Goal: Transaction & Acquisition: Download file/media

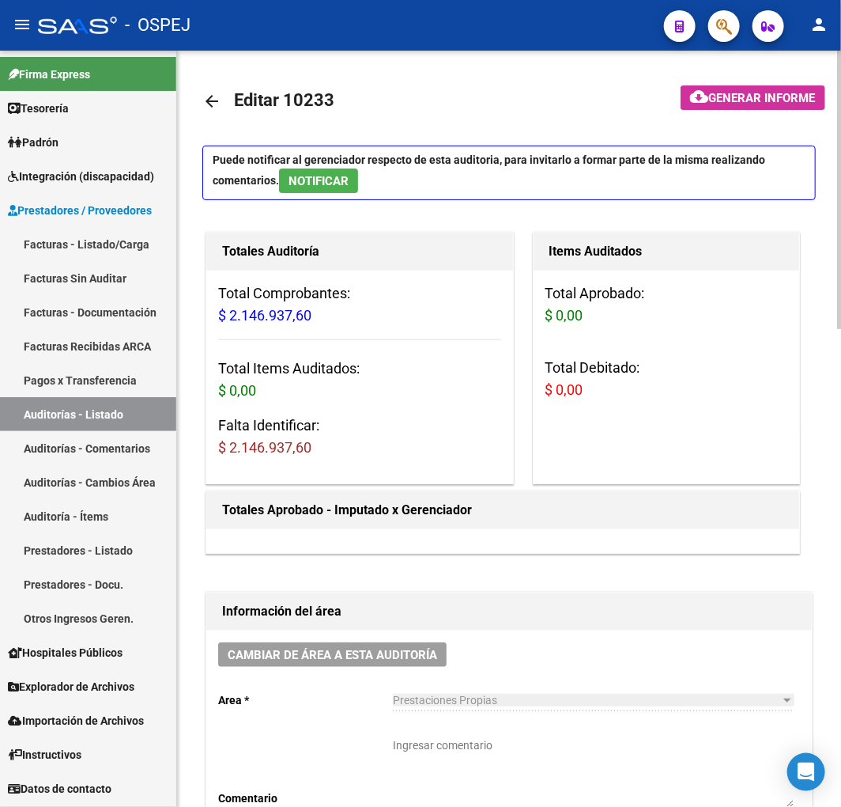
scroll to position [20, 0]
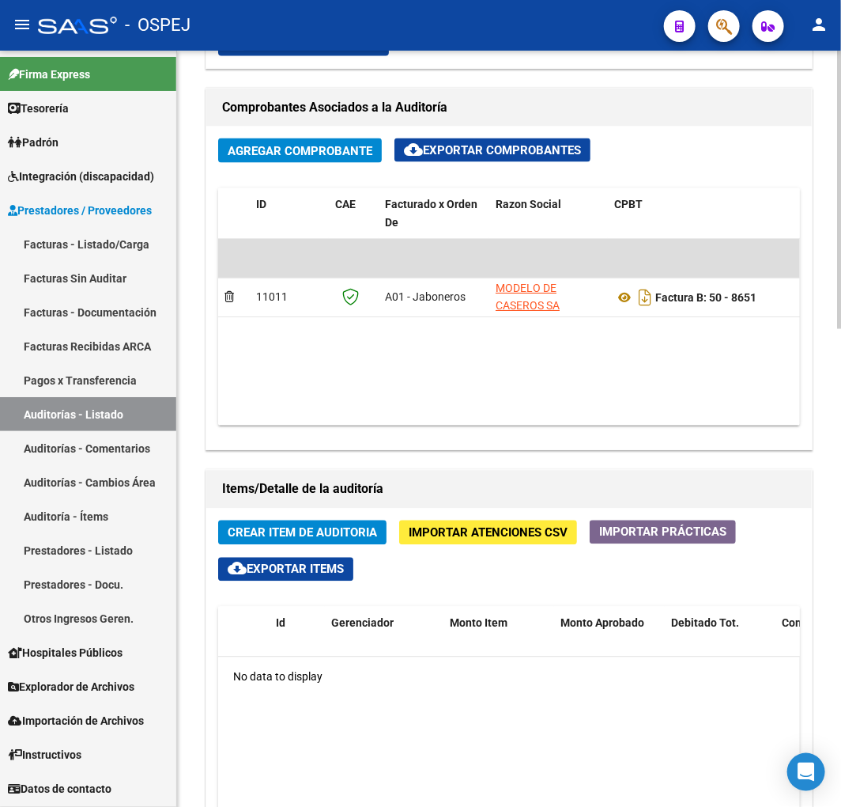
click at [471, 534] on span "Importar Atenciones CSV" at bounding box center [488, 533] width 159 height 14
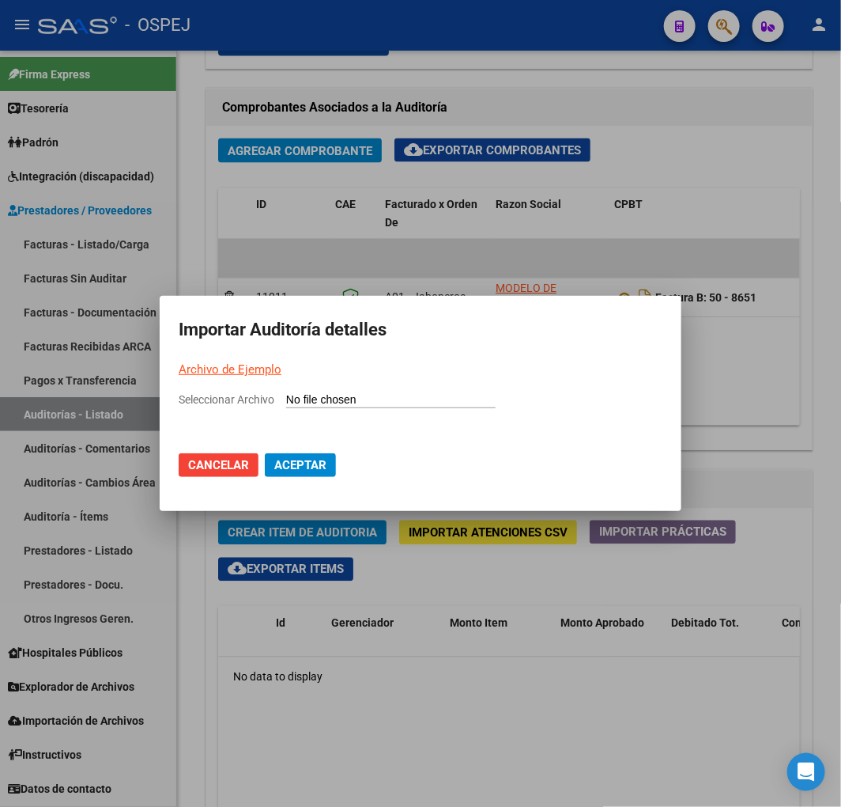
click at [398, 395] on input "Seleccionar Archivo" at bounding box center [391, 400] width 210 height 15
type input "C:\fakepath\Auditoria-demo-saas Sanatorio Modelo de Caseros FB 8651.csv"
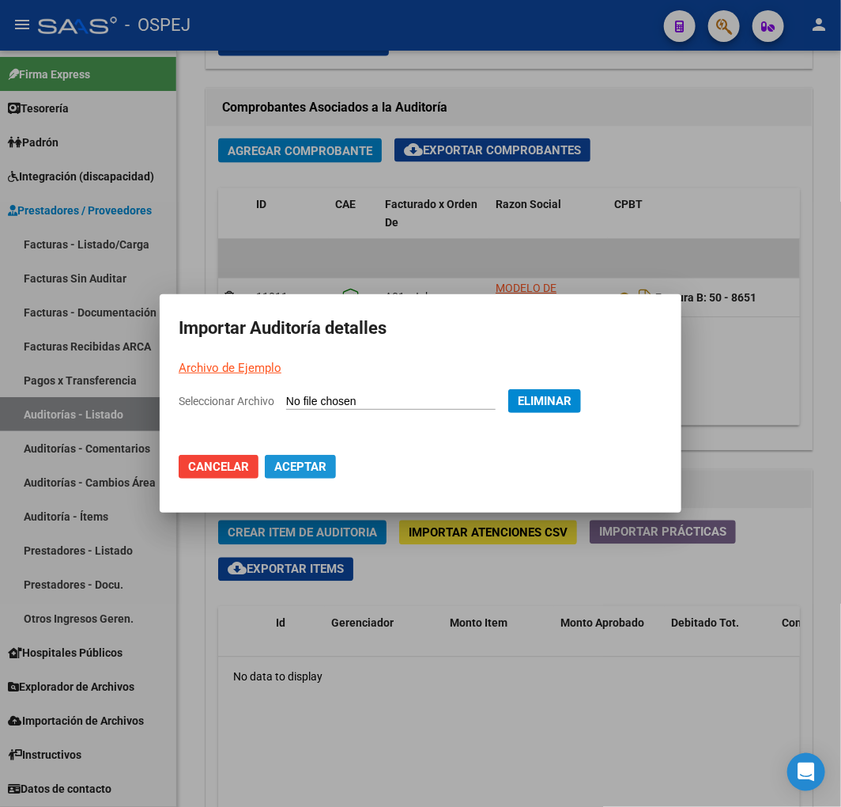
click at [299, 463] on span "Aceptar" at bounding box center [300, 466] width 52 height 14
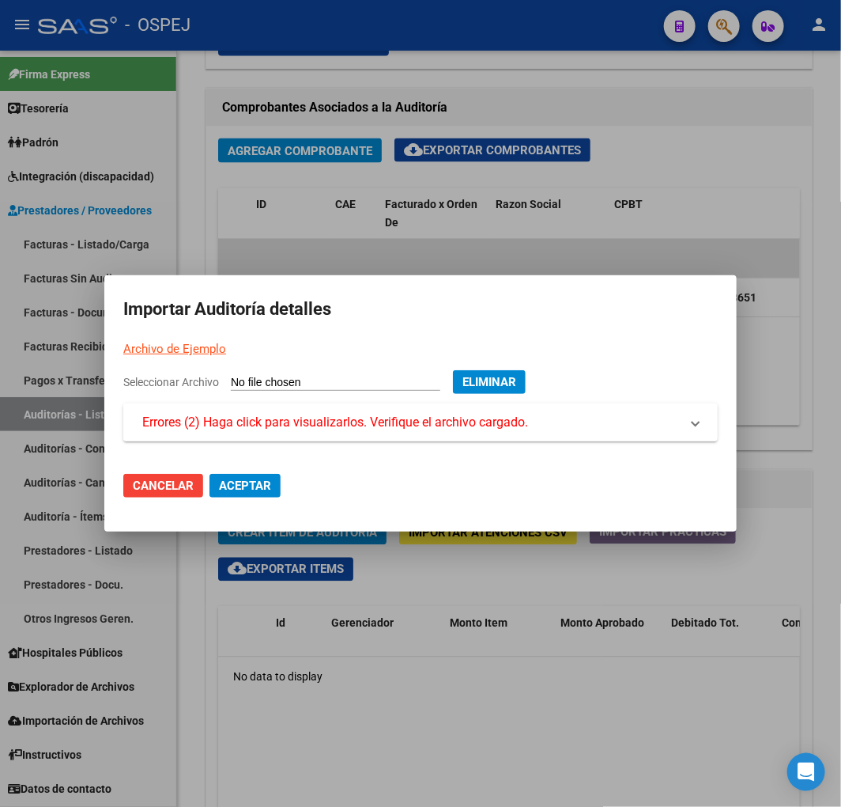
click at [467, 418] on span "Errores (2) Haga click para visualizarlos. Verifique el archivo cargado." at bounding box center [335, 422] width 386 height 19
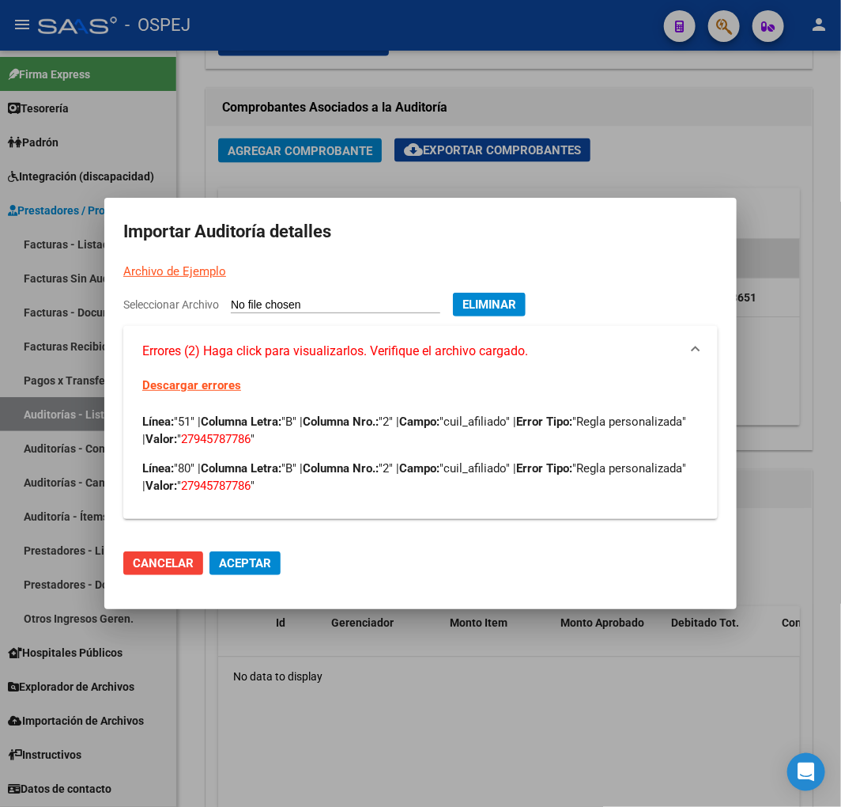
click at [251, 488] on span "27945787786" at bounding box center [216, 485] width 70 height 14
click at [251, 489] on span "27945787786" at bounding box center [216, 485] width 70 height 14
copy span "27945787786"
click at [706, 119] on div at bounding box center [420, 403] width 841 height 807
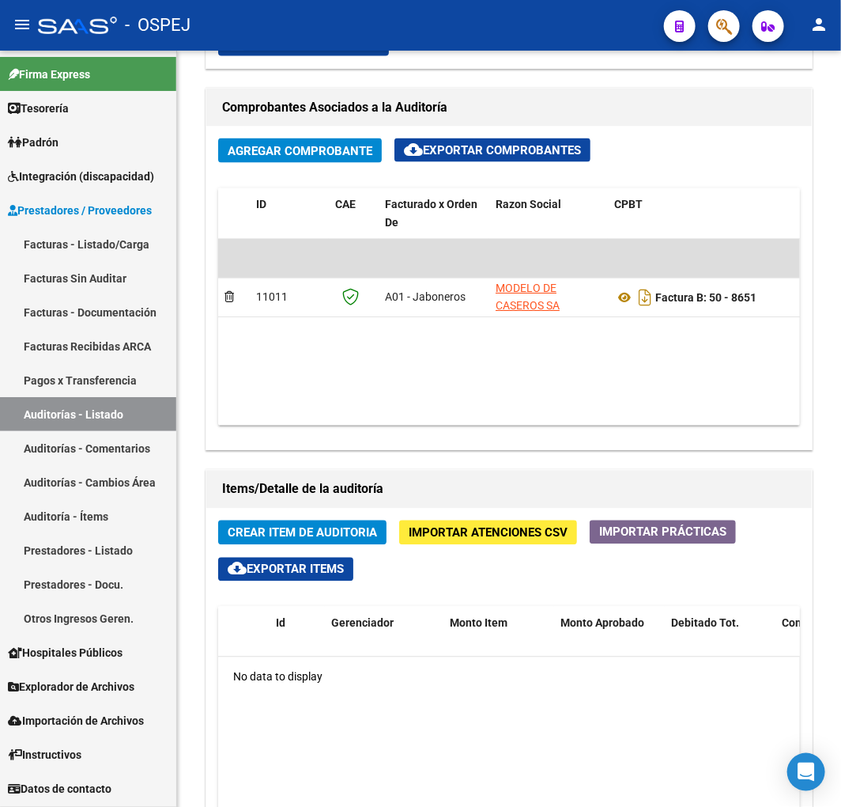
click at [723, 36] on span "button" at bounding box center [725, 26] width 16 height 32
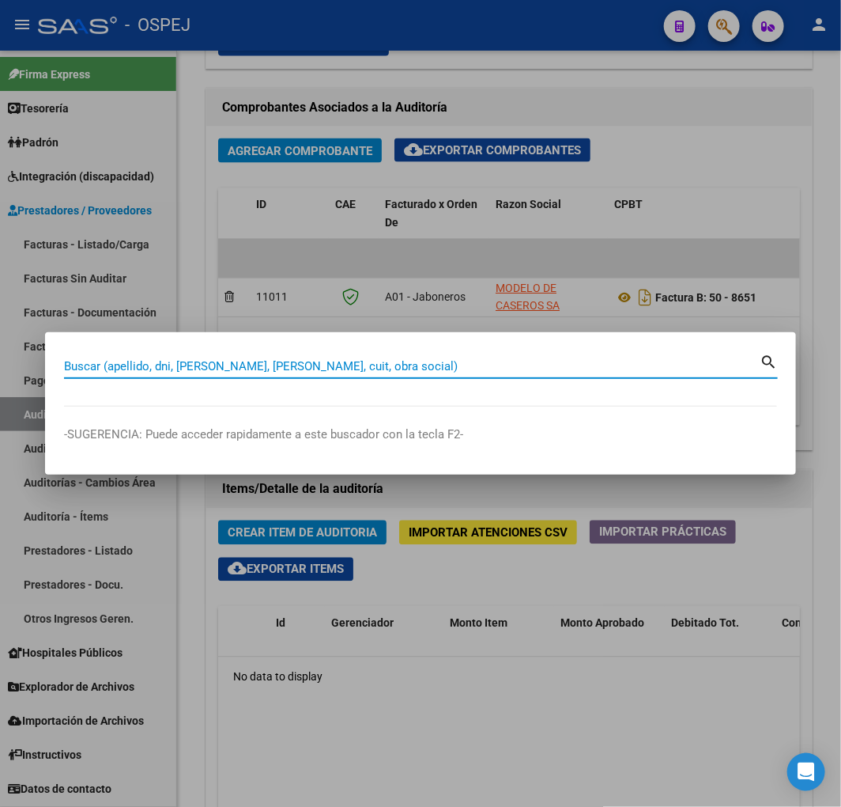
paste input "27945787786"
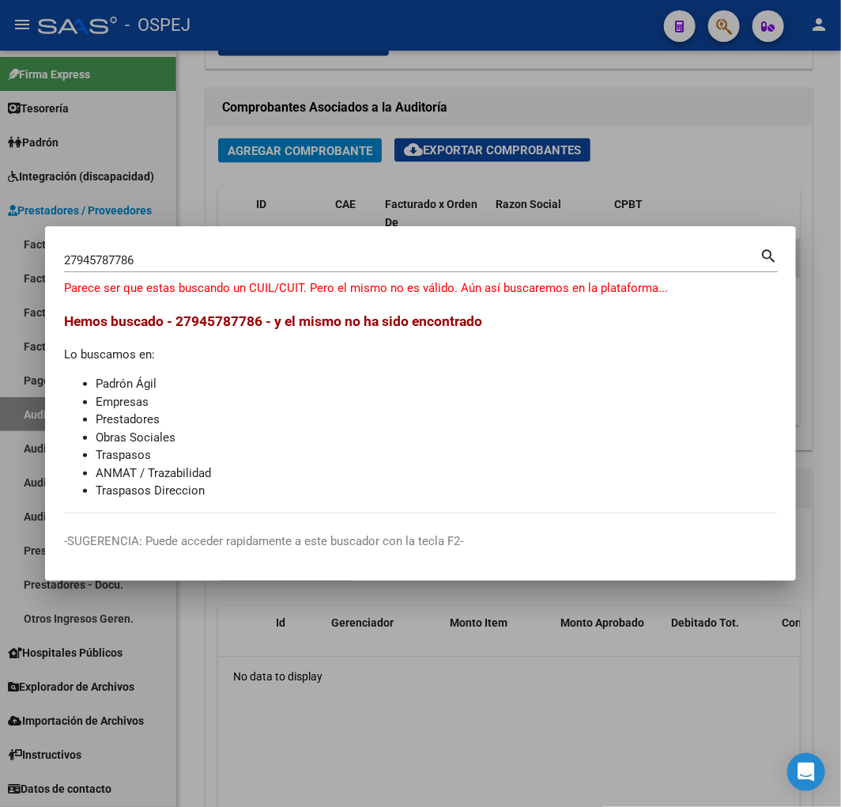
click at [185, 263] on input "27945787786" at bounding box center [412, 260] width 696 height 14
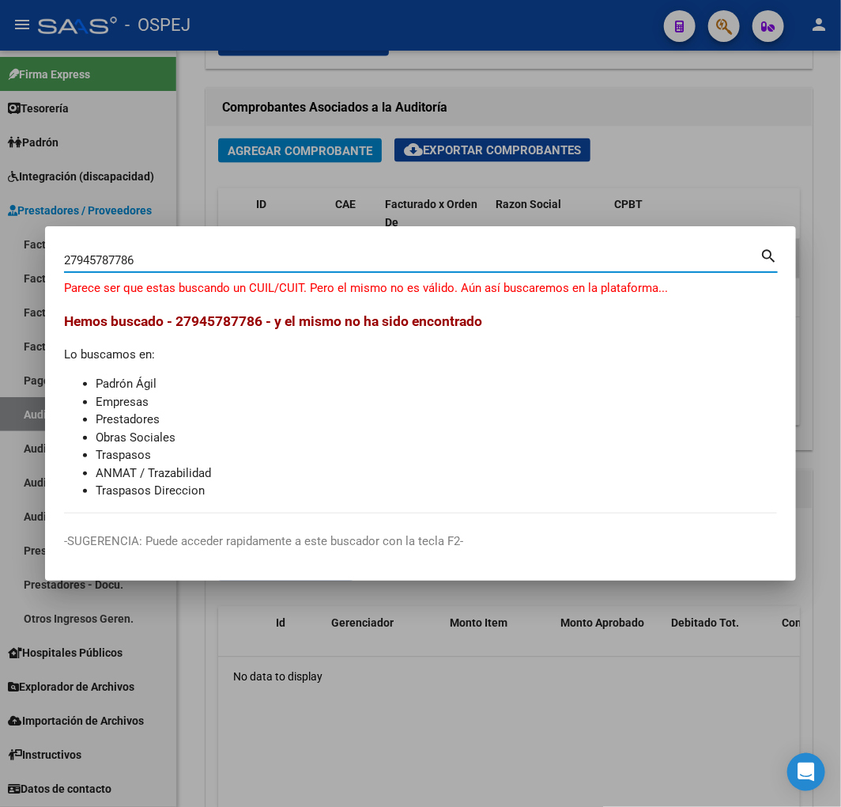
click at [185, 263] on input "27945787786" at bounding box center [412, 260] width 696 height 14
type input "[PERSON_NAME]"
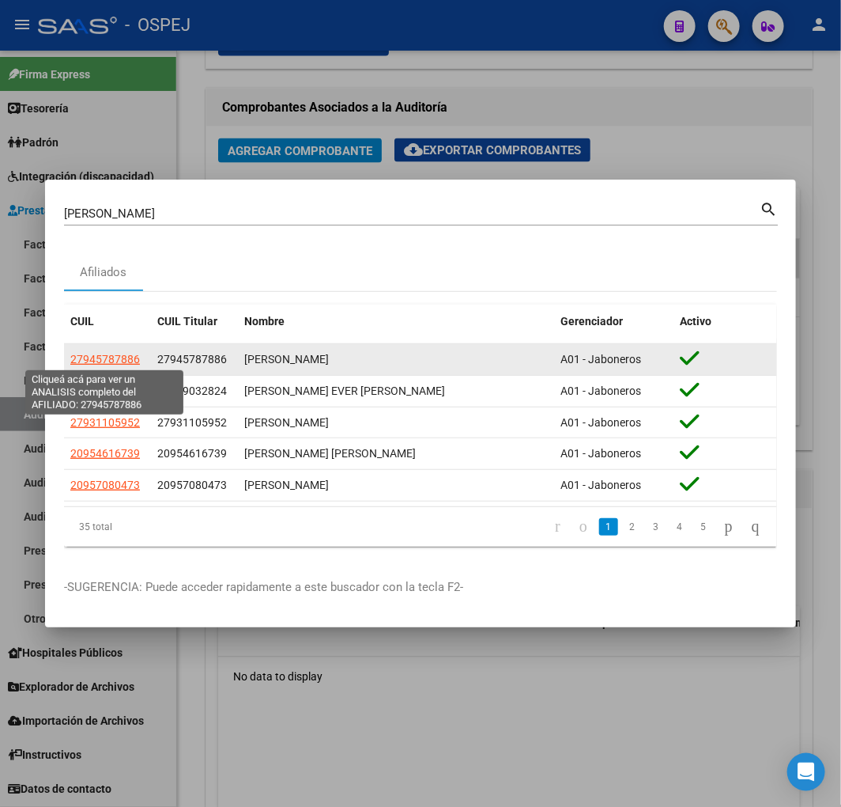
click at [91, 358] on span "27945787886" at bounding box center [105, 359] width 70 height 13
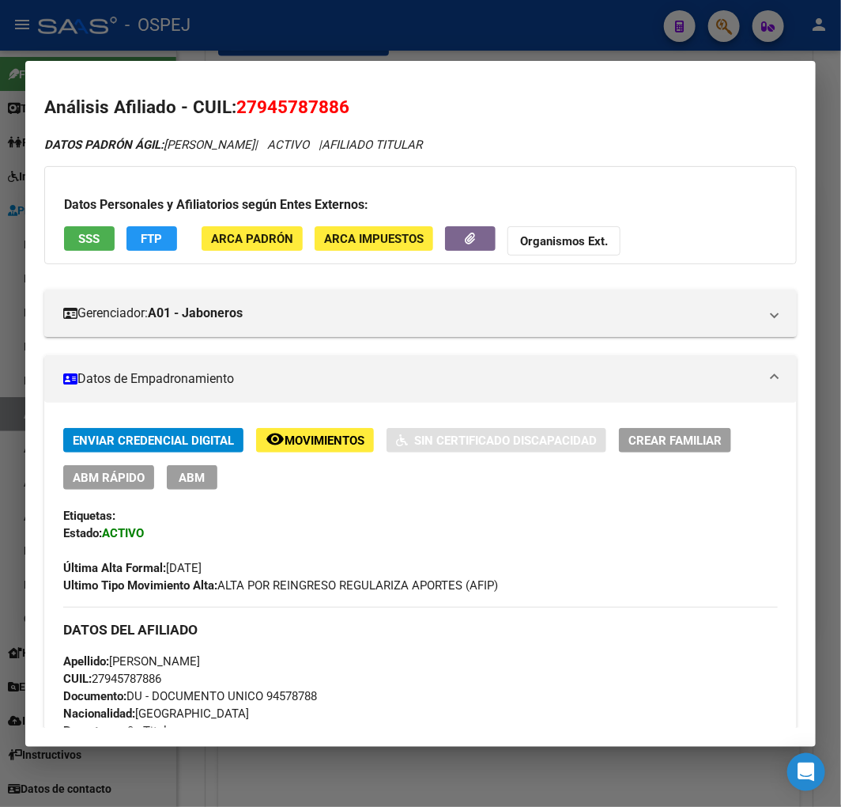
drag, startPoint x: 475, startPoint y: 130, endPoint x: 344, endPoint y: 112, distance: 131.6
click at [304, 106] on span "27945787886" at bounding box center [292, 106] width 113 height 21
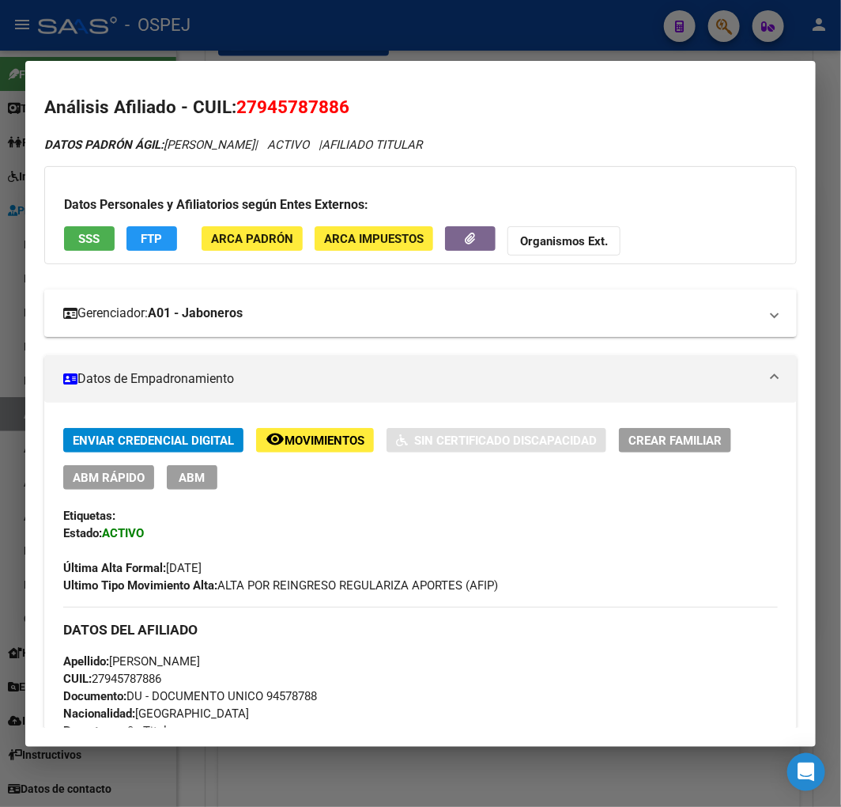
copy span "27945787886"
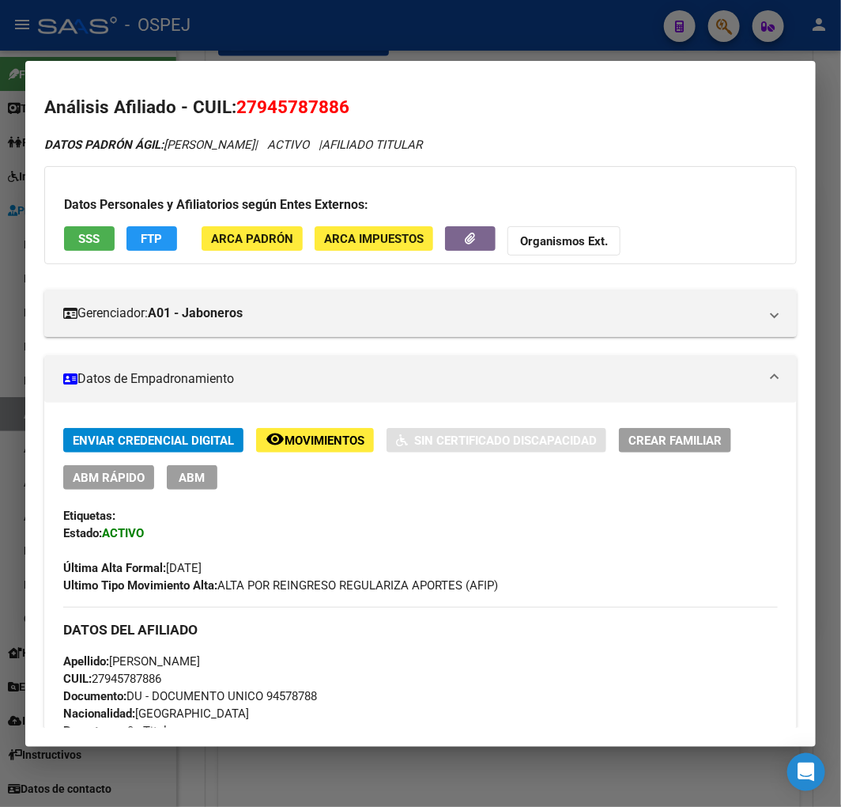
click at [446, 777] on div at bounding box center [420, 403] width 841 height 807
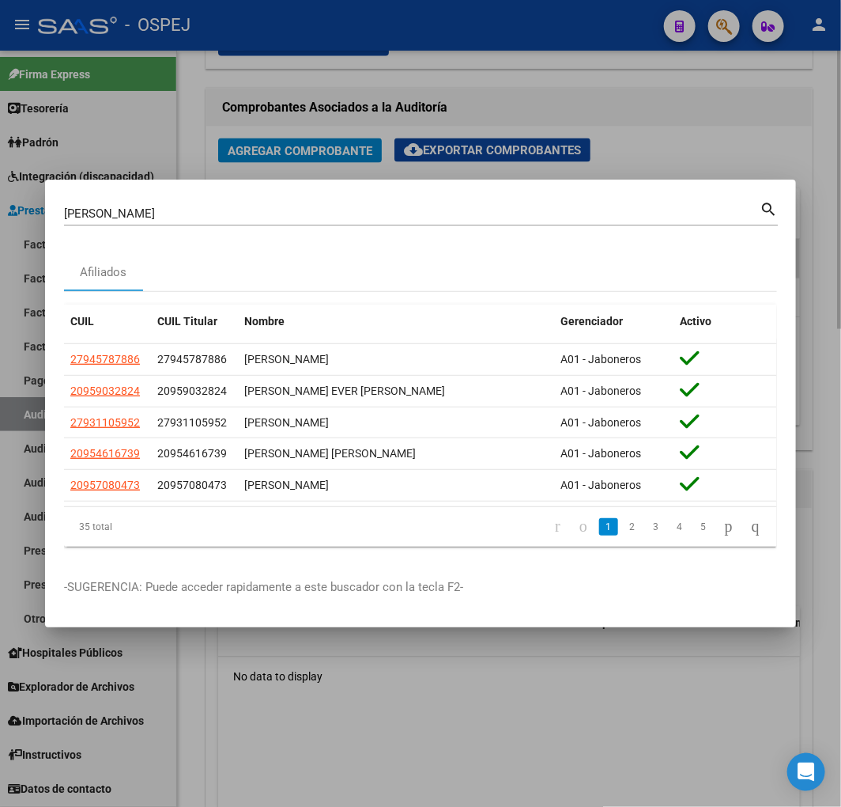
click at [405, 709] on div at bounding box center [420, 403] width 841 height 807
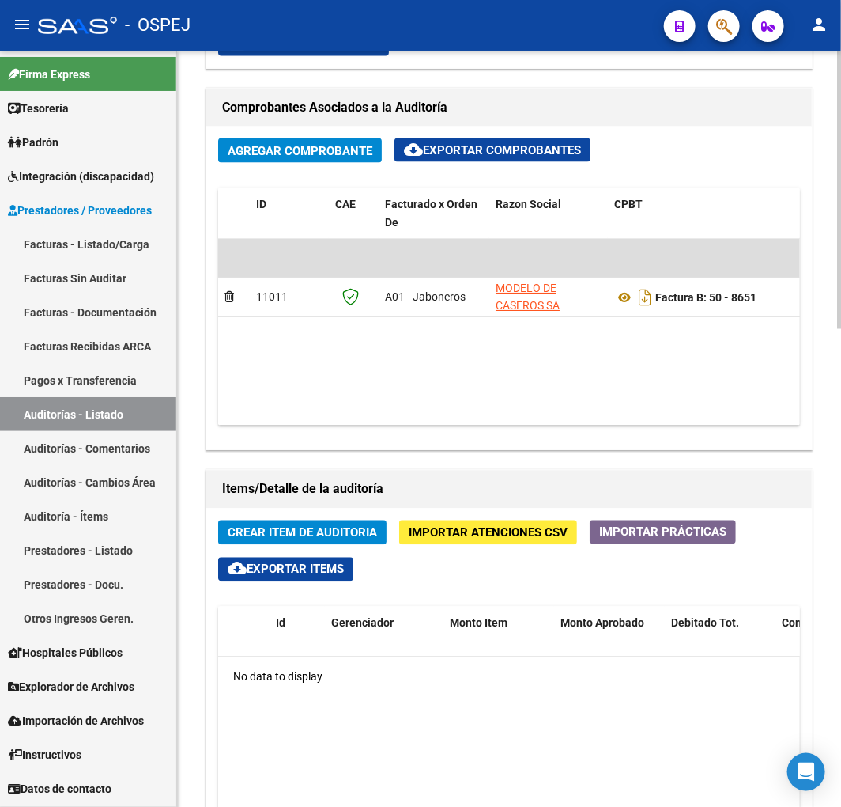
click at [467, 540] on button "Importar Atenciones CSV" at bounding box center [488, 532] width 178 height 25
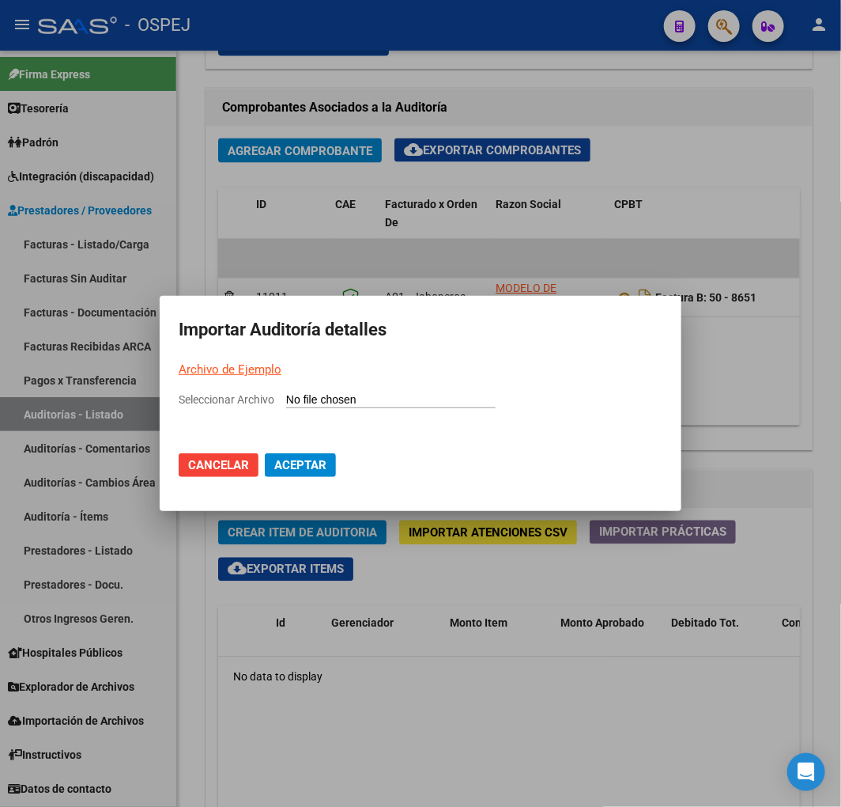
click at [395, 388] on mat-dialog-container "Importar Auditoría detalles Archivo de Ejemplo Seleccionar Archivo Cancelar Ace…" at bounding box center [421, 403] width 522 height 215
click at [375, 394] on input "Seleccionar Archivo" at bounding box center [391, 400] width 210 height 15
type input "C:\fakepath\Auditoria-demo-saas Sanatorio Modelo de Caseros FB 8651.csv"
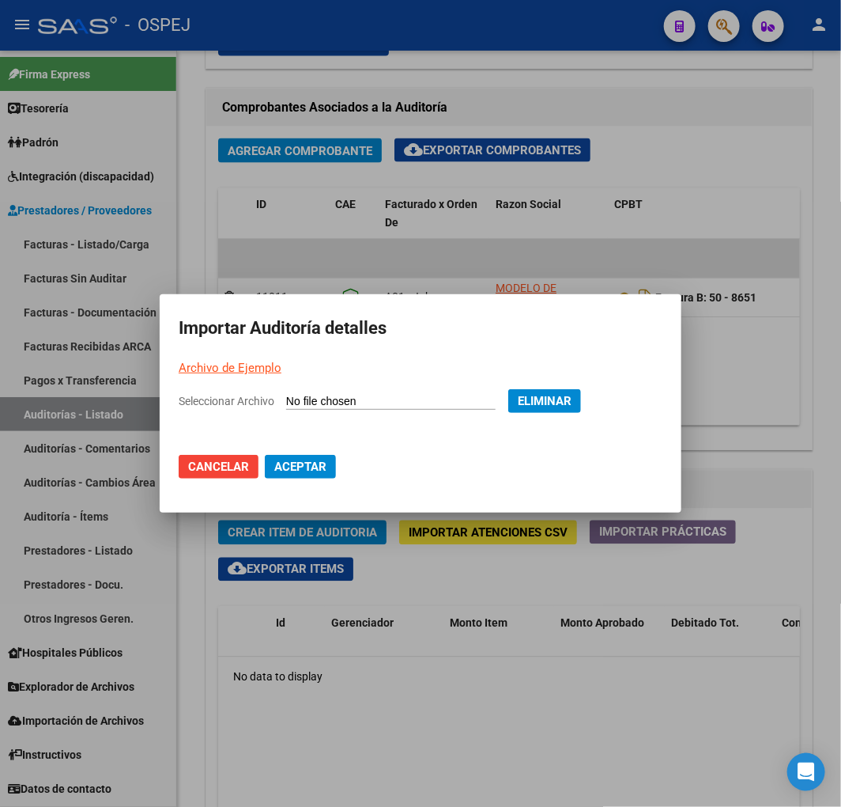
click at [316, 471] on span "Aceptar" at bounding box center [300, 466] width 52 height 14
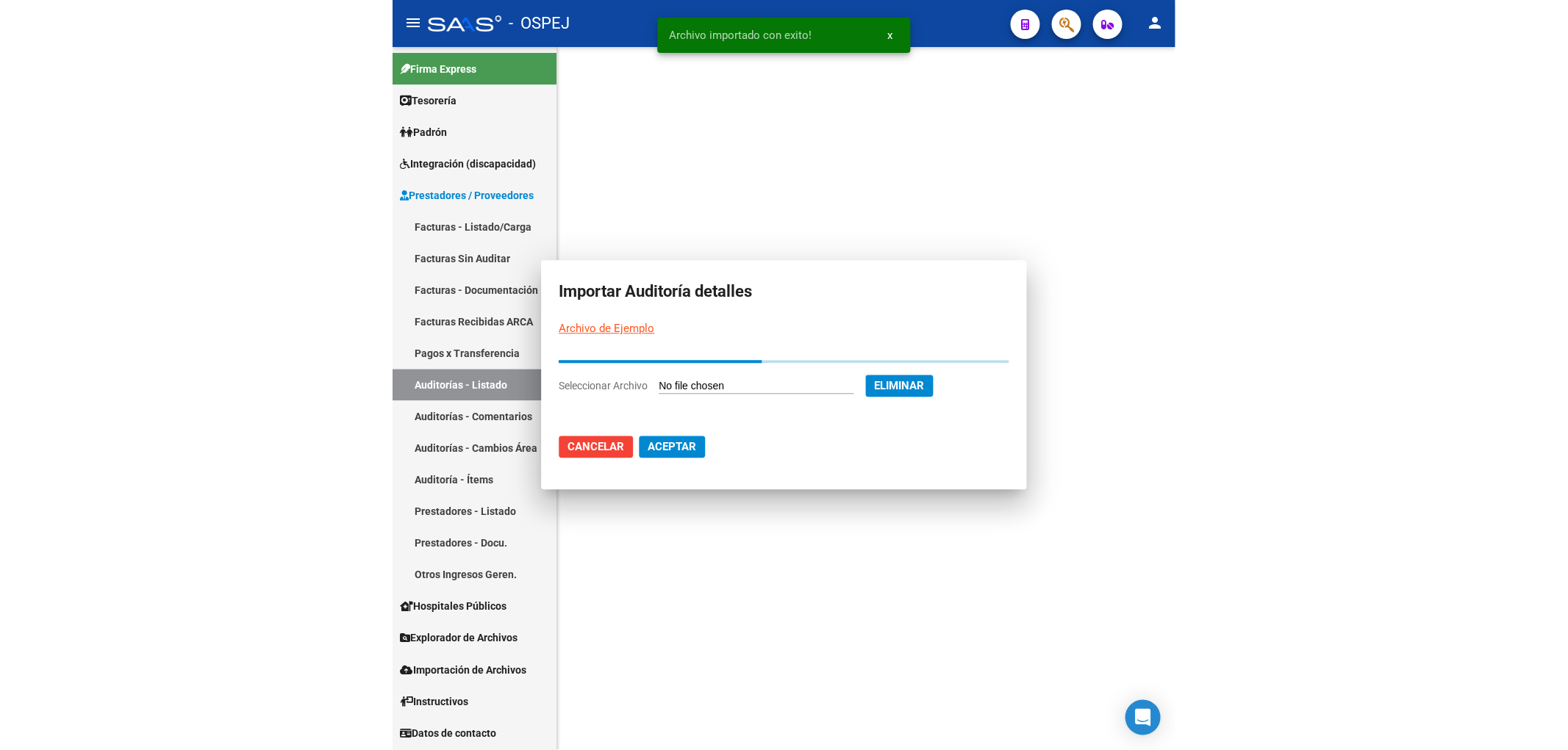
scroll to position [0, 0]
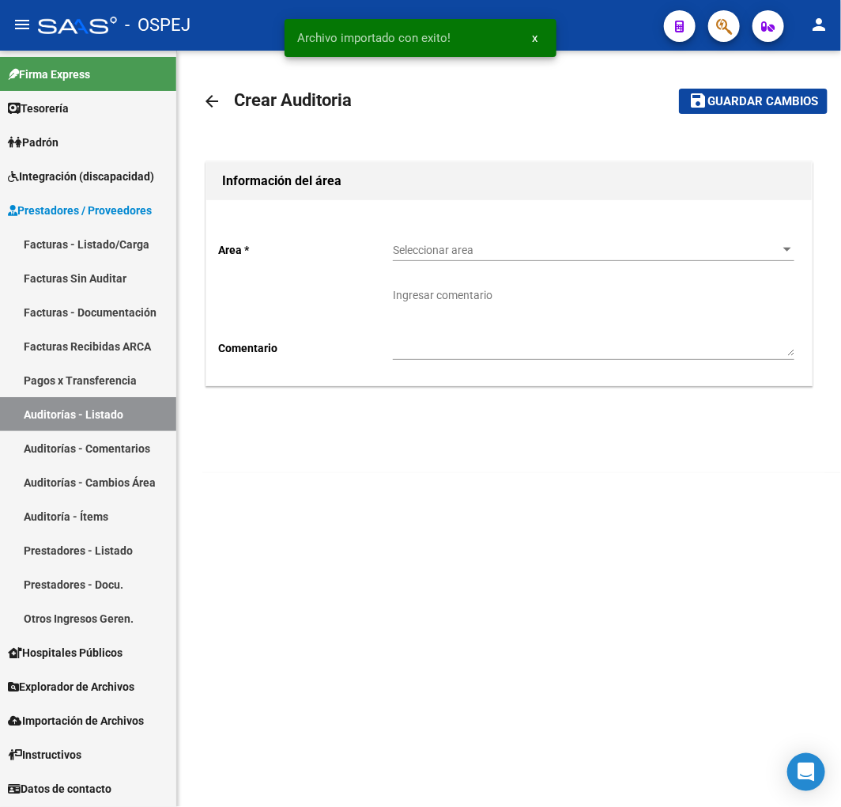
click at [130, 415] on link "Auditorías - Listado" at bounding box center [88, 414] width 176 height 34
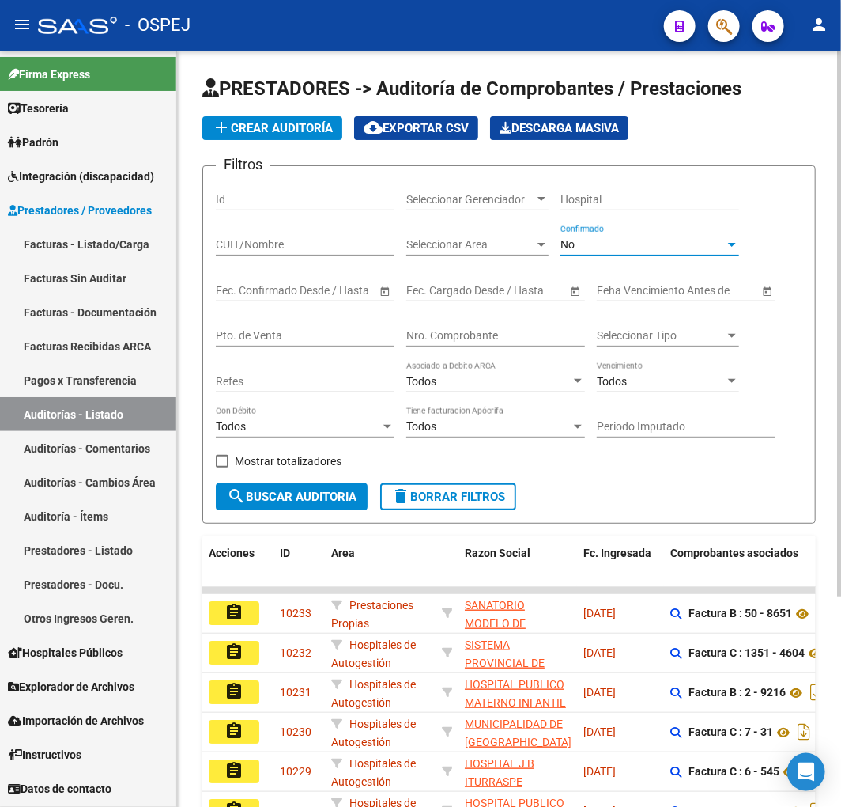
click at [603, 240] on div "No" at bounding box center [643, 244] width 164 height 13
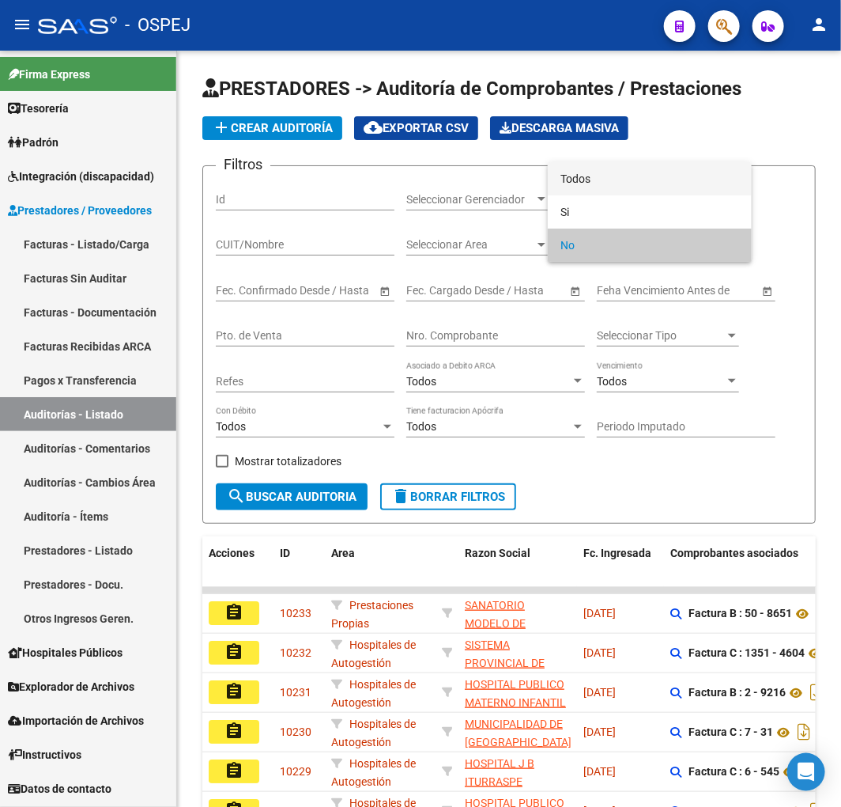
click at [609, 186] on span "Todos" at bounding box center [650, 178] width 179 height 33
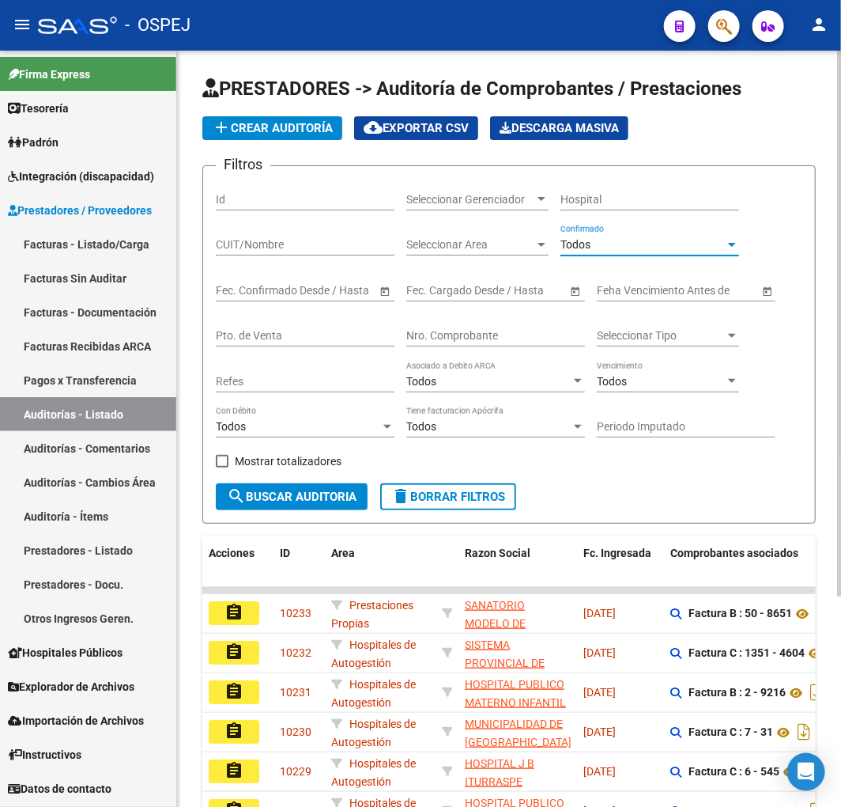
click at [476, 329] on input "Nro. Comprobante" at bounding box center [495, 335] width 179 height 13
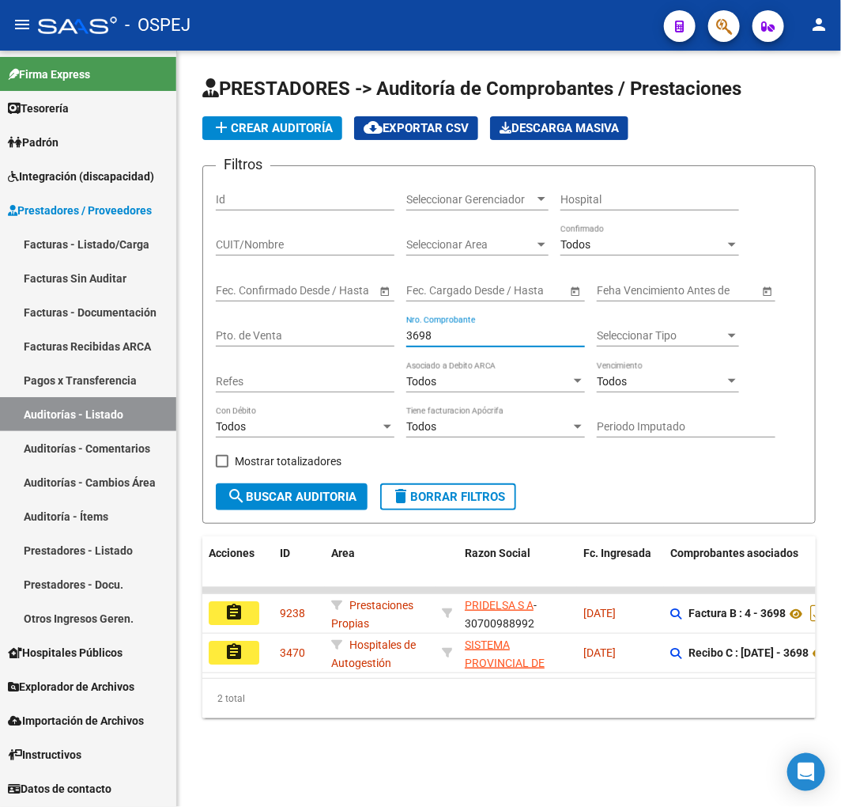
type input "3698"
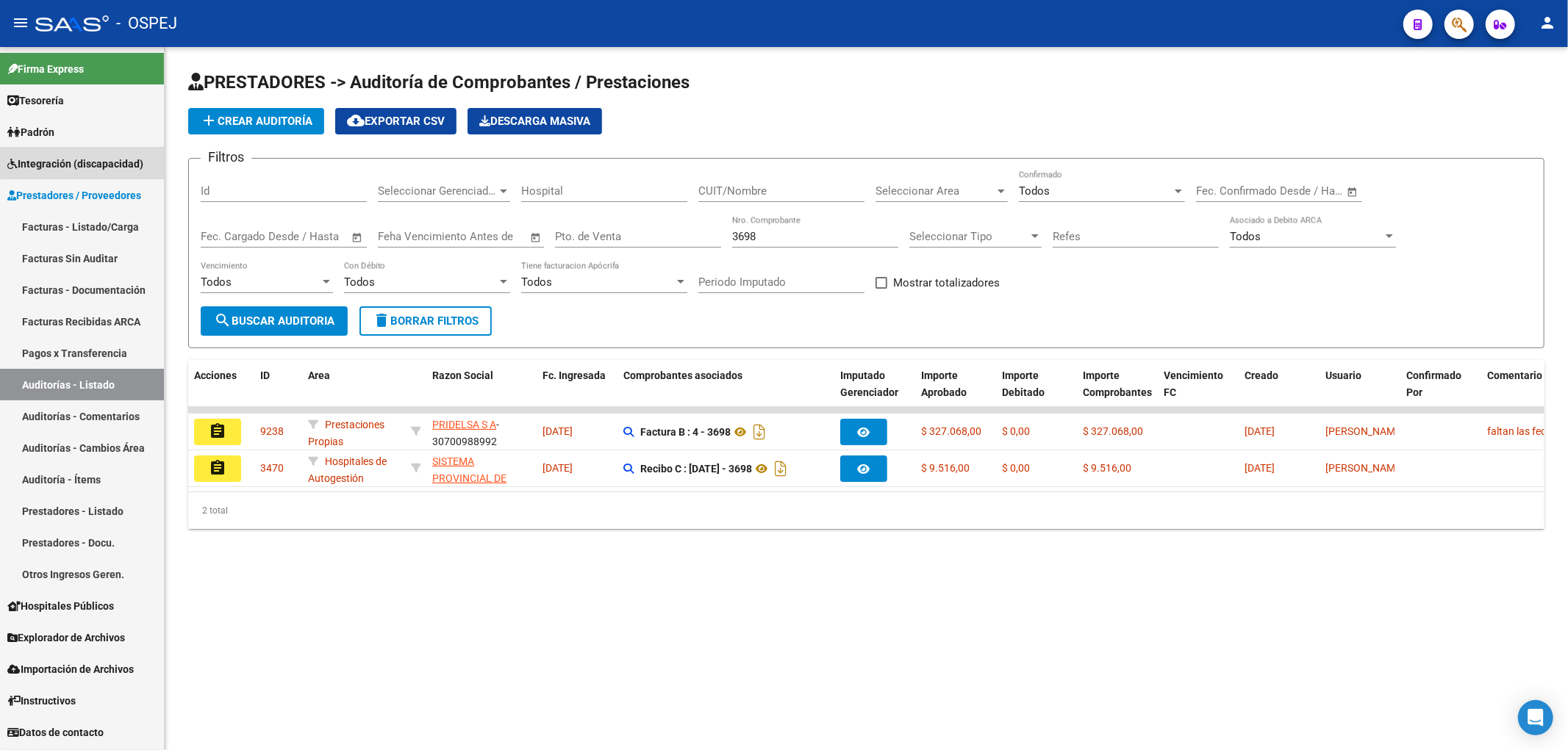
click at [126, 159] on span "Integración (discapacidad)" at bounding box center [75, 164] width 136 height 16
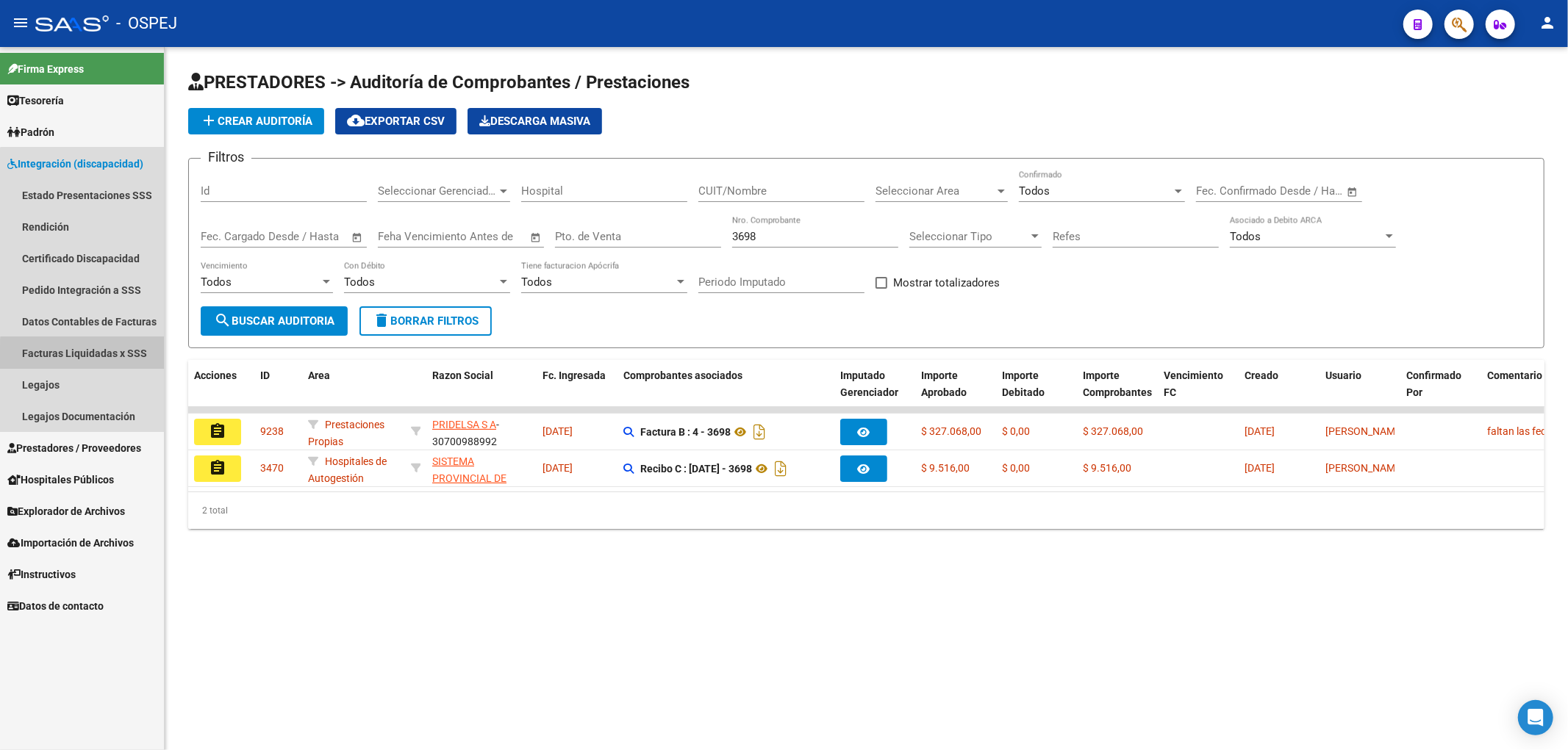
click at [142, 359] on link "Facturas Liquidadas x SSS" at bounding box center [82, 353] width 164 height 32
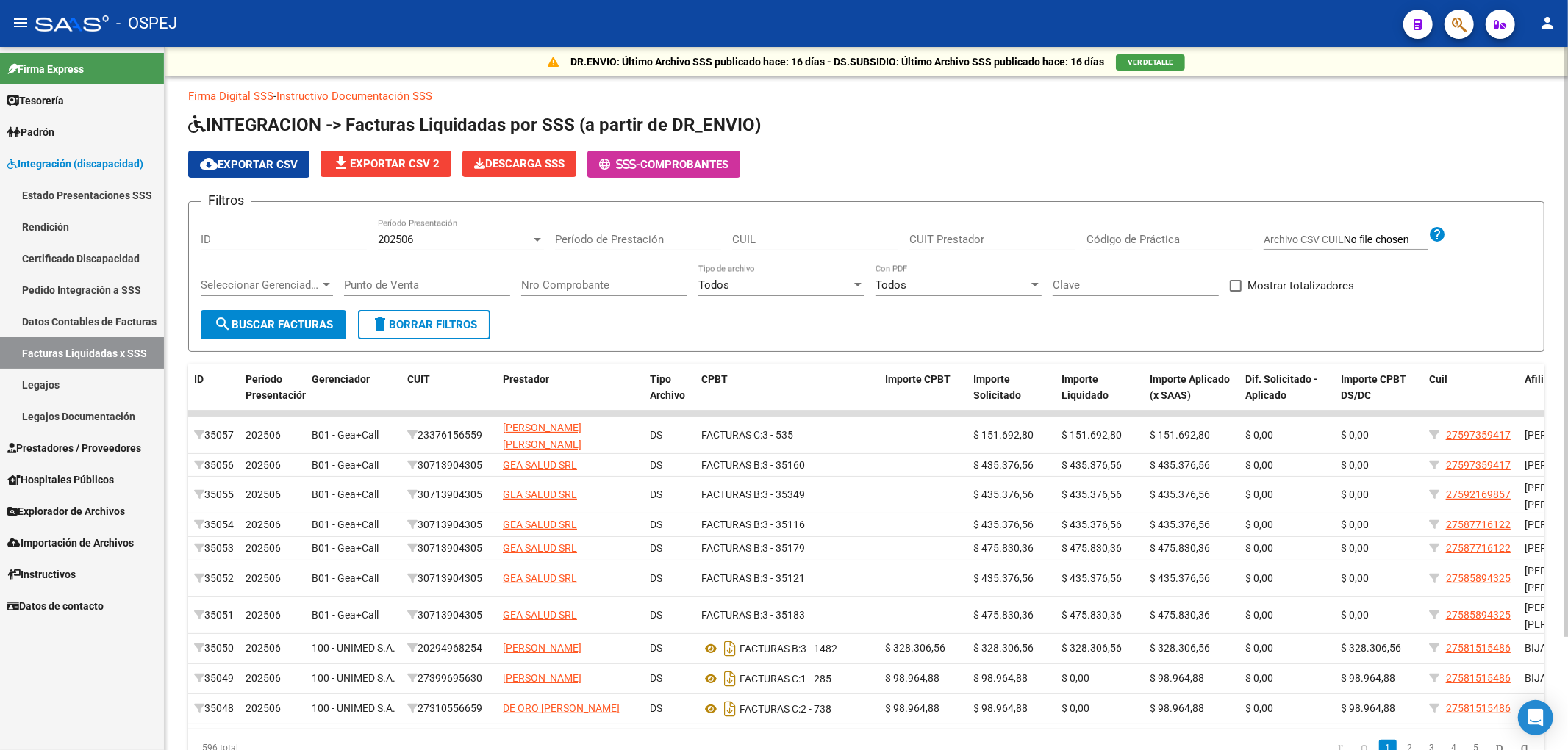
click at [481, 248] on div "202506 Período Presentación" at bounding box center [460, 235] width 166 height 32
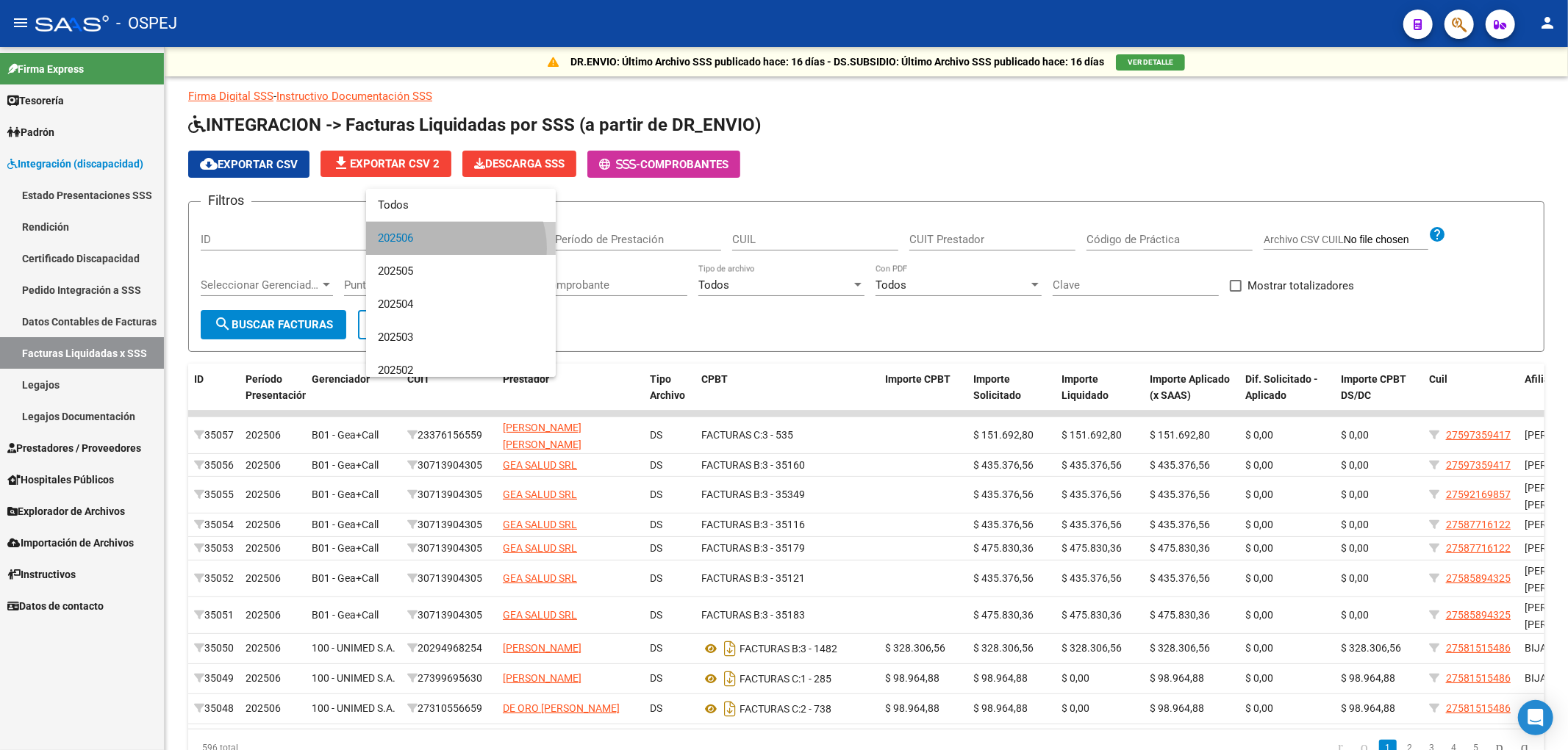
click at [449, 248] on span "202506" at bounding box center [460, 239] width 166 height 33
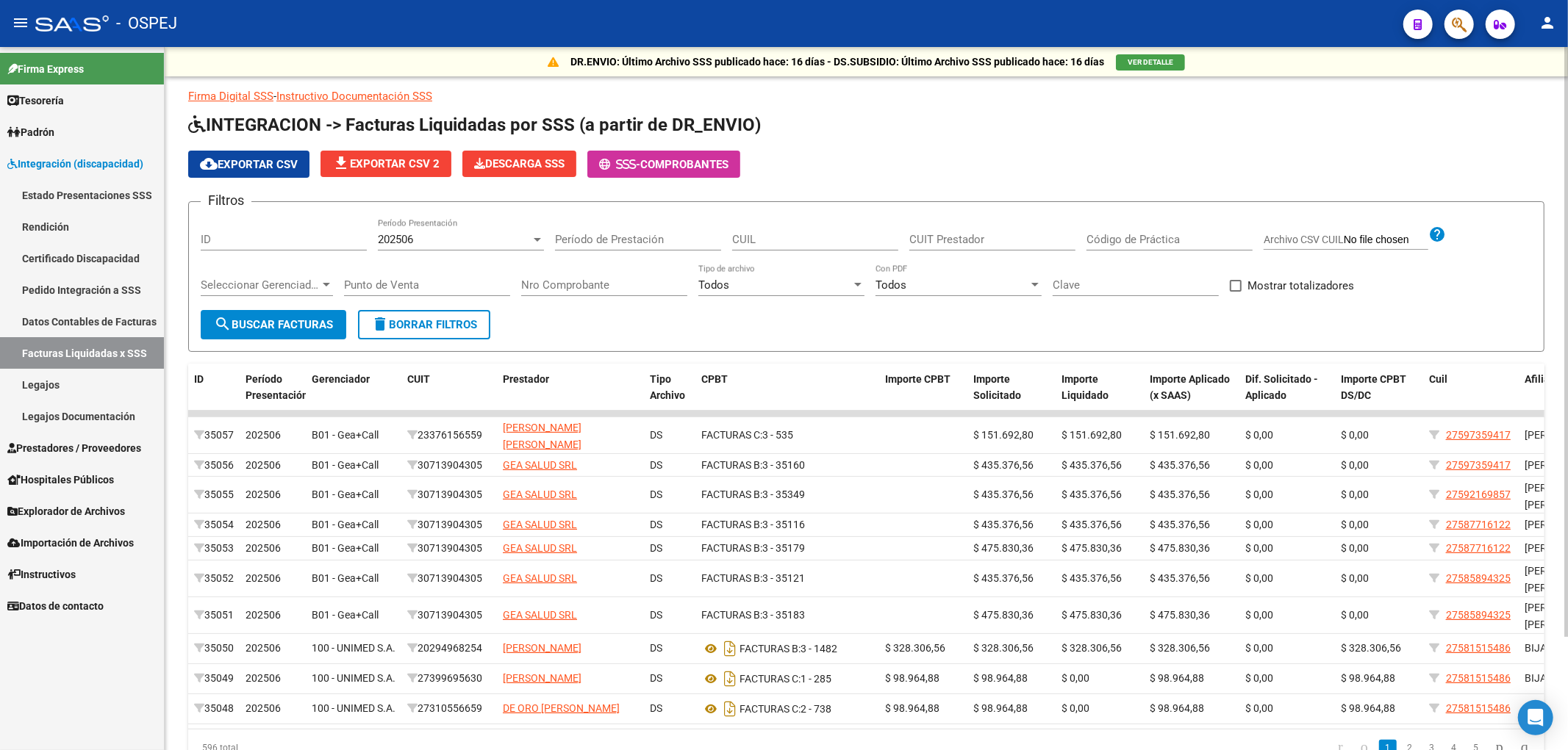
click at [325, 297] on div "Seleccionar Gerenciador Seleccionar Gerenciador" at bounding box center [267, 287] width 132 height 46
click at [314, 274] on div "Seleccionar Gerenciador Seleccionar Gerenciador" at bounding box center [267, 281] width 132 height 32
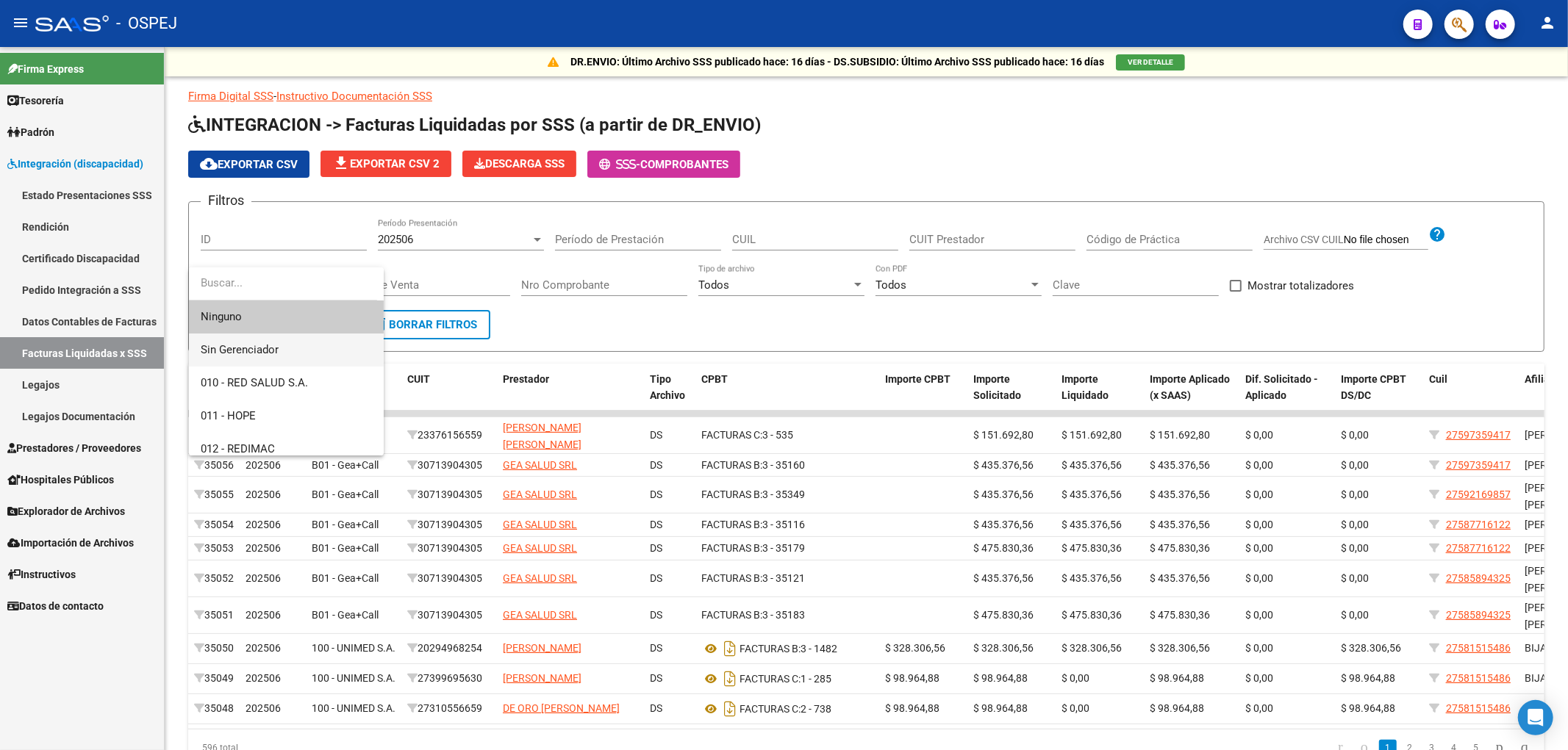
click at [318, 363] on span "Sin Gerenciador" at bounding box center [286, 350] width 171 height 33
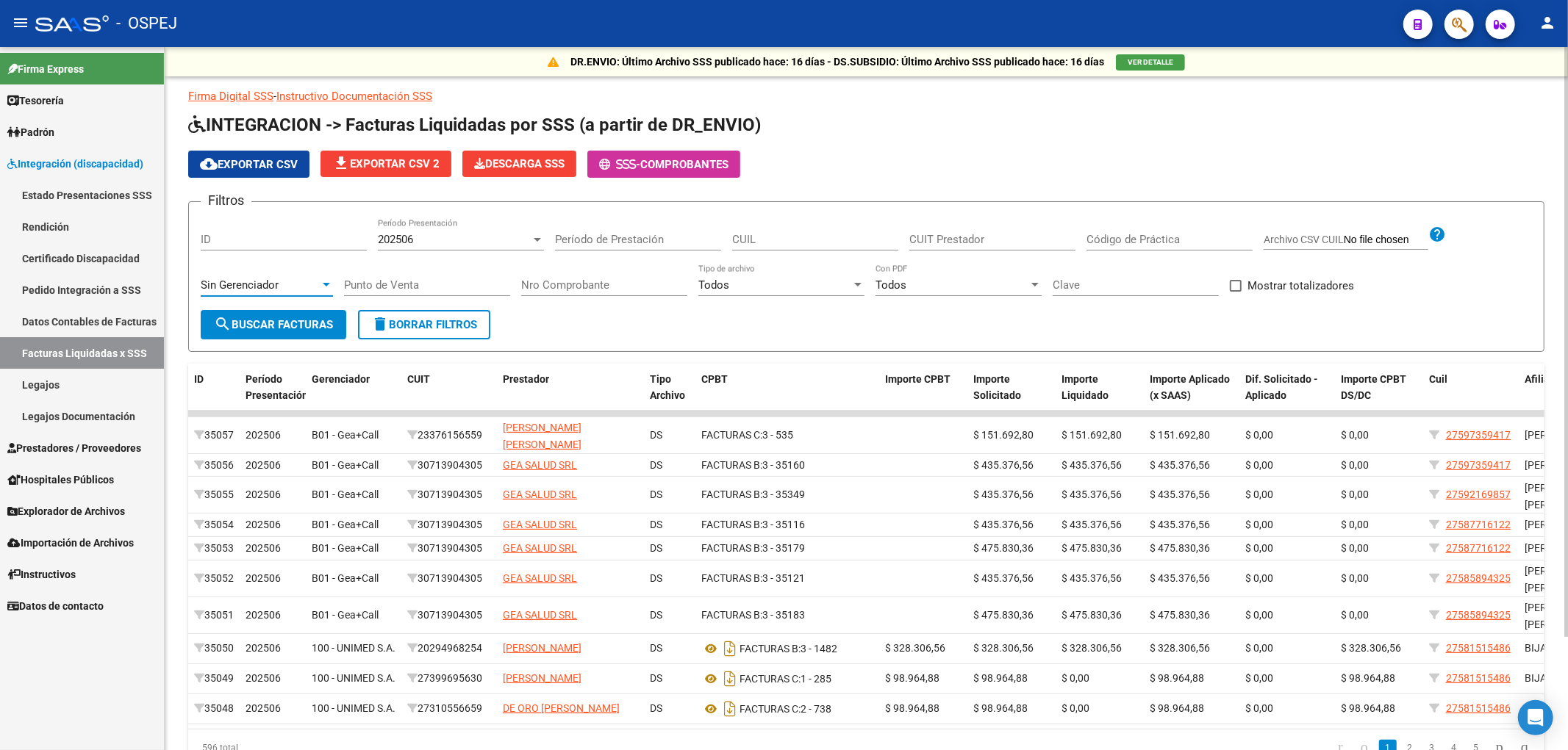
click at [285, 328] on span "search Buscar Facturas" at bounding box center [273, 324] width 119 height 13
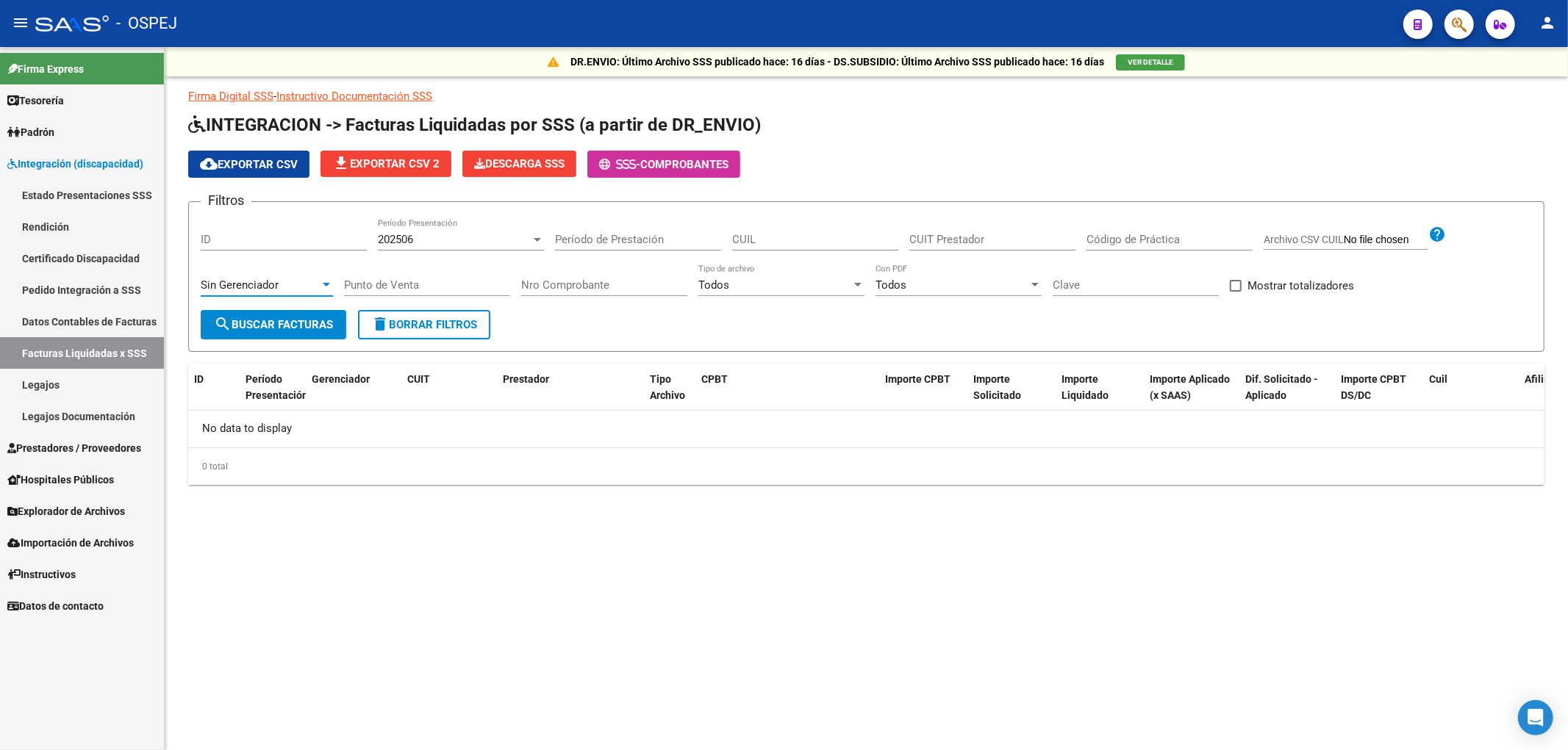
click at [297, 285] on div "Sin Gerenciador" at bounding box center [260, 285] width 119 height 13
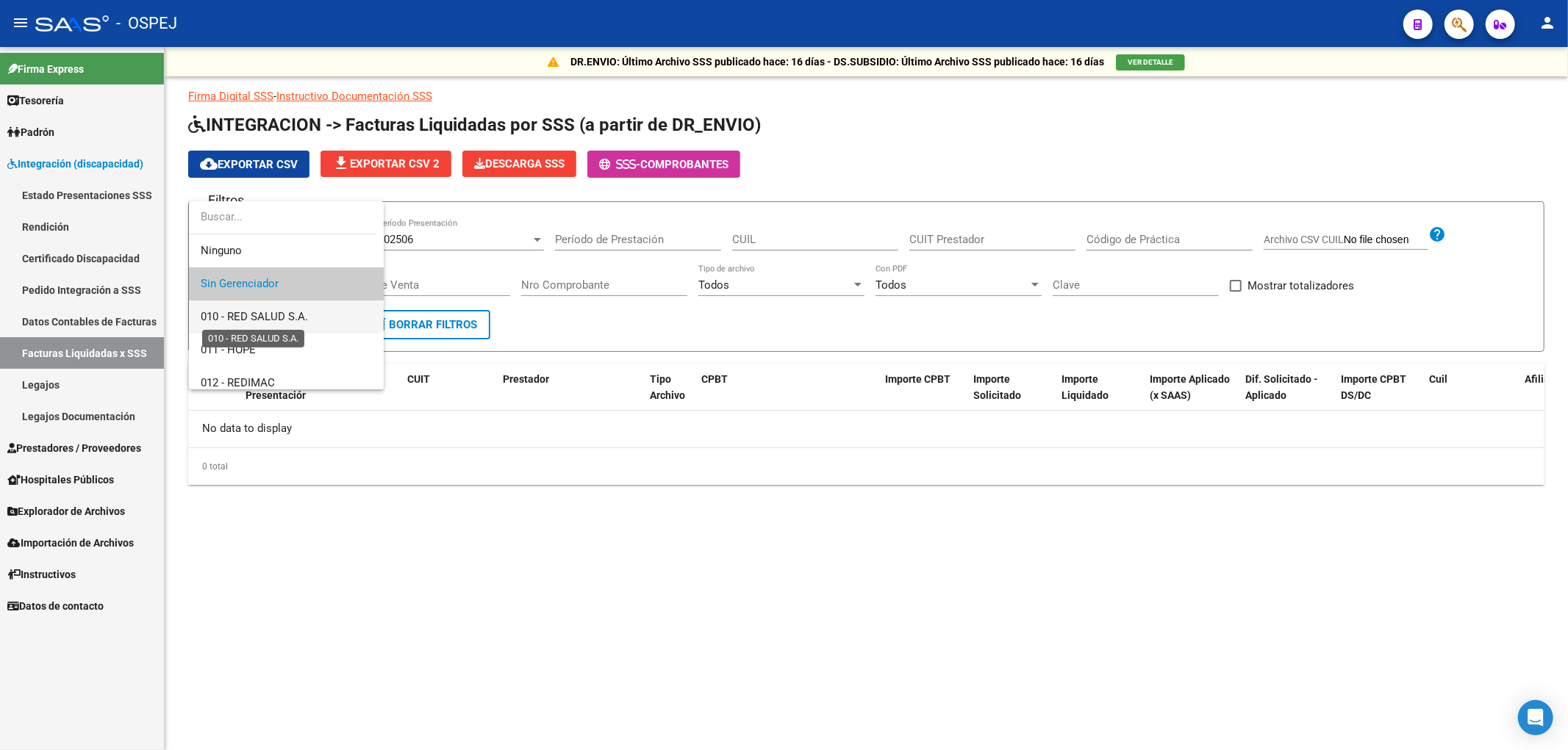
click at [296, 322] on span "010 - RED SALUD S.A." at bounding box center [254, 317] width 107 height 13
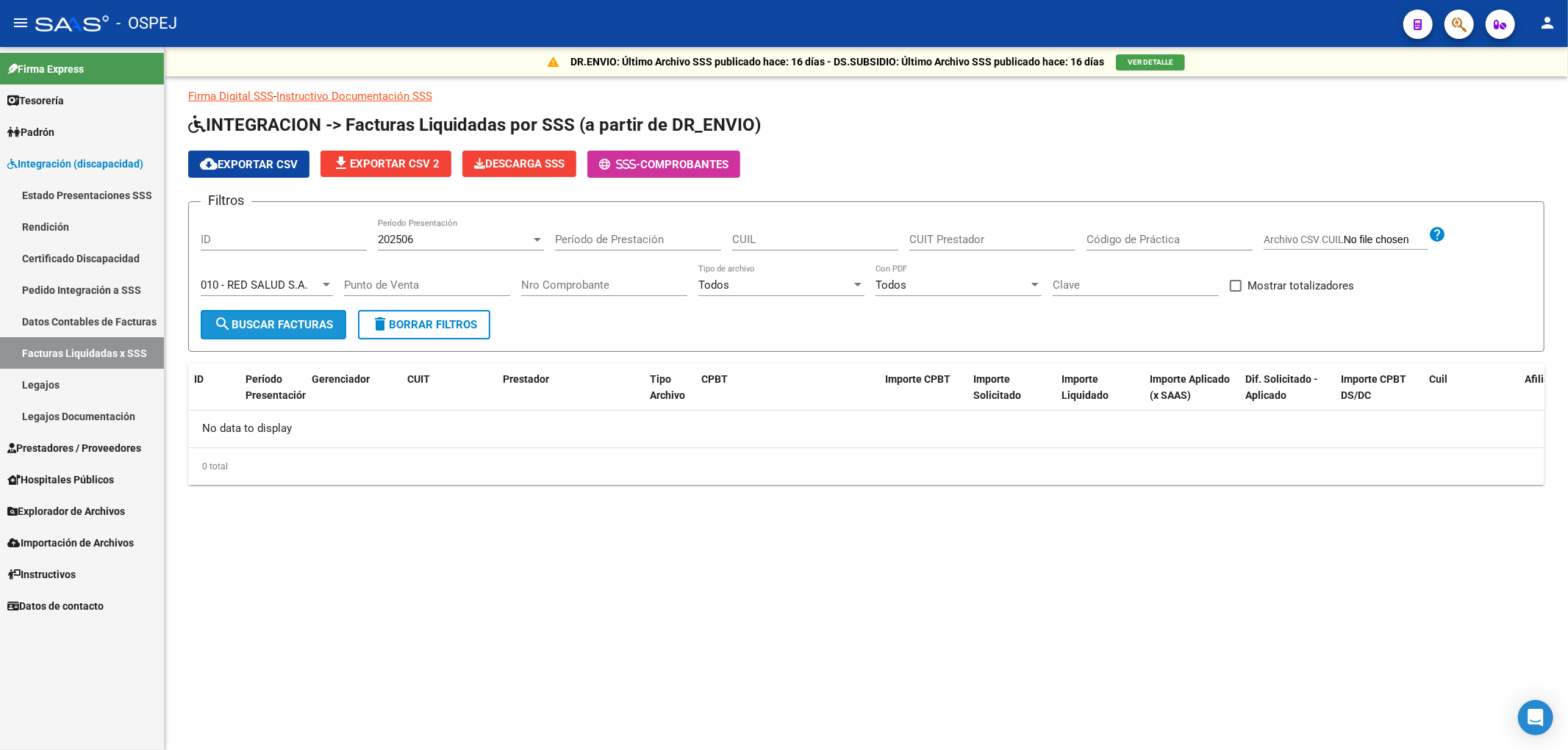
click at [252, 323] on span "search Buscar Facturas" at bounding box center [273, 324] width 119 height 13
click at [281, 280] on span "010 - RED SALUD S.A." at bounding box center [254, 285] width 107 height 13
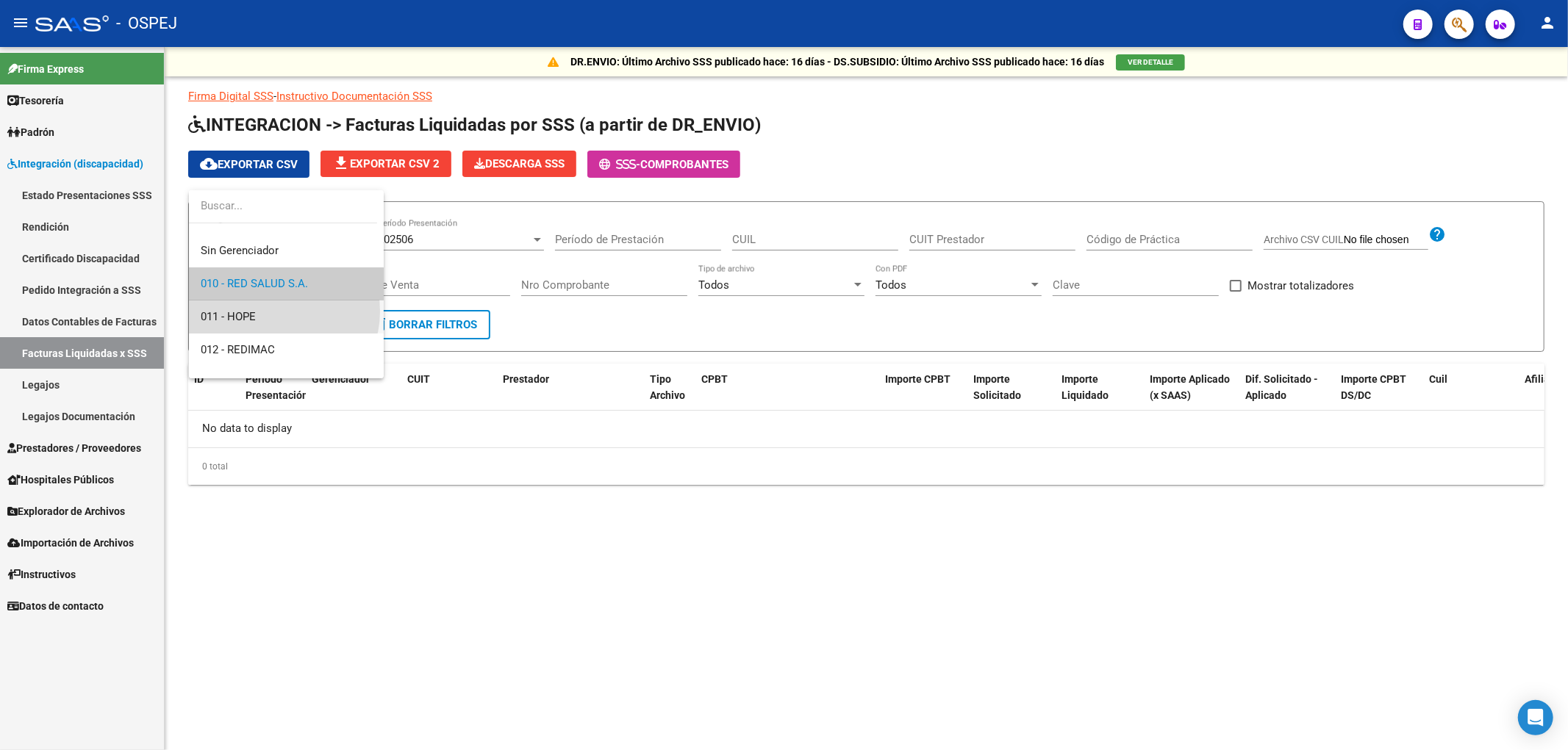
click at [276, 311] on span "011 - HOPE" at bounding box center [286, 317] width 171 height 33
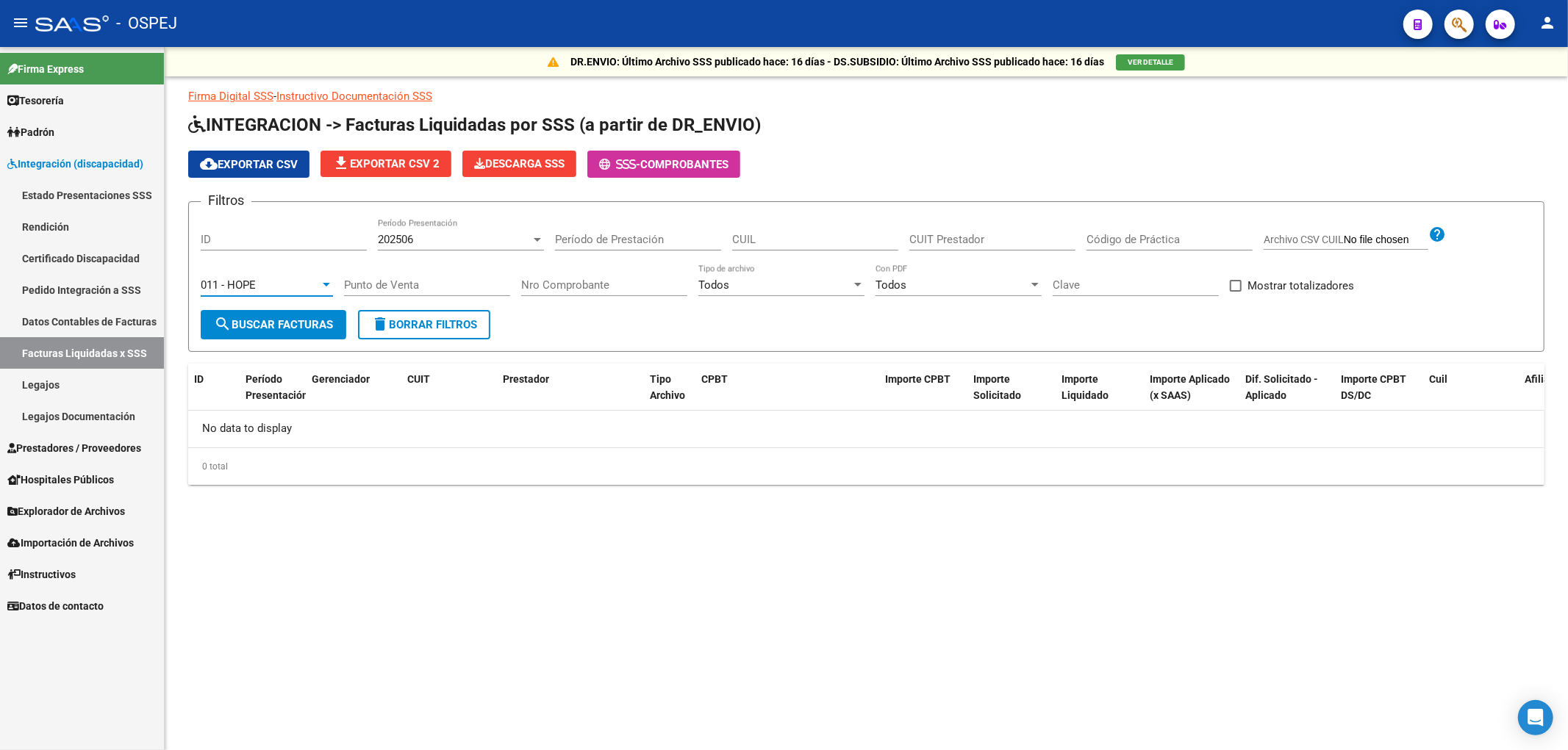
click at [272, 326] on span "search Buscar Facturas" at bounding box center [273, 324] width 119 height 13
click at [280, 272] on div "011 - HOPE Seleccionar Gerenciador" at bounding box center [267, 281] width 132 height 32
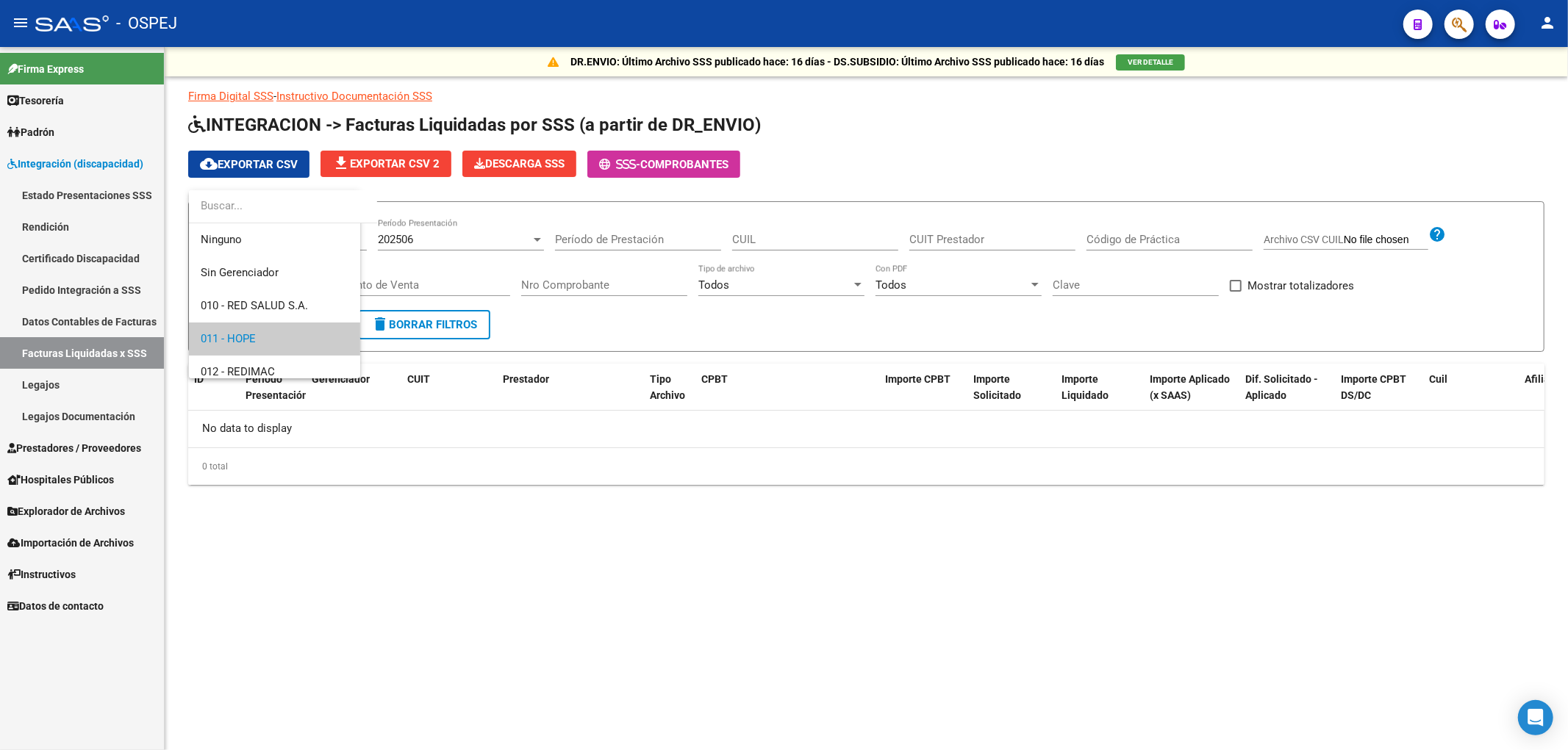
scroll to position [55, 0]
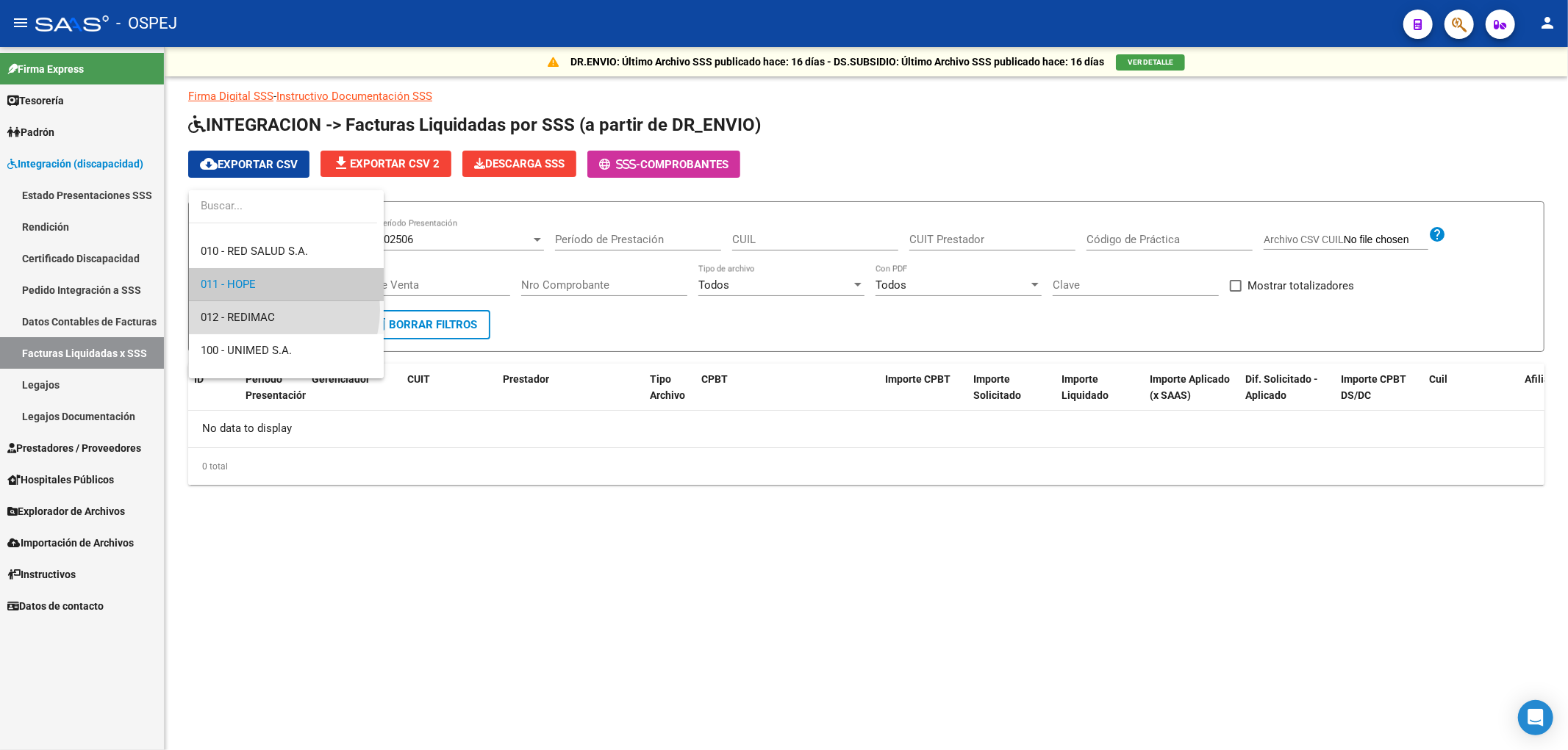
click at [270, 309] on span "012 - REDIMAC" at bounding box center [286, 318] width 171 height 33
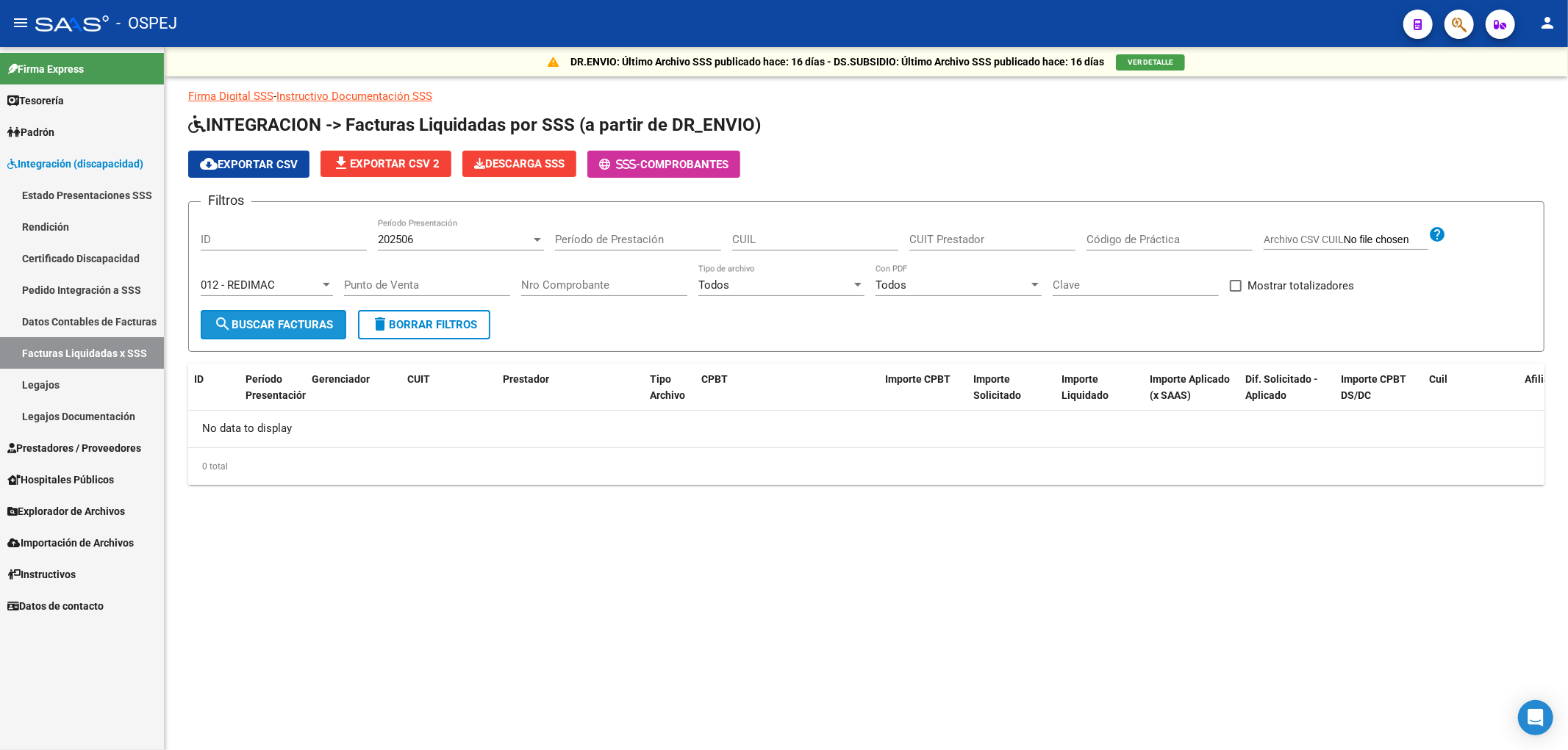
click at [265, 316] on button "search Buscar Facturas" at bounding box center [273, 325] width 146 height 30
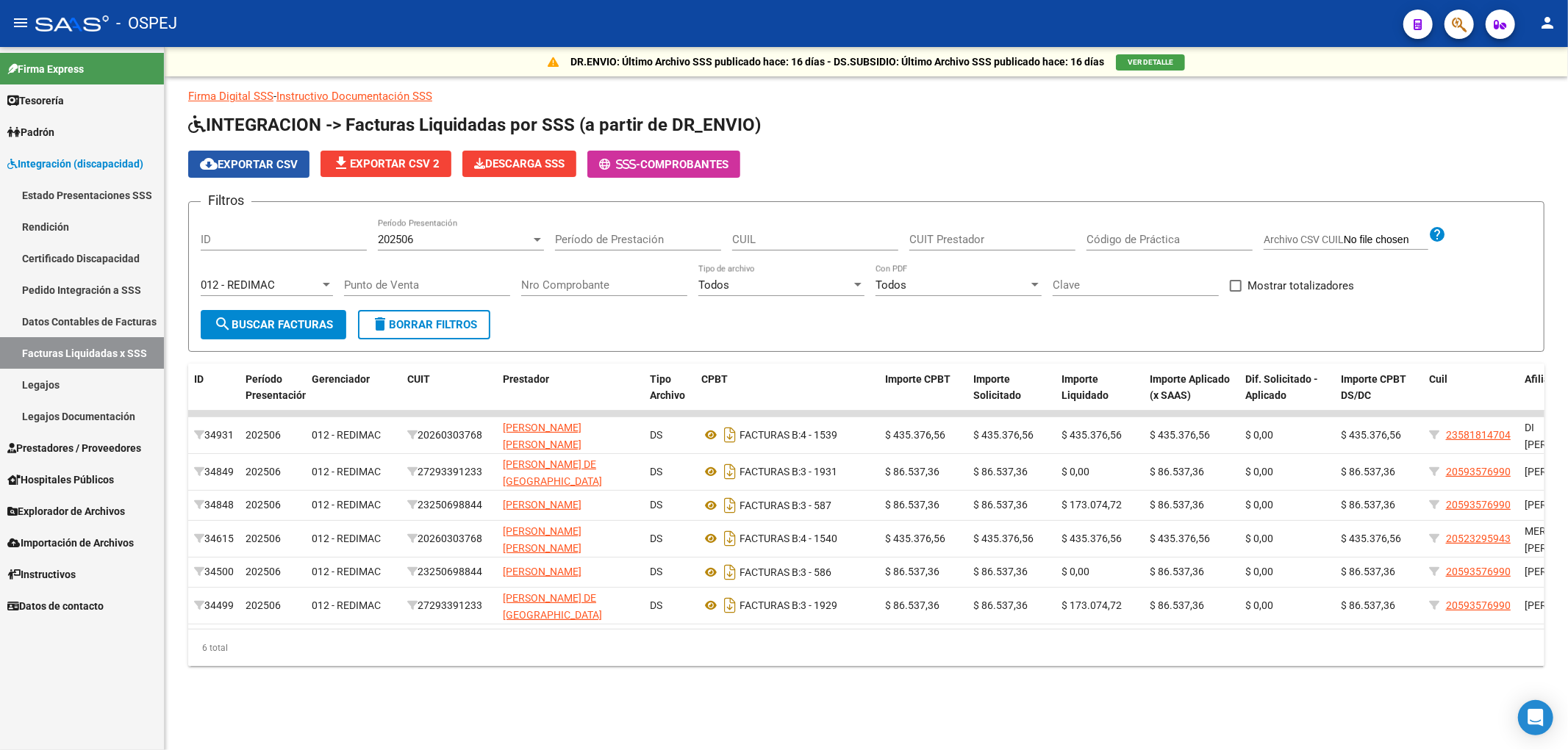
click at [261, 166] on span "cloud_download Exportar CSV" at bounding box center [248, 164] width 98 height 13
click at [276, 280] on div "012 - REDIMAC" at bounding box center [260, 285] width 119 height 13
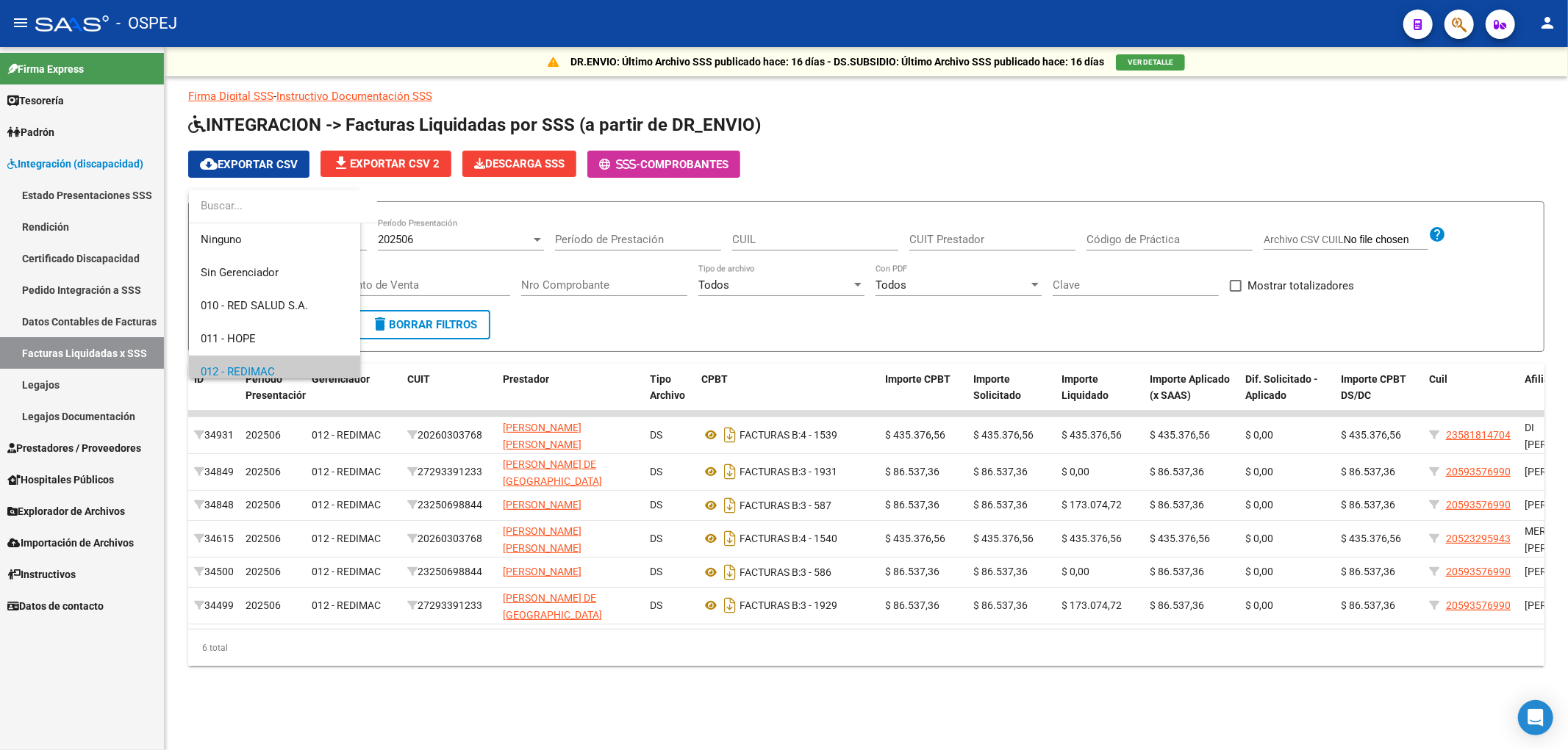
scroll to position [88, 0]
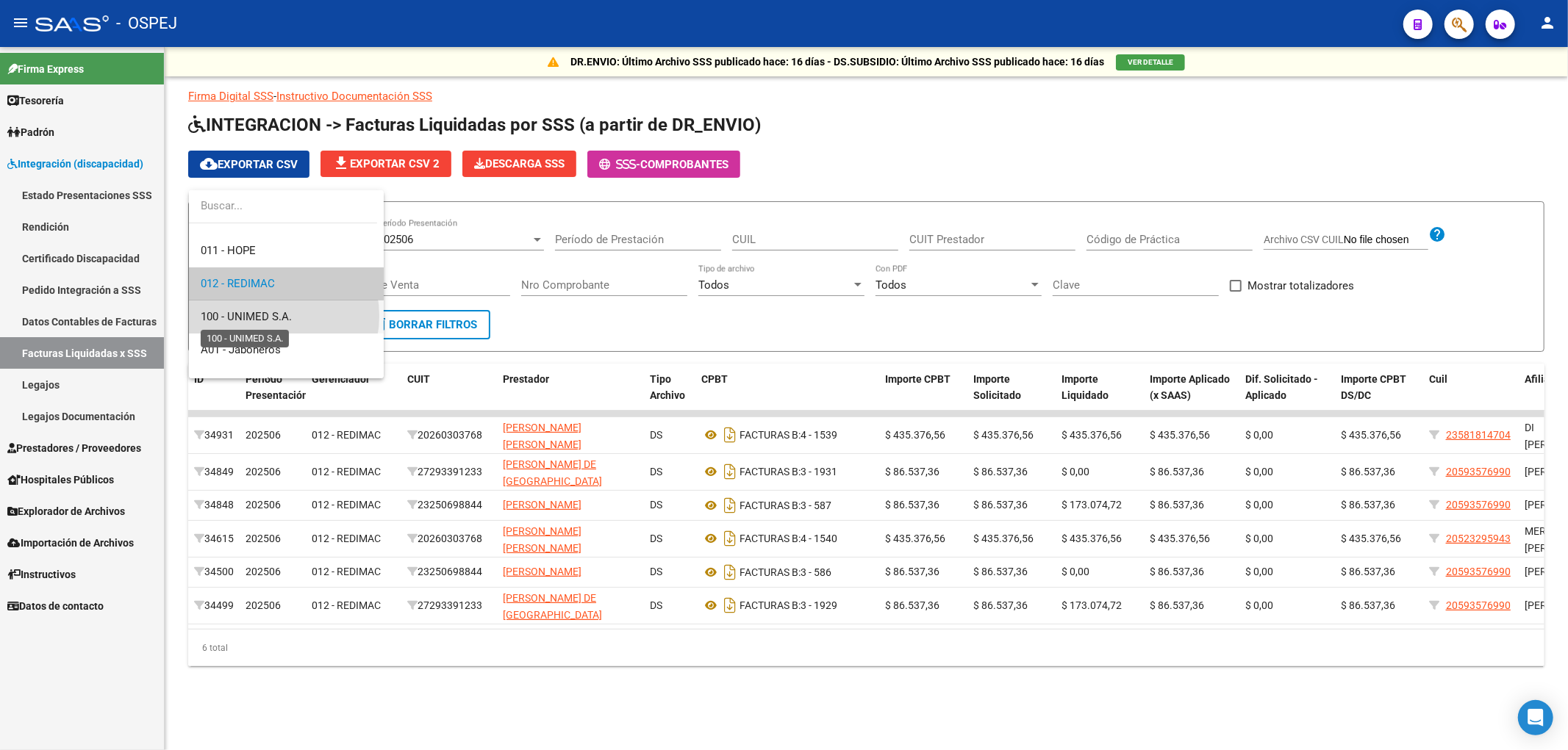
click at [270, 316] on span "100 - UNIMED S.A." at bounding box center [246, 317] width 91 height 13
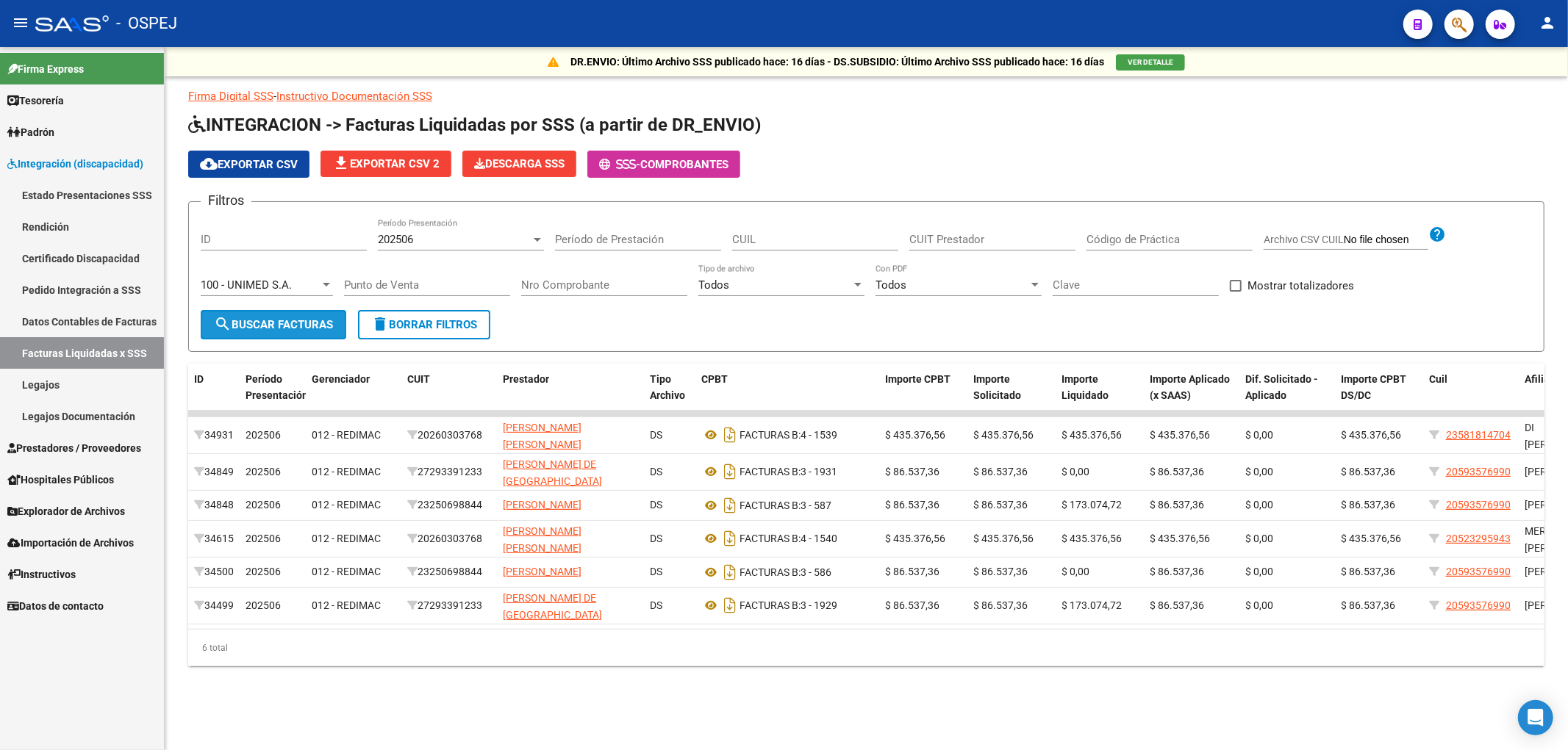
click at [255, 325] on span "search Buscar Facturas" at bounding box center [273, 324] width 119 height 13
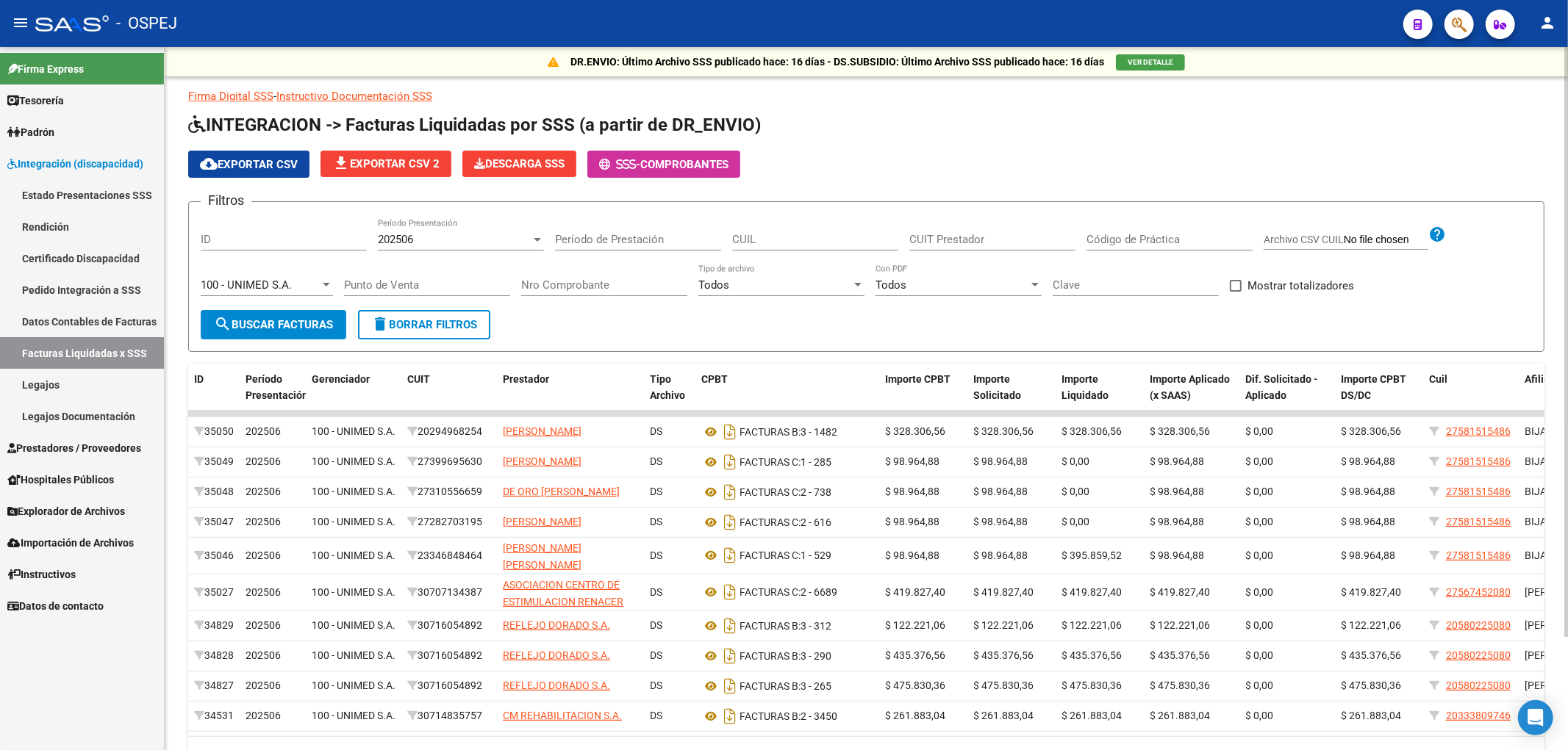
click at [244, 160] on span "cloud_download Exportar CSV" at bounding box center [248, 164] width 98 height 13
click at [257, 280] on span "100 - UNIMED S.A." at bounding box center [246, 285] width 91 height 13
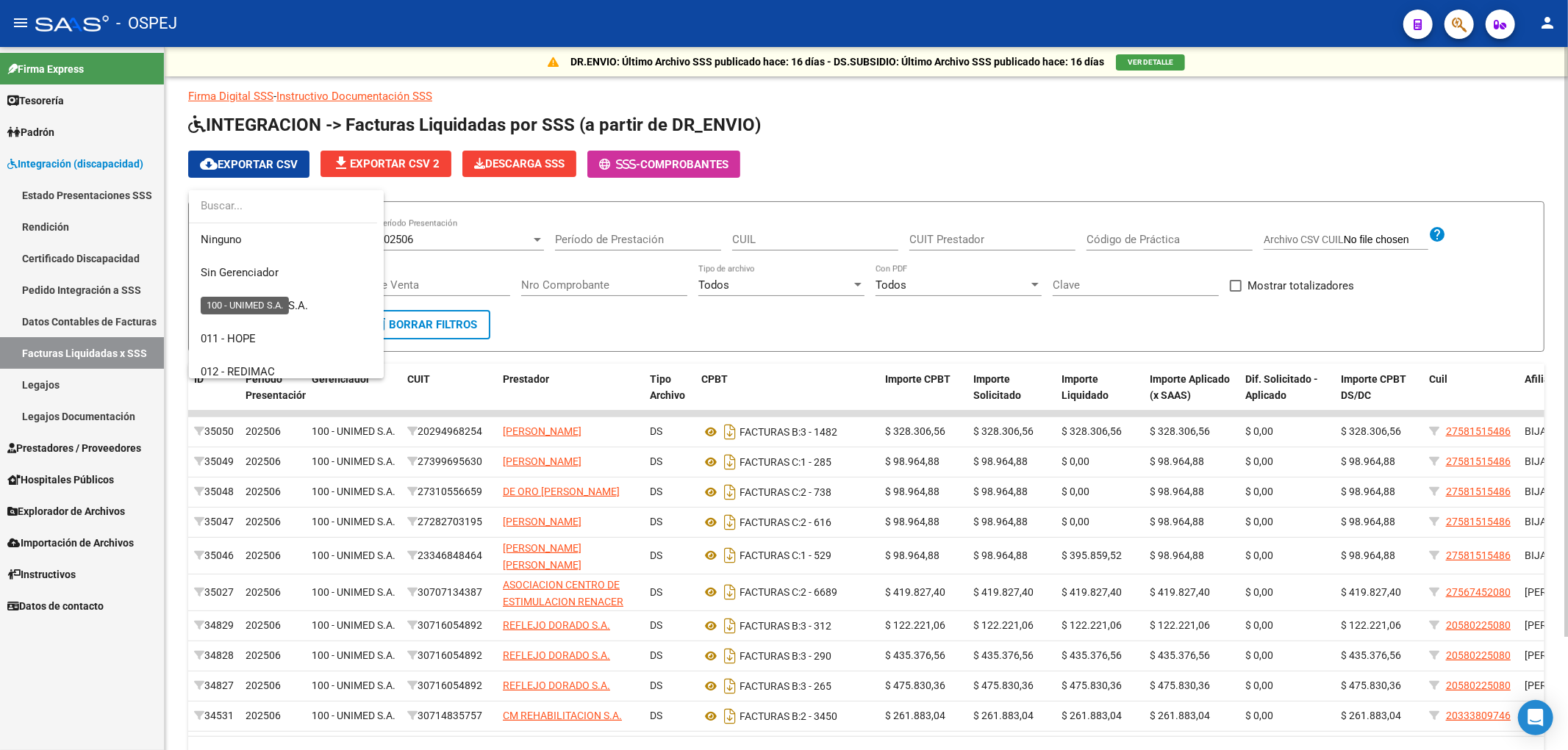
scroll to position [121, 0]
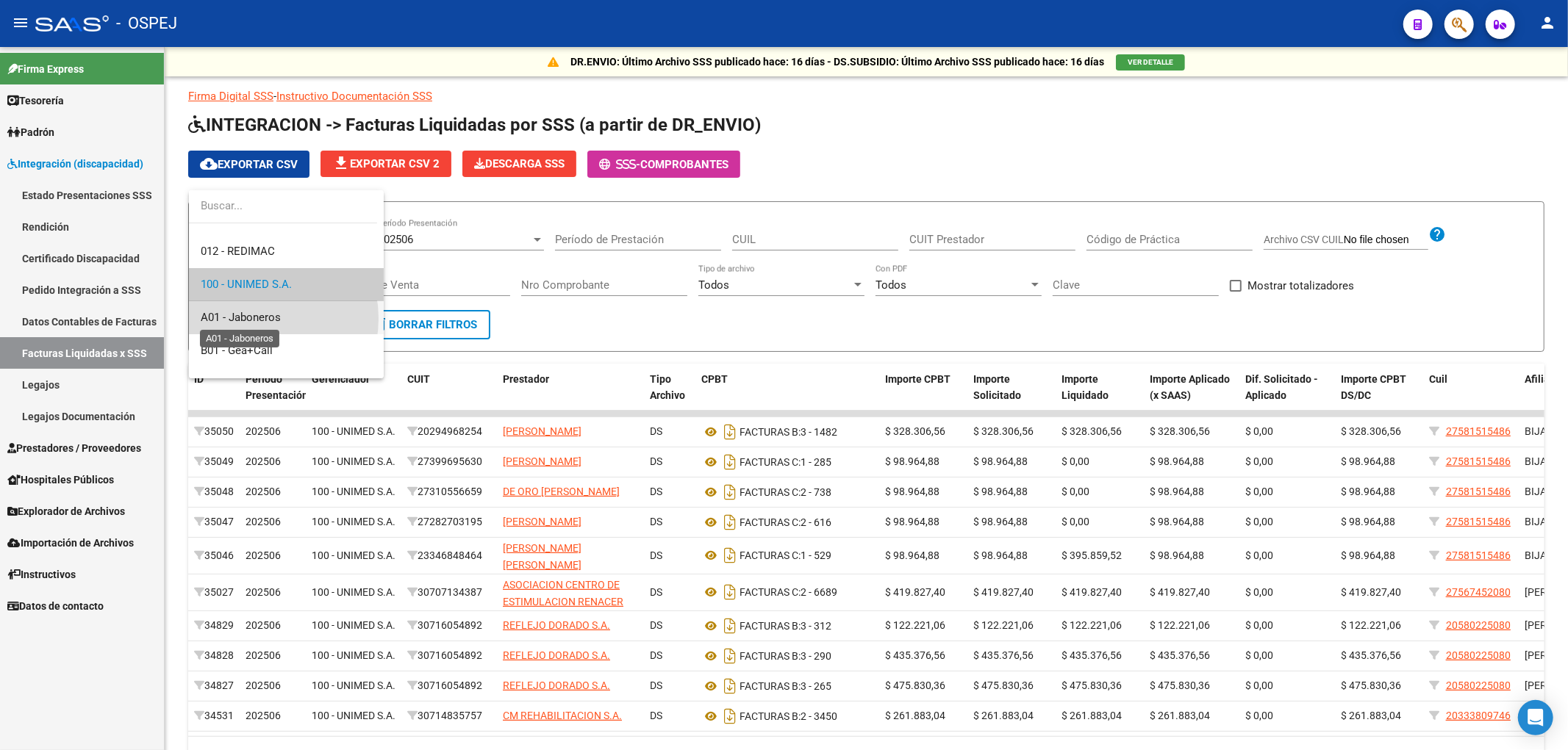
click at [258, 318] on span "A01 - Jaboneros" at bounding box center [241, 318] width 80 height 13
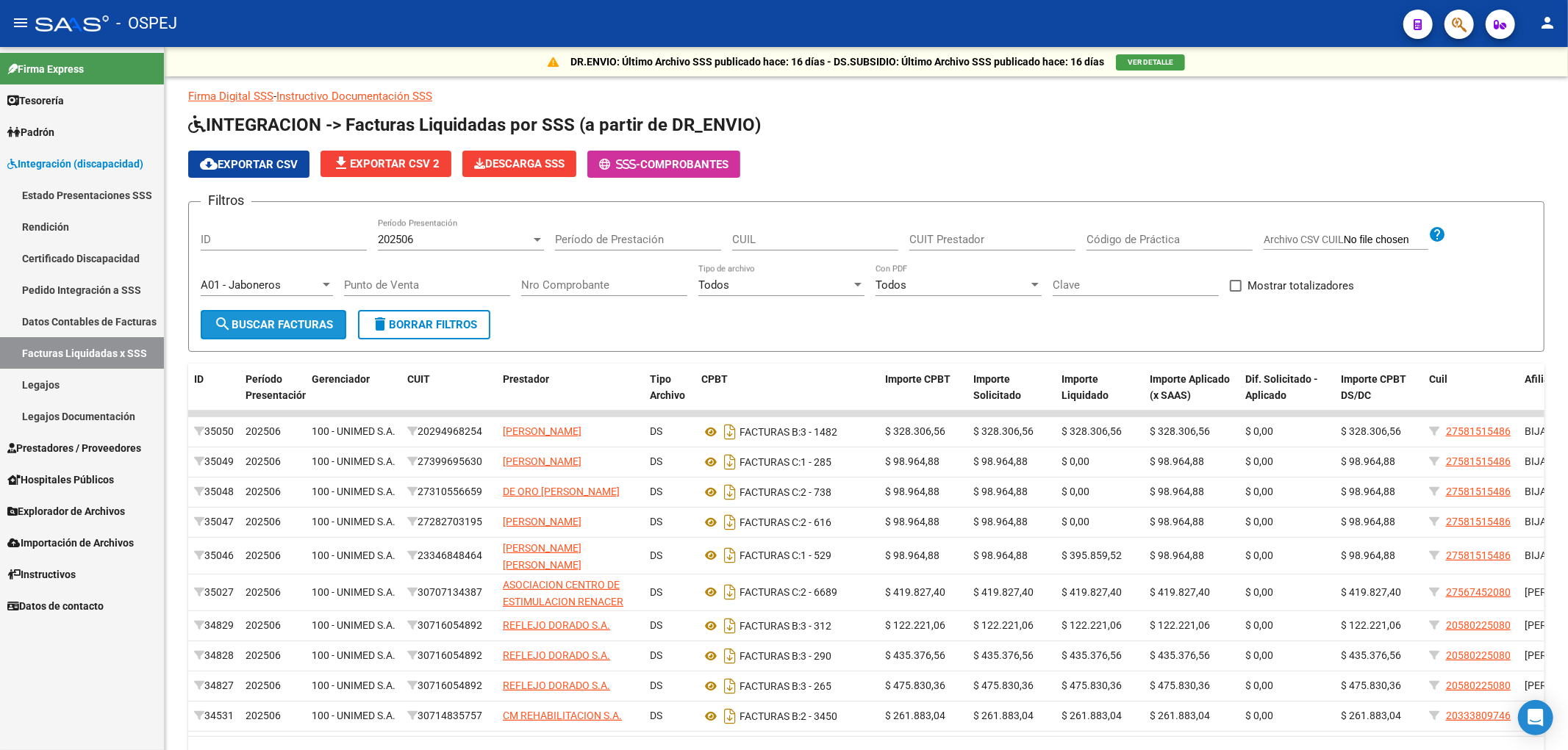
click at [258, 318] on span "search Buscar Facturas" at bounding box center [273, 324] width 119 height 13
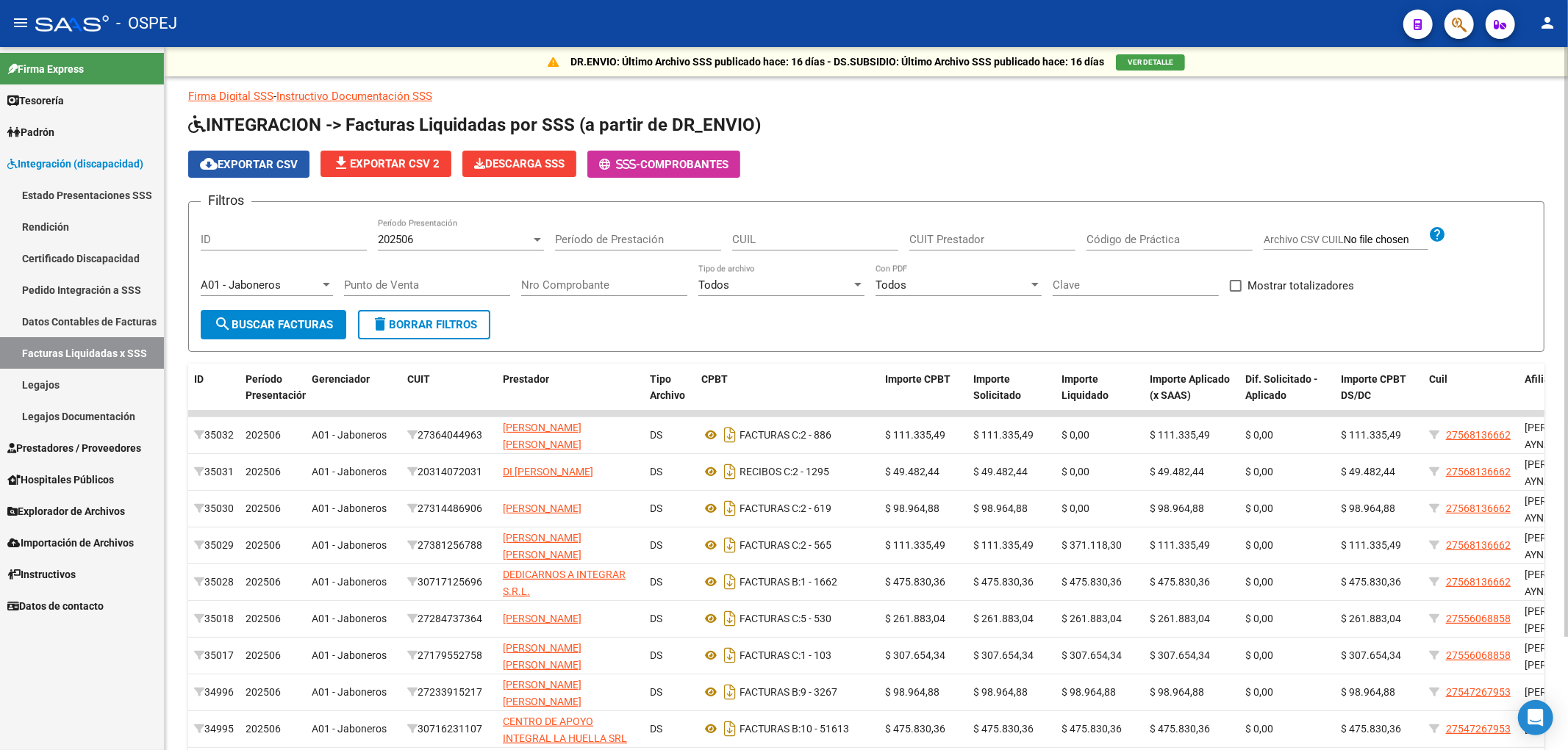
click at [275, 167] on span "cloud_download Exportar CSV" at bounding box center [248, 164] width 98 height 13
click at [313, 283] on div "A01 - Jaboneros" at bounding box center [260, 285] width 119 height 13
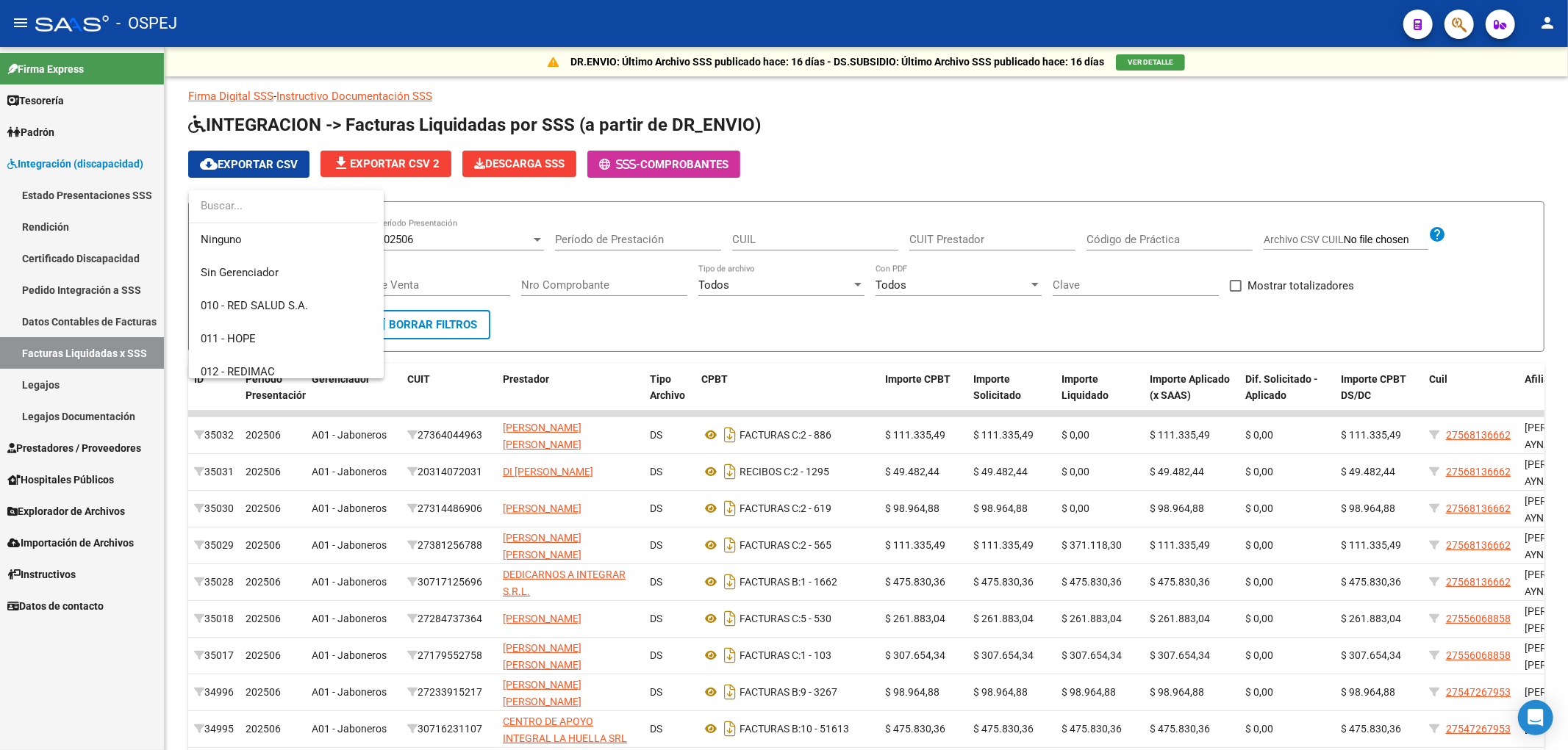
scroll to position [154, 0]
click at [293, 314] on span "B01 - Gea+Call" at bounding box center [286, 317] width 171 height 33
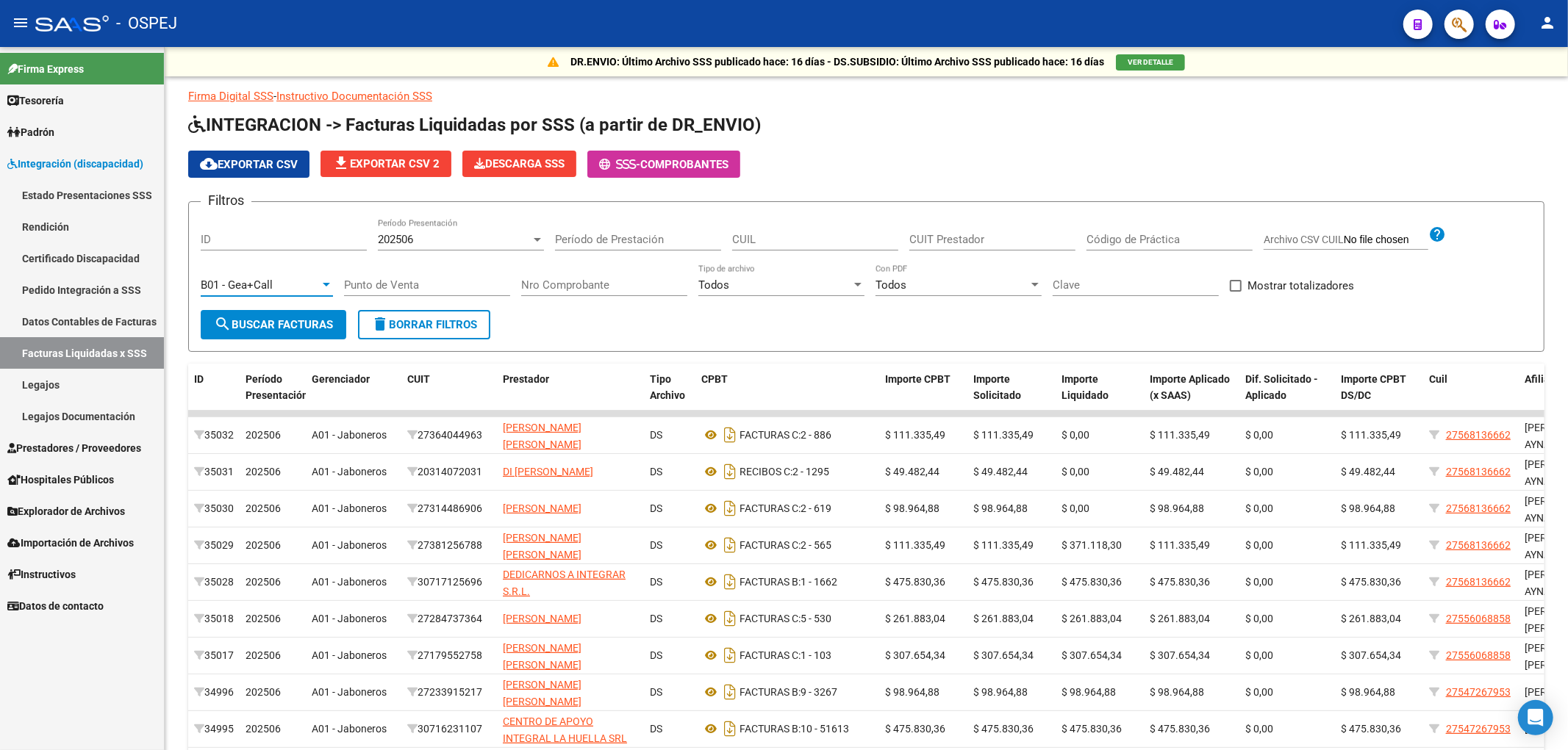
click at [293, 314] on button "search Buscar Facturas" at bounding box center [273, 325] width 146 height 30
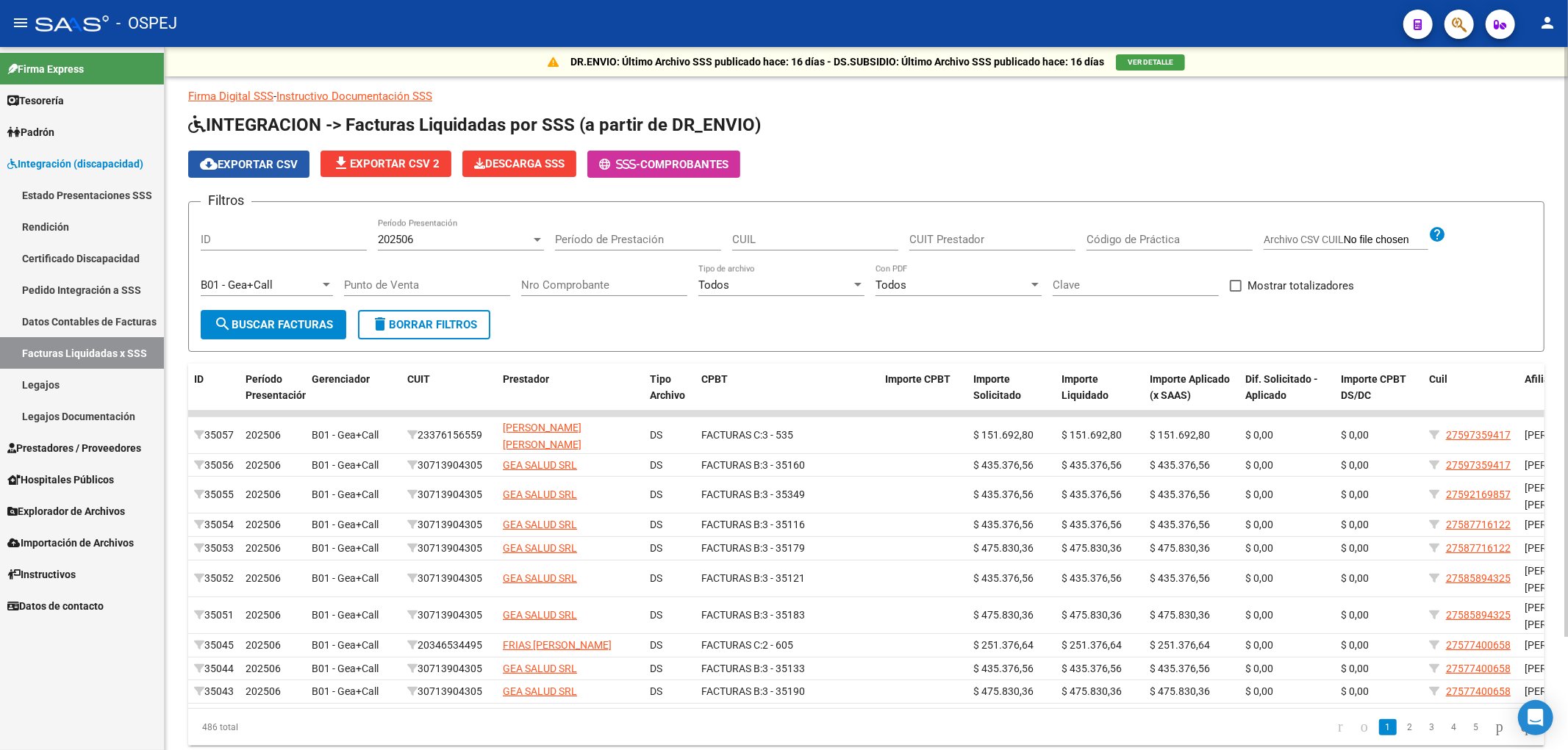
click at [259, 166] on span "cloud_download Exportar CSV" at bounding box center [248, 164] width 98 height 13
click at [274, 290] on div "B01 - Gea+Call" at bounding box center [260, 285] width 119 height 13
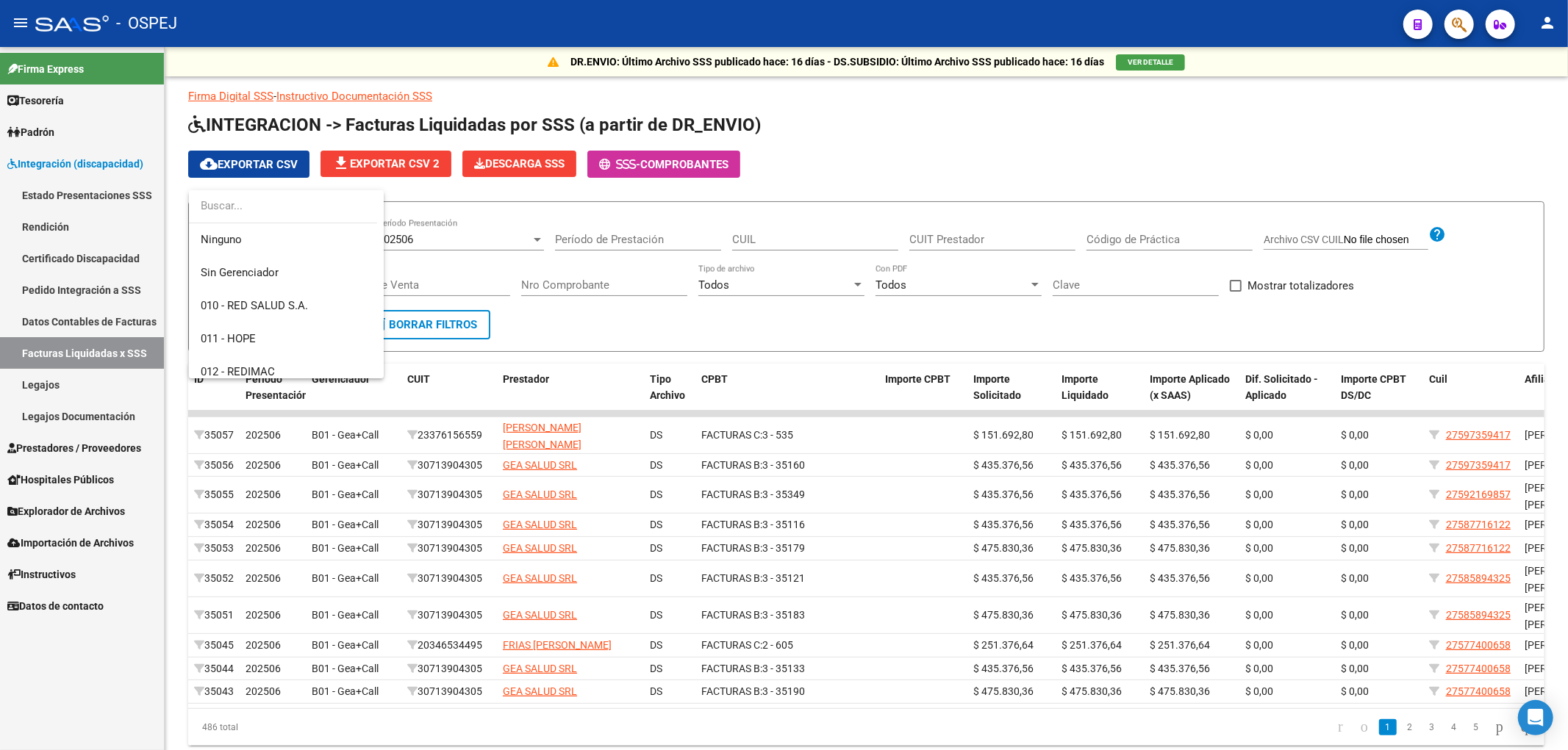
scroll to position [187, 0]
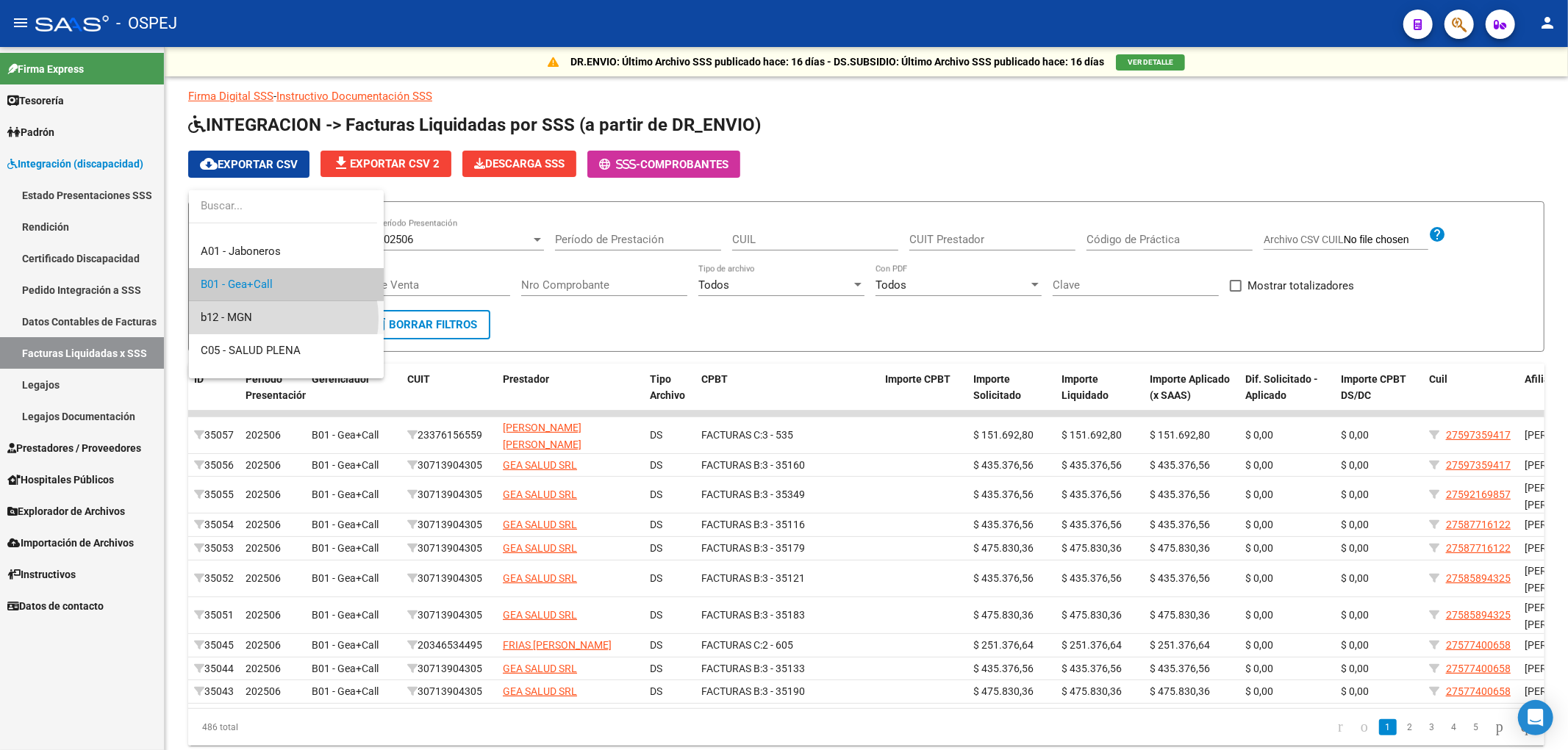
click at [276, 318] on span "b12 - MGN" at bounding box center [286, 318] width 171 height 33
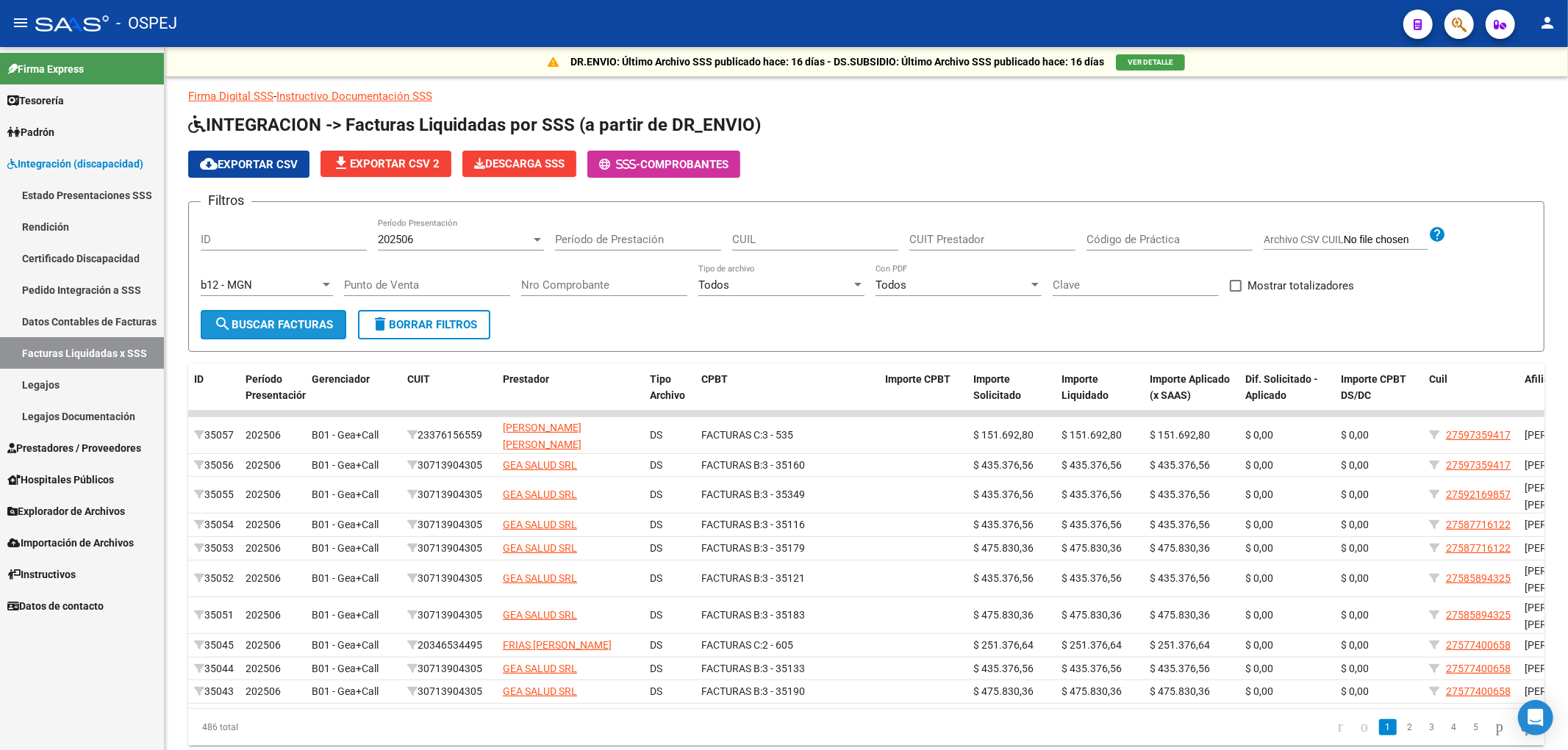
click at [276, 318] on span "search Buscar Facturas" at bounding box center [273, 324] width 119 height 13
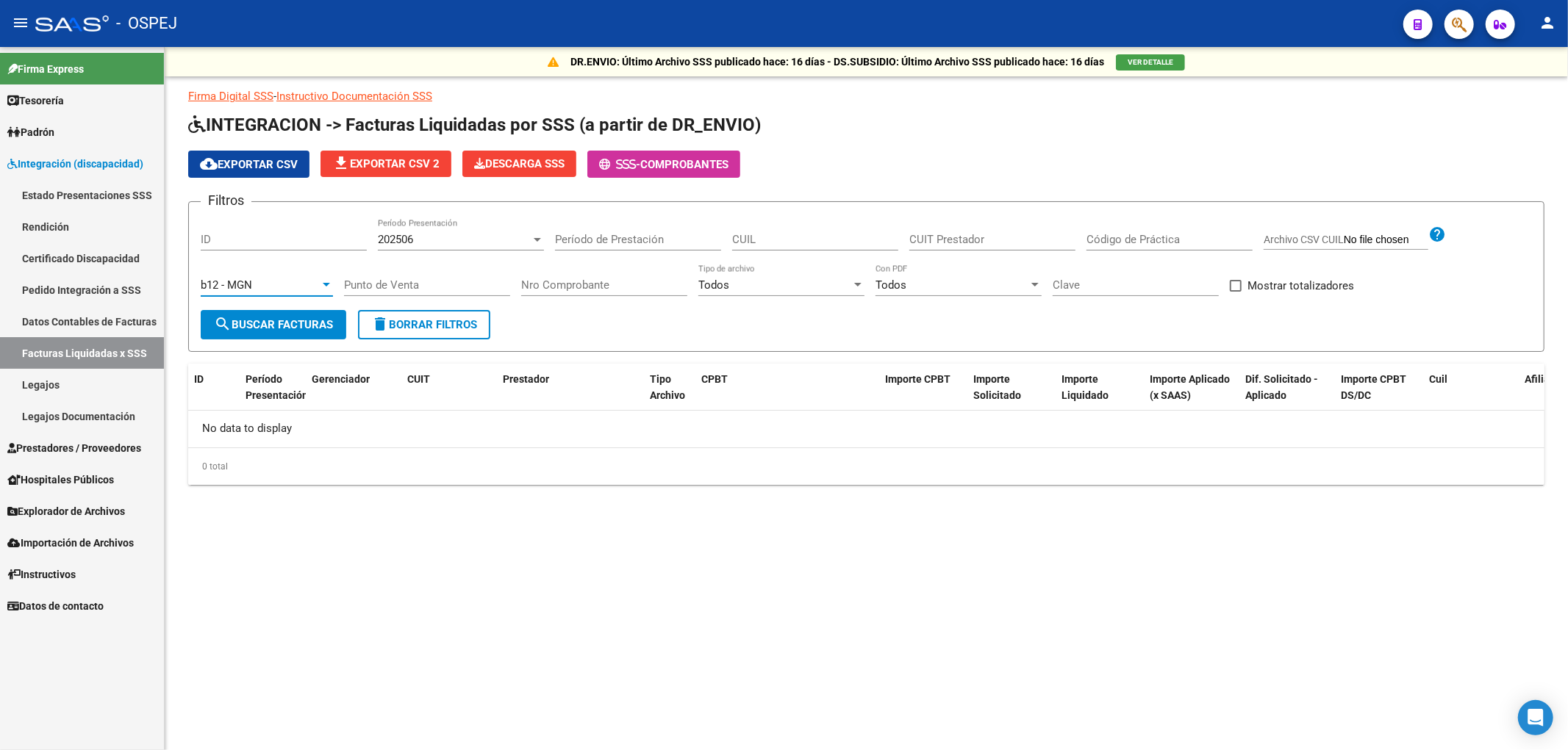
click at [272, 283] on div "b12 - MGN" at bounding box center [260, 285] width 119 height 13
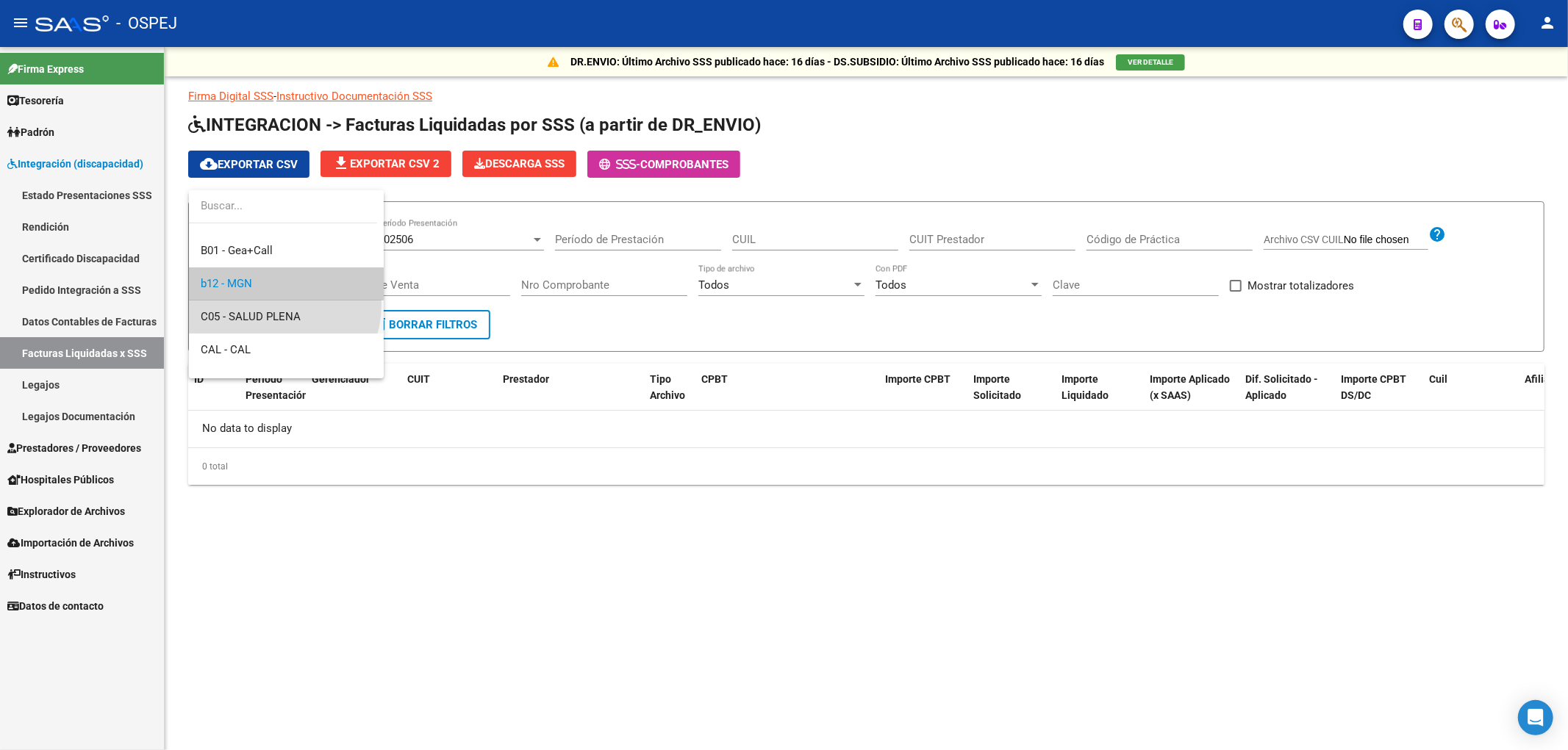
click at [268, 304] on span "C05 - SALUD PLENA" at bounding box center [286, 317] width 171 height 33
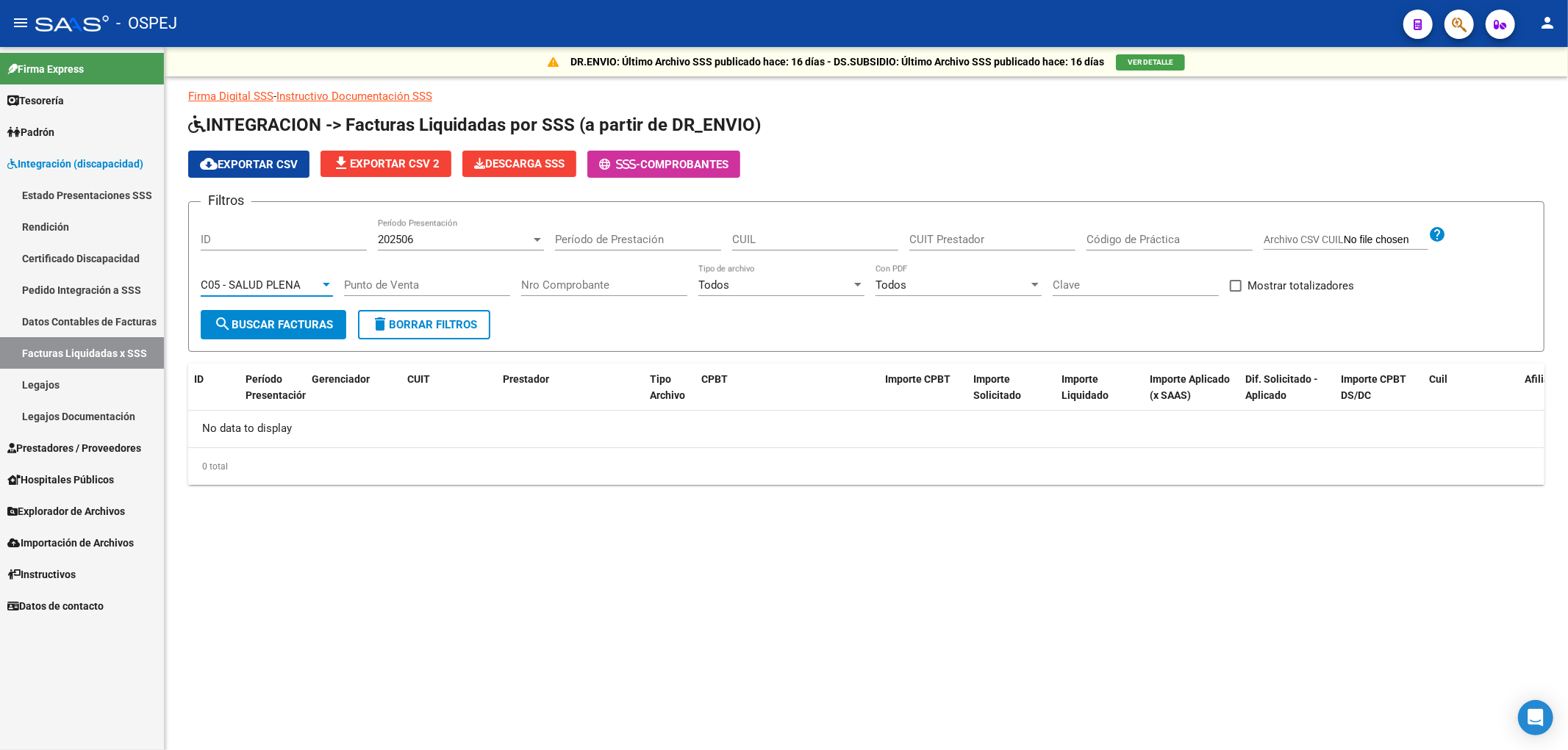
click at [251, 326] on span "search Buscar Facturas" at bounding box center [273, 324] width 119 height 13
click at [258, 291] on div "C05 - SALUD PLENA" at bounding box center [260, 285] width 119 height 13
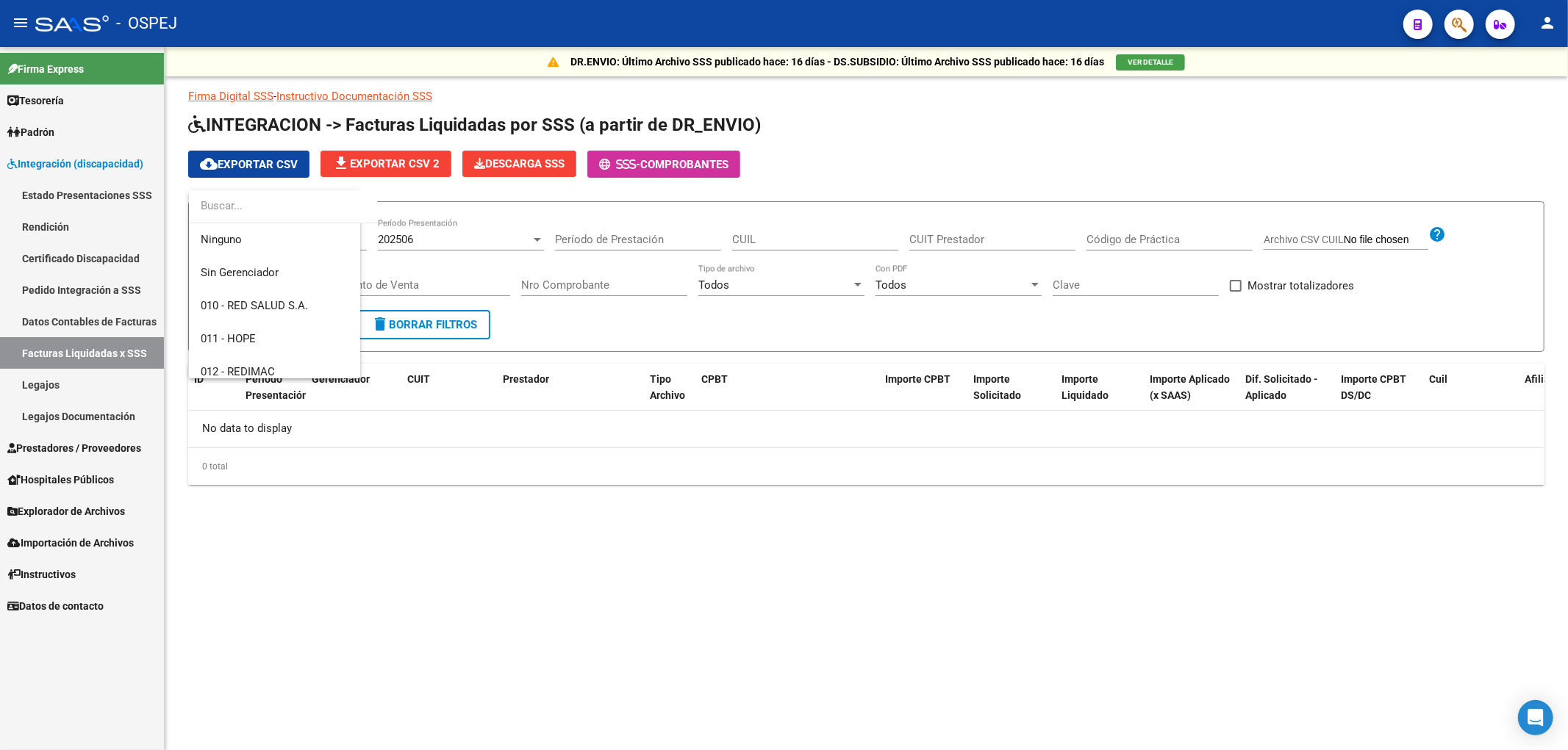
scroll to position [253, 0]
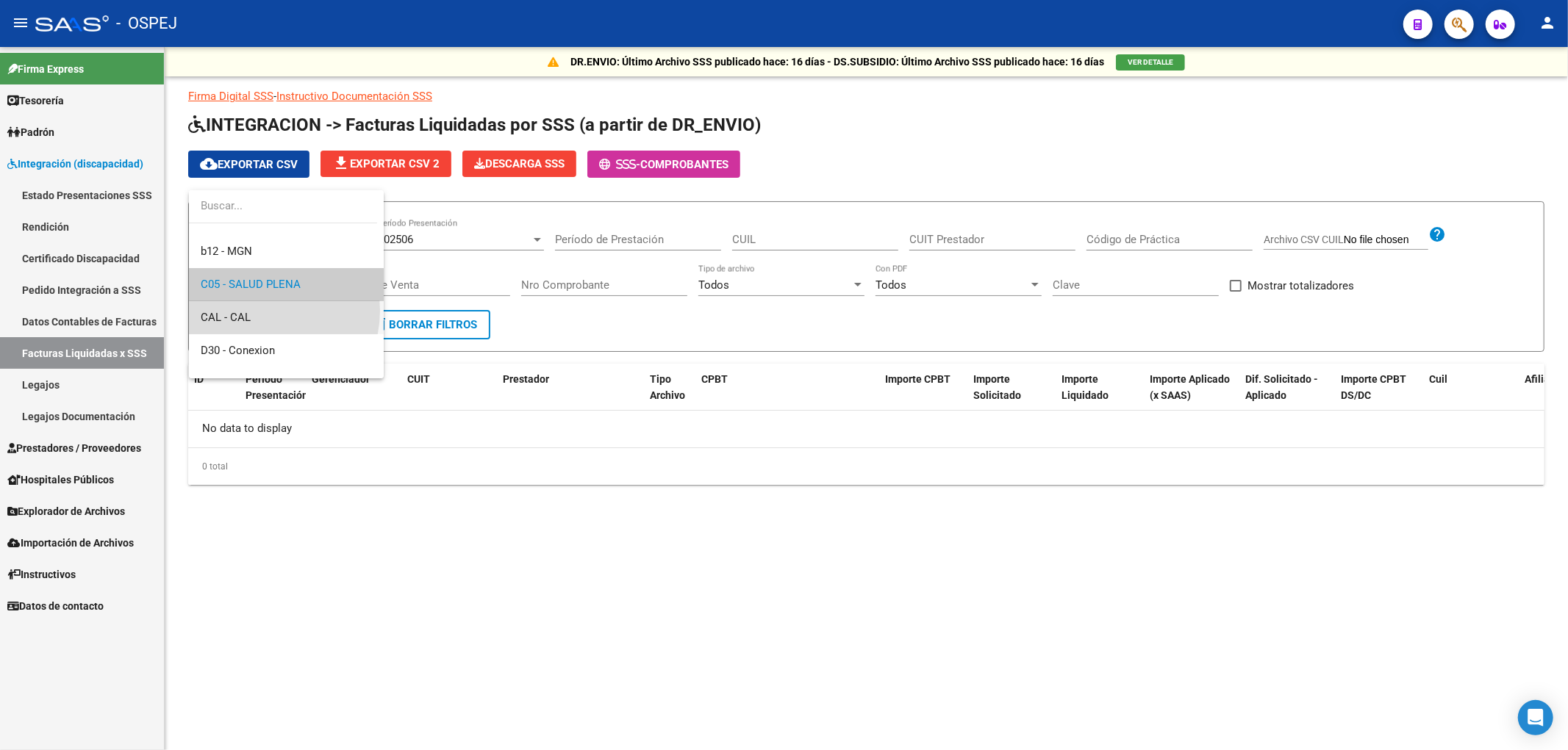
click at [258, 310] on span "CAL - CAL" at bounding box center [286, 318] width 171 height 33
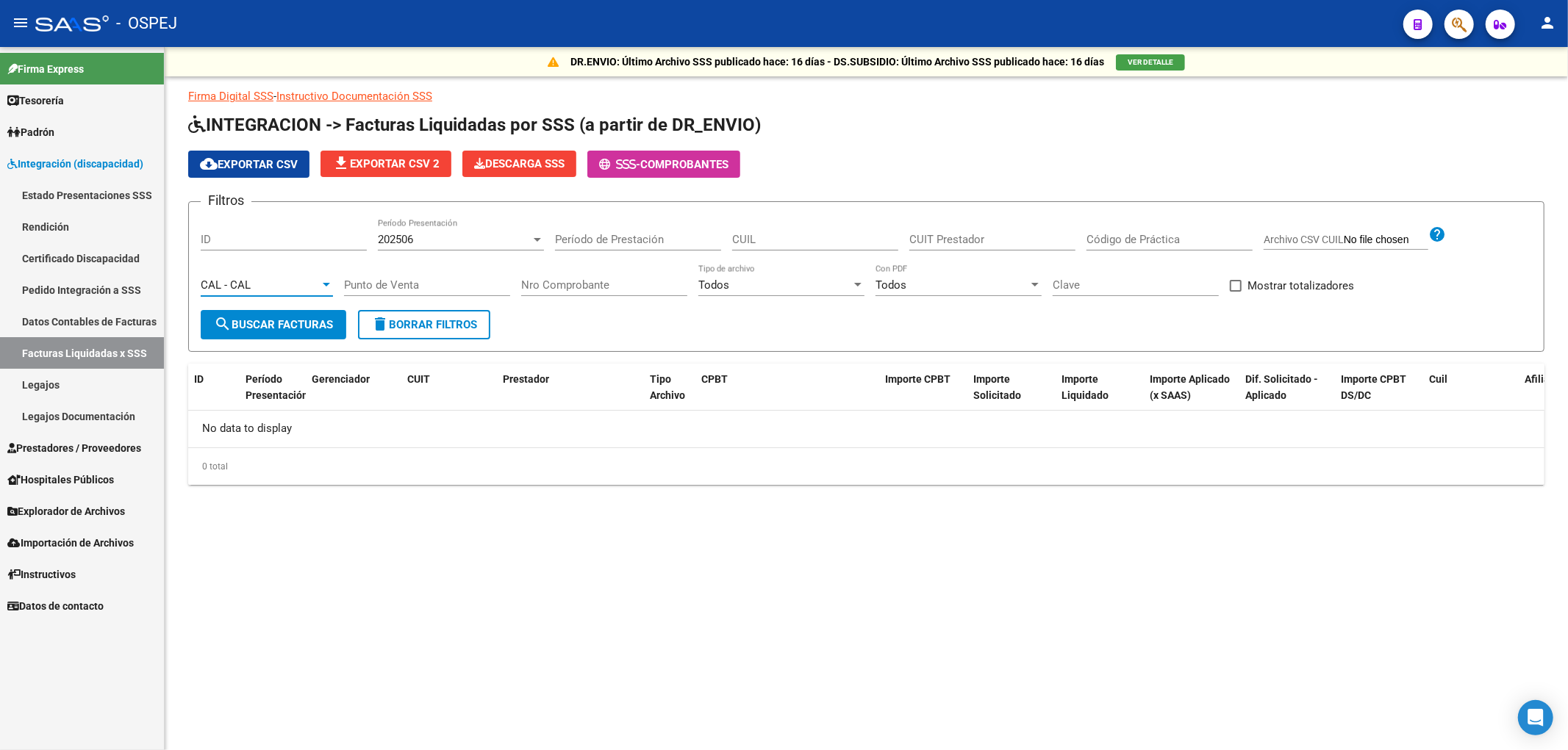
click at [255, 322] on span "search Buscar Facturas" at bounding box center [273, 324] width 119 height 13
click at [268, 283] on div "CAL - CAL" at bounding box center [260, 285] width 119 height 13
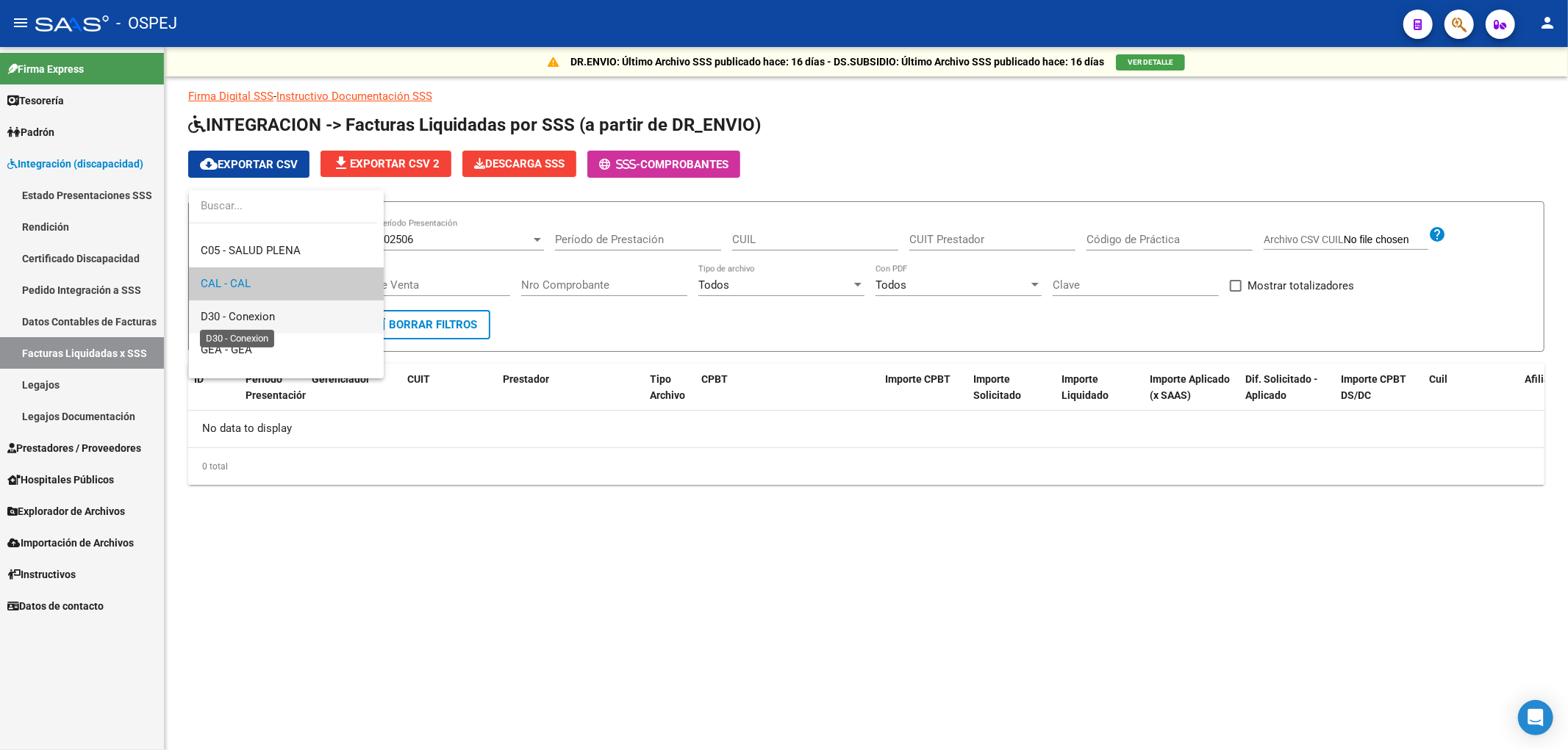
click at [259, 322] on span "D30 - Conexion" at bounding box center [238, 317] width 74 height 13
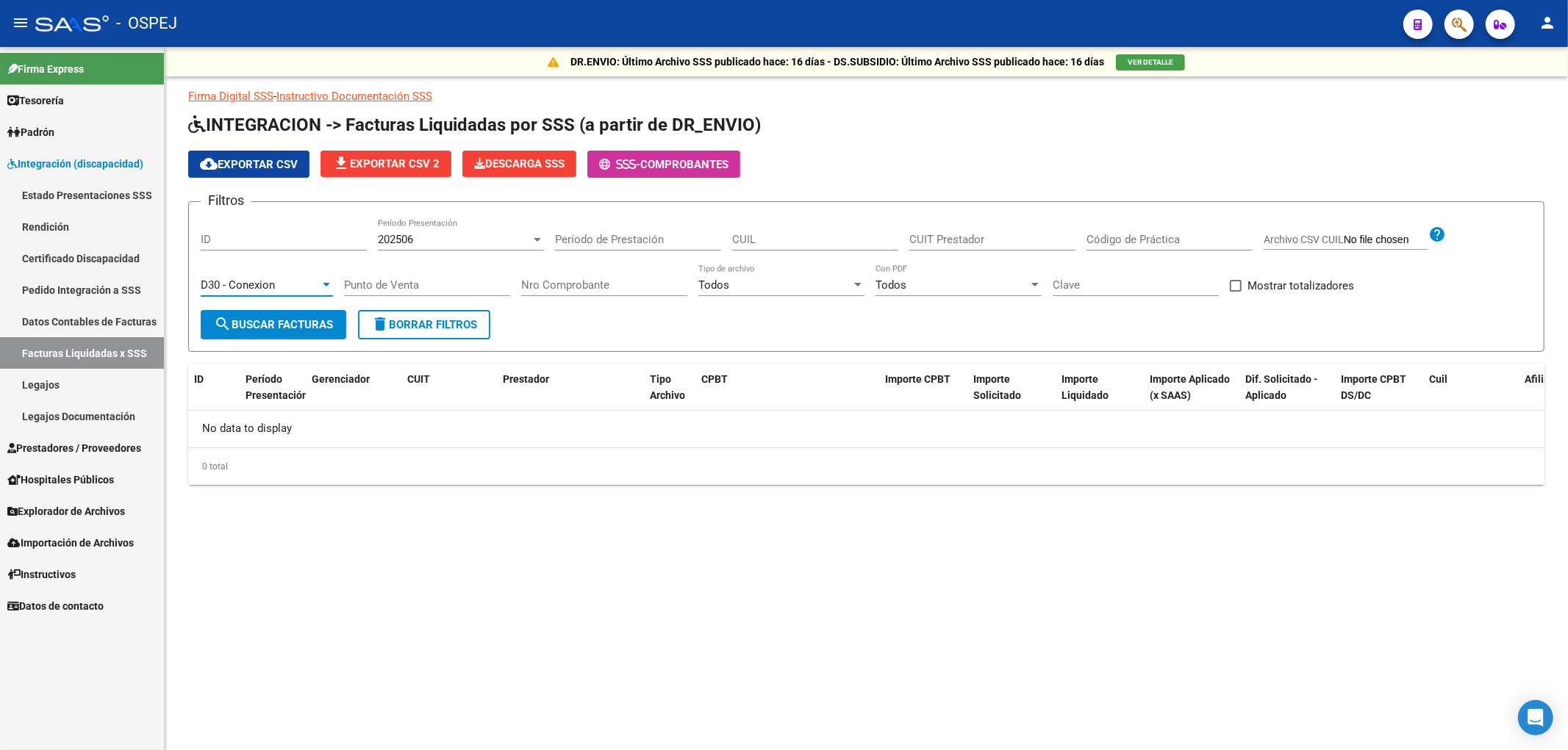
click at [259, 322] on span "search Buscar Facturas" at bounding box center [273, 324] width 119 height 13
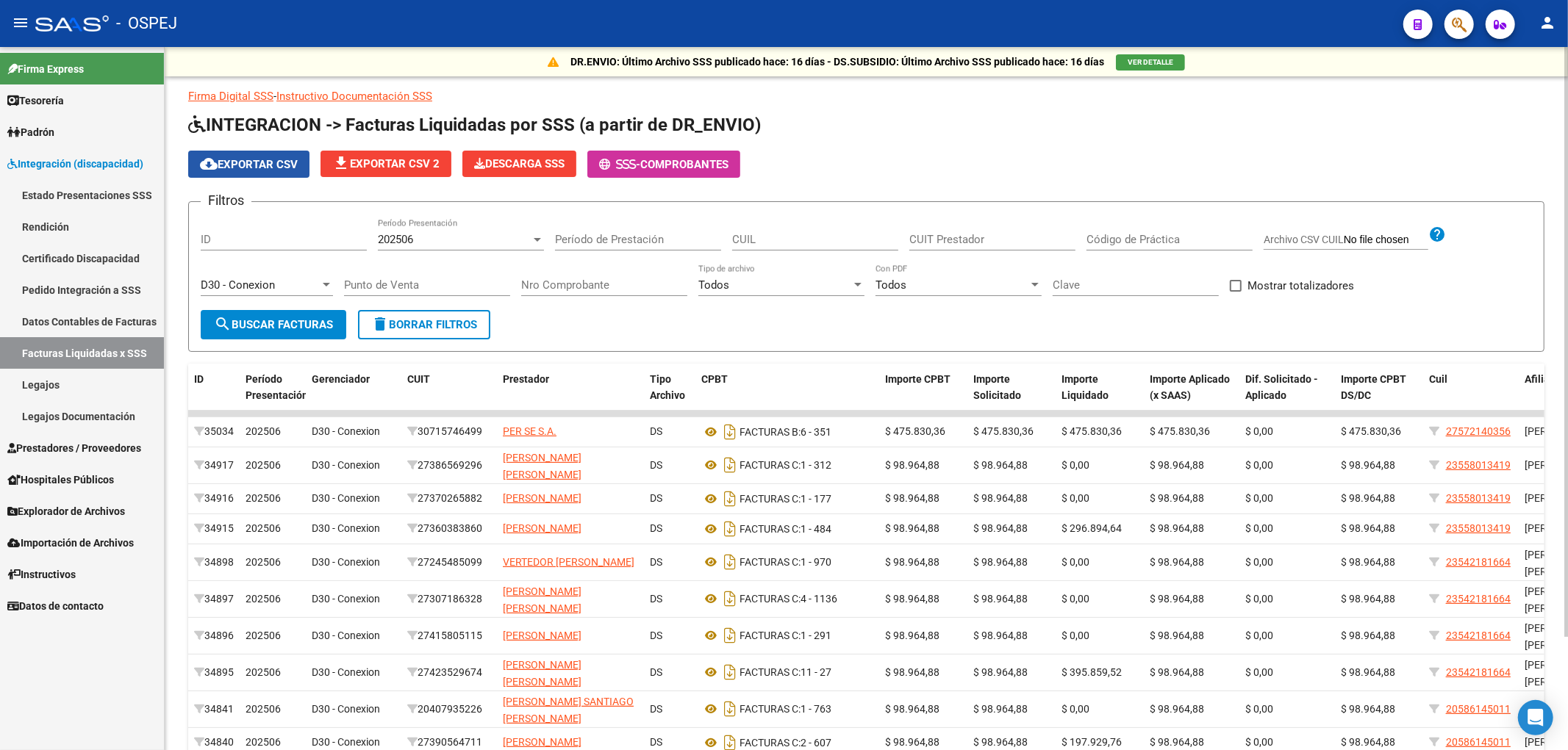
click at [283, 164] on span "cloud_download Exportar CSV" at bounding box center [248, 164] width 98 height 13
click at [259, 281] on span "D30 - Conexion" at bounding box center [238, 285] width 74 height 13
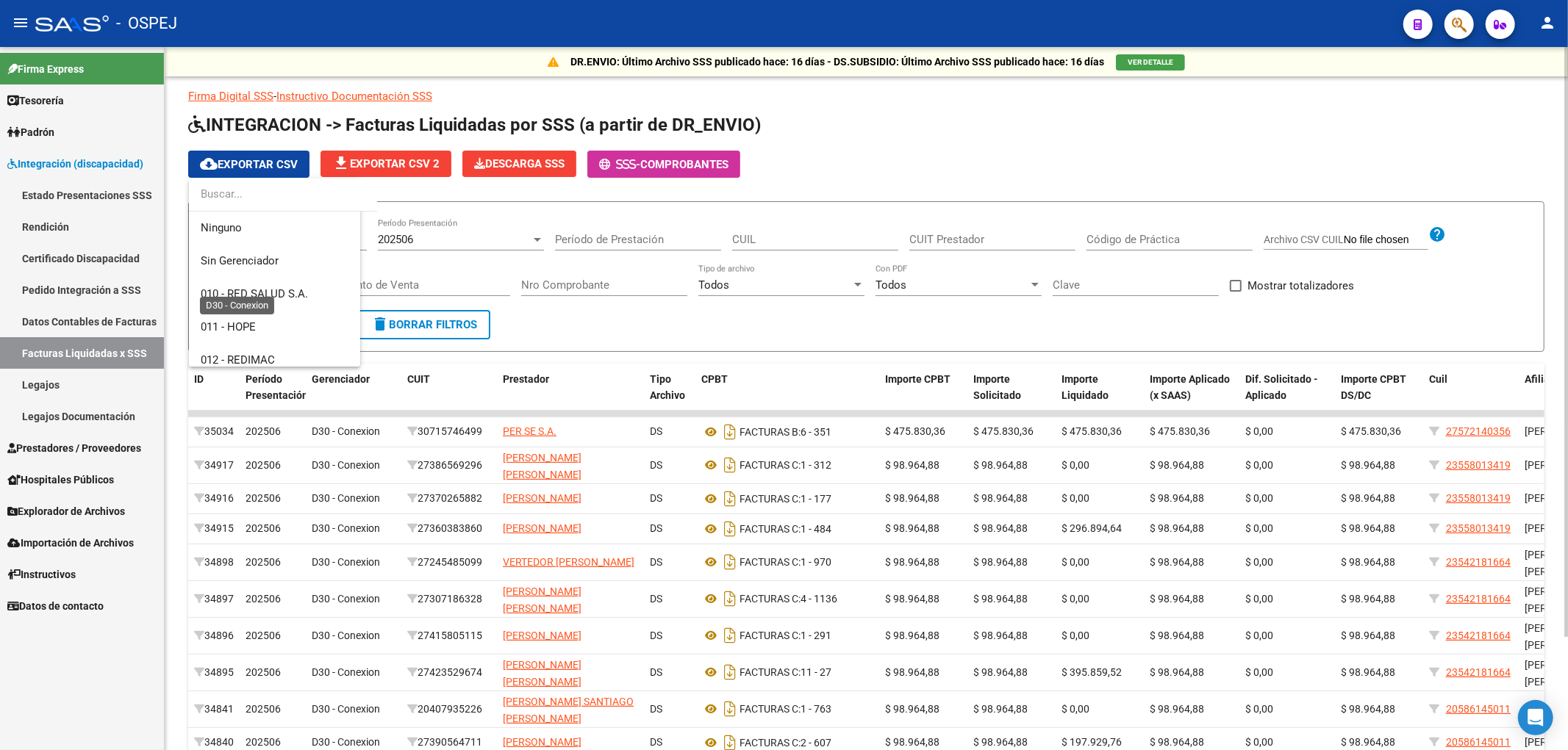
scroll to position [308, 0]
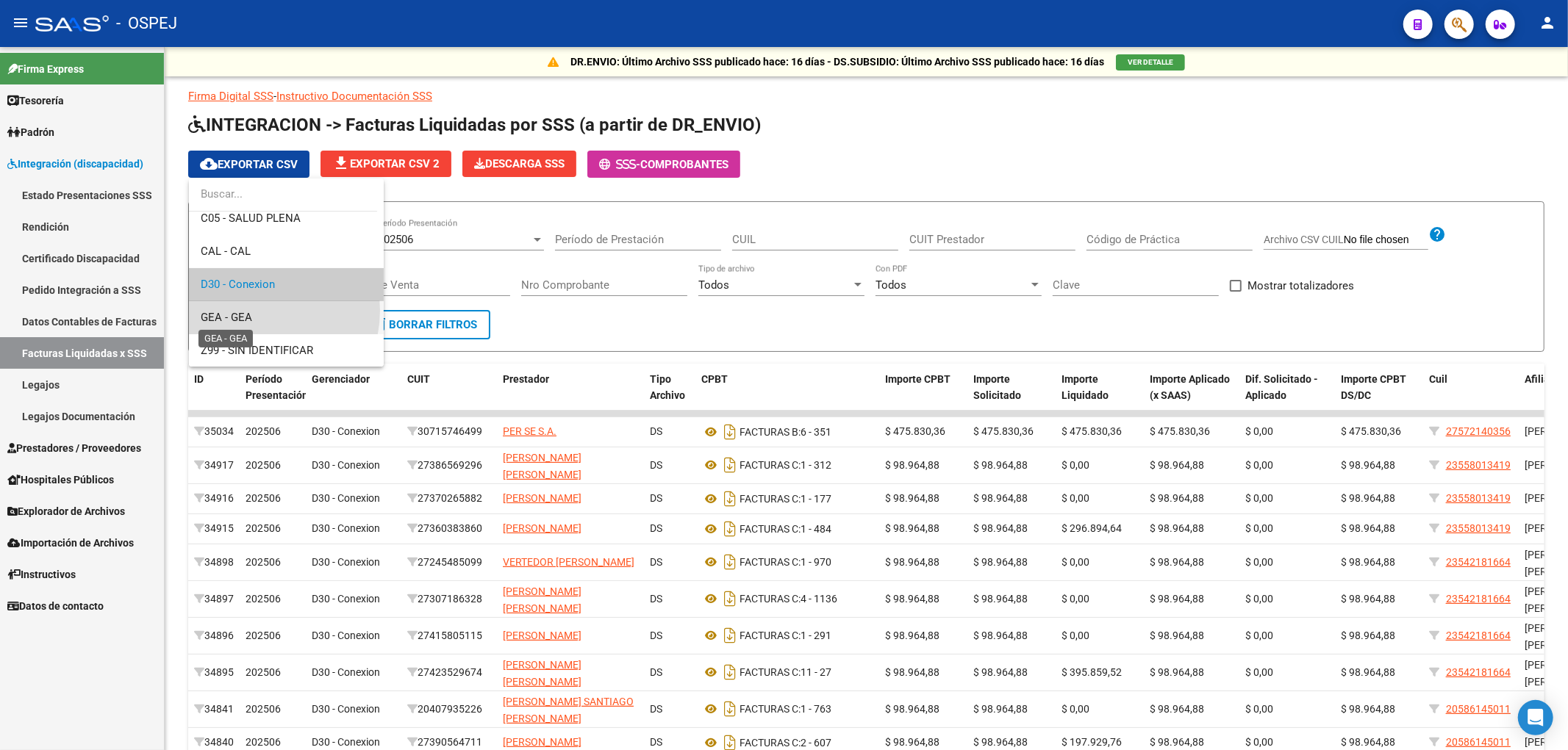
click at [251, 311] on span "GEA - GEA" at bounding box center [226, 318] width 51 height 13
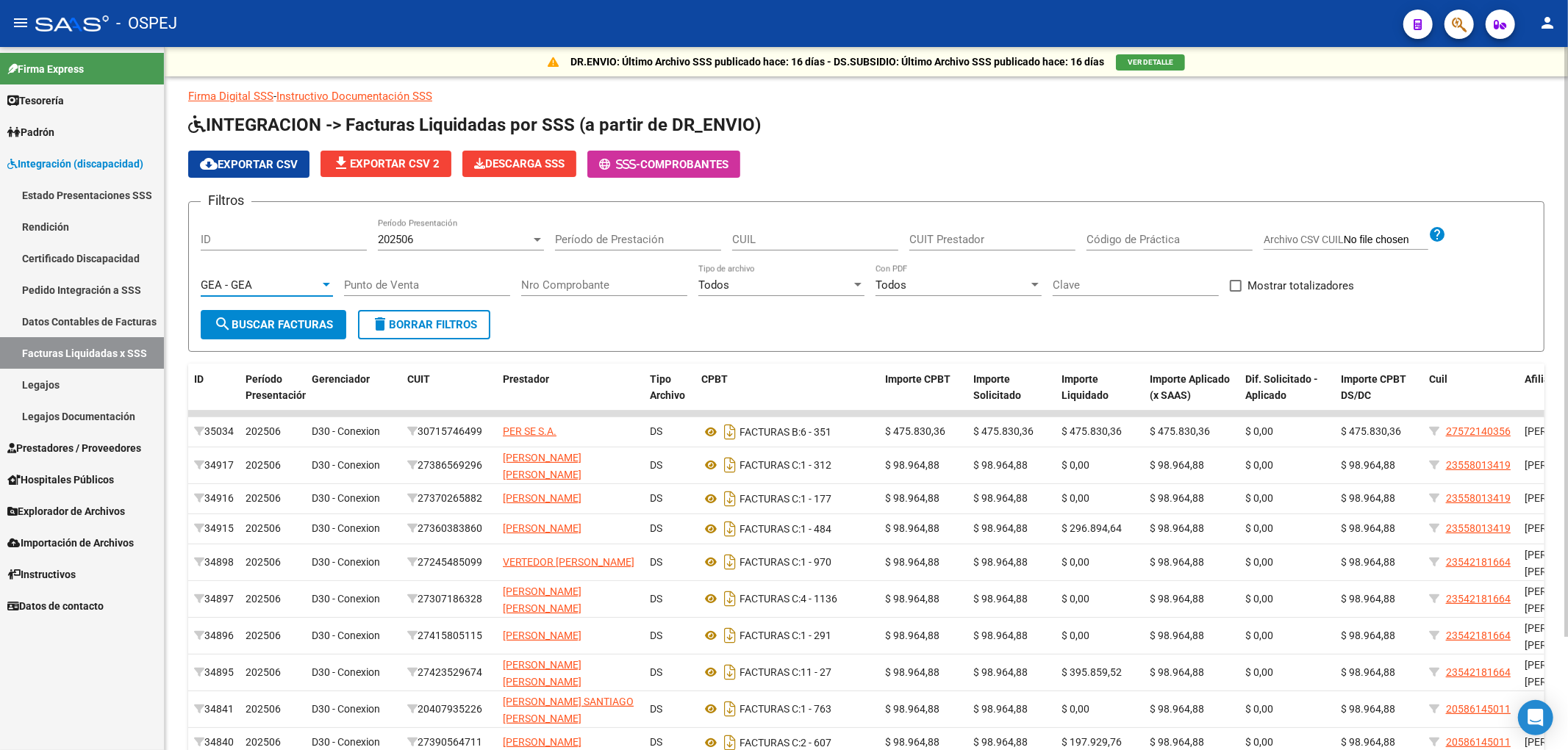
click at [245, 322] on span "search Buscar Facturas" at bounding box center [273, 324] width 119 height 13
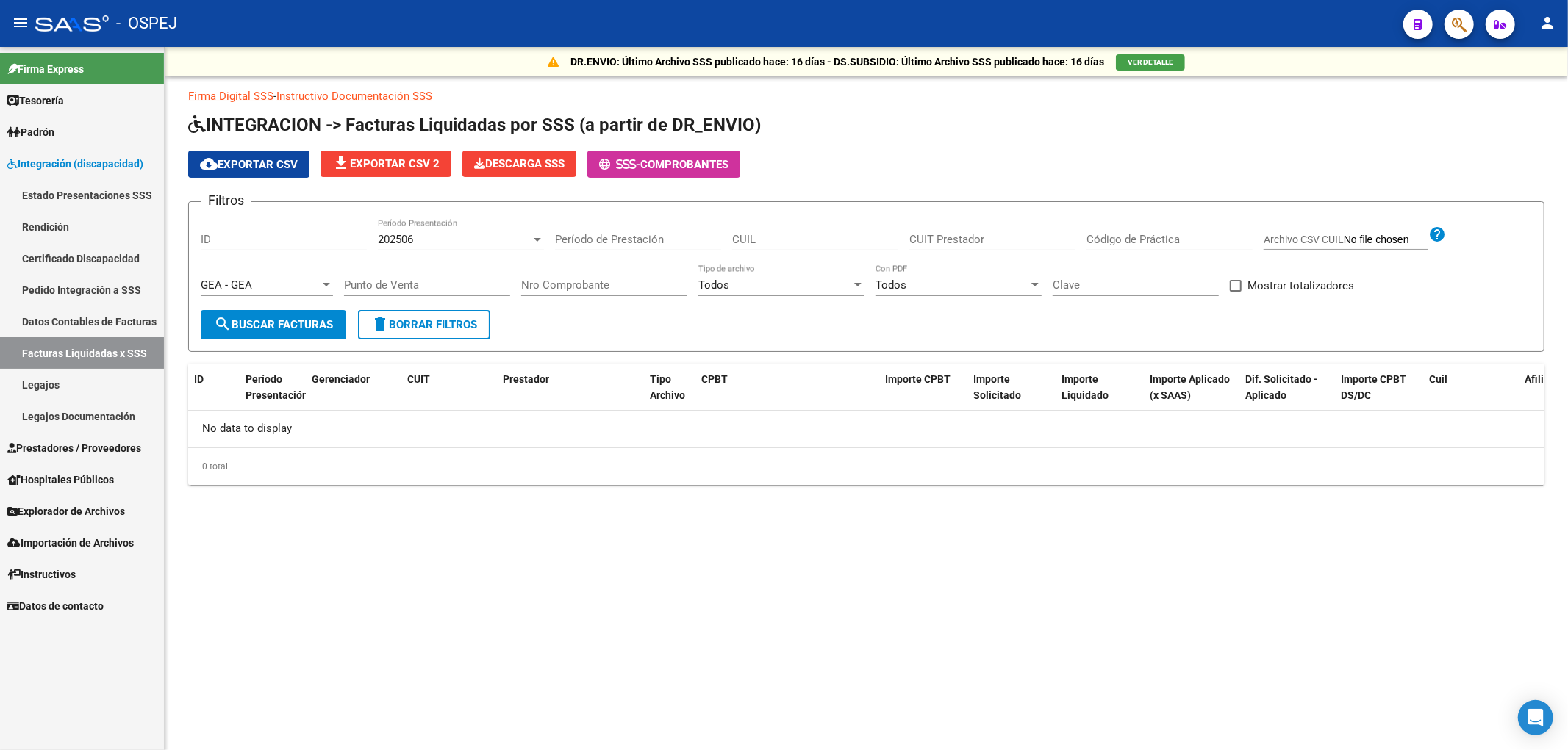
click at [254, 292] on div "GEA - GEA Seleccionar Gerenciador" at bounding box center [267, 281] width 132 height 32
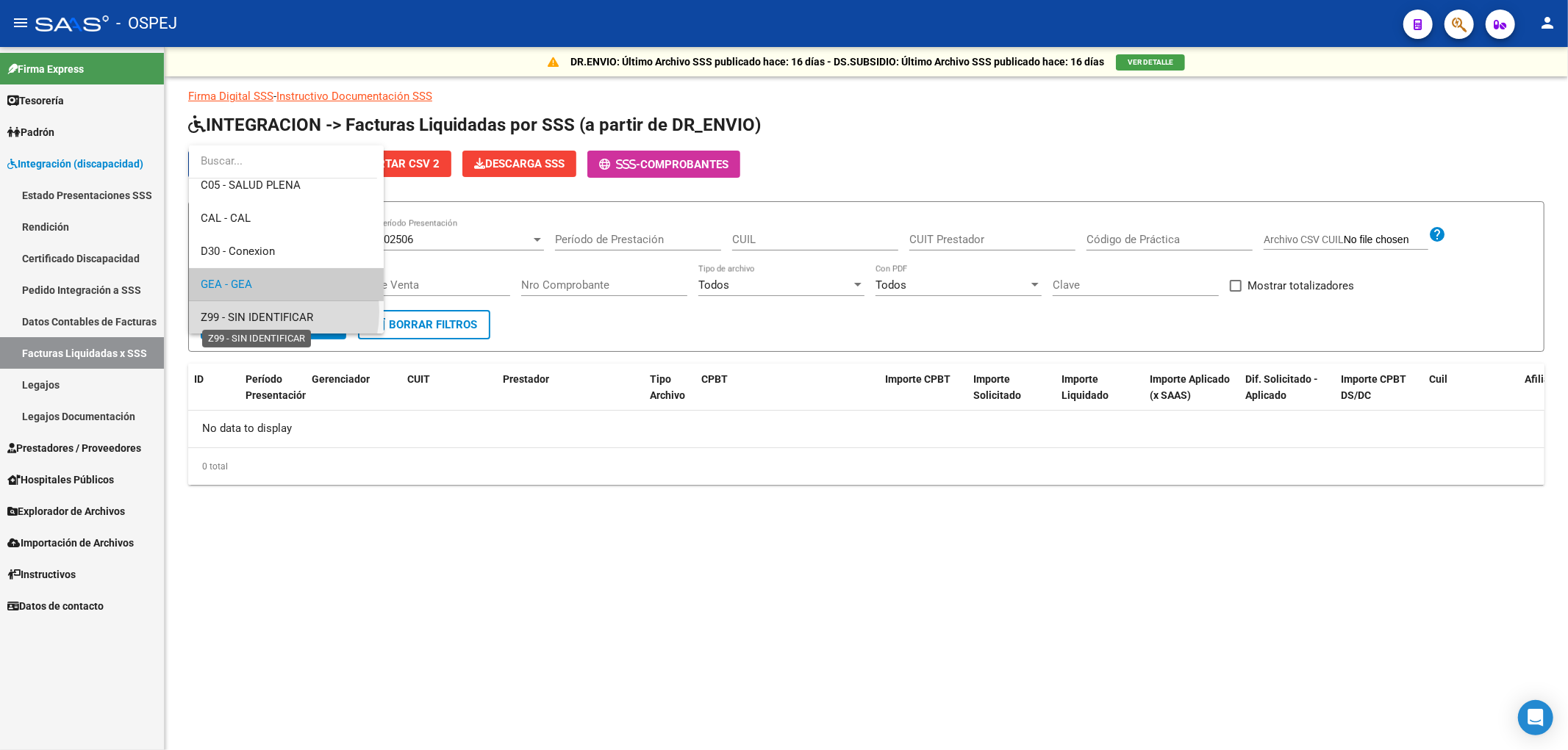
click at [251, 311] on span "Z99 - SIN IDENTIFICAR" at bounding box center [257, 318] width 112 height 13
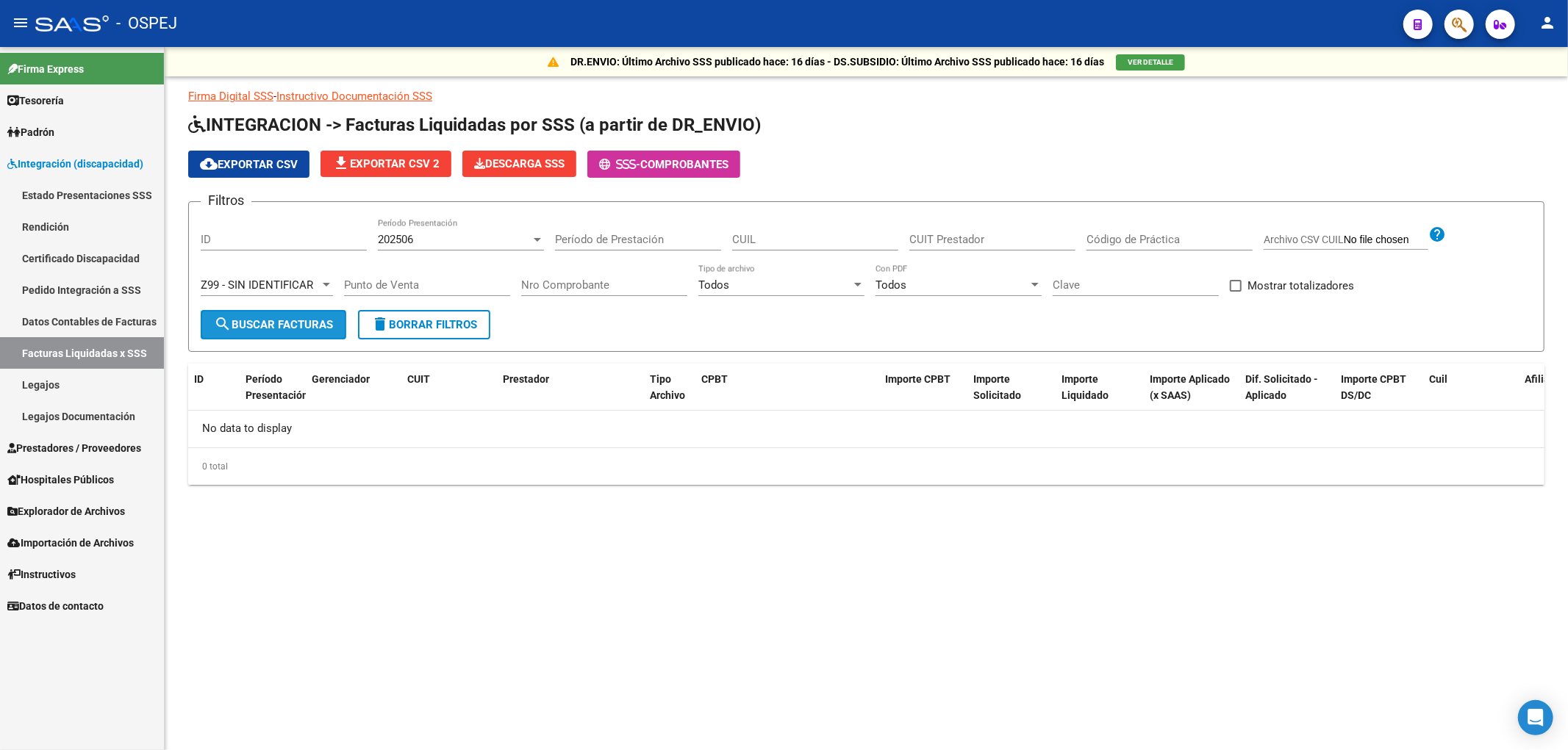
click at [251, 311] on button "search Buscar Facturas" at bounding box center [273, 325] width 146 height 30
